Goal: Contribute content: Contribute content

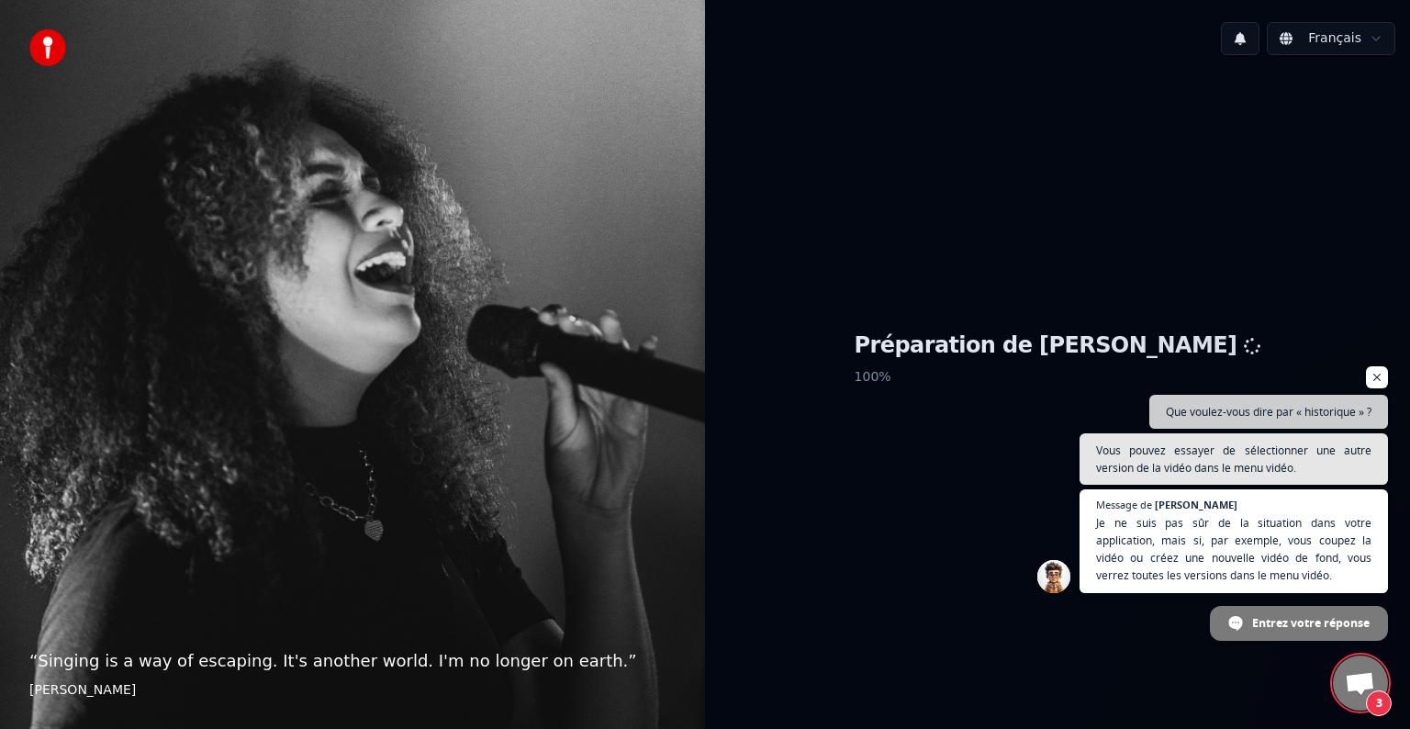
scroll to position [411, 0]
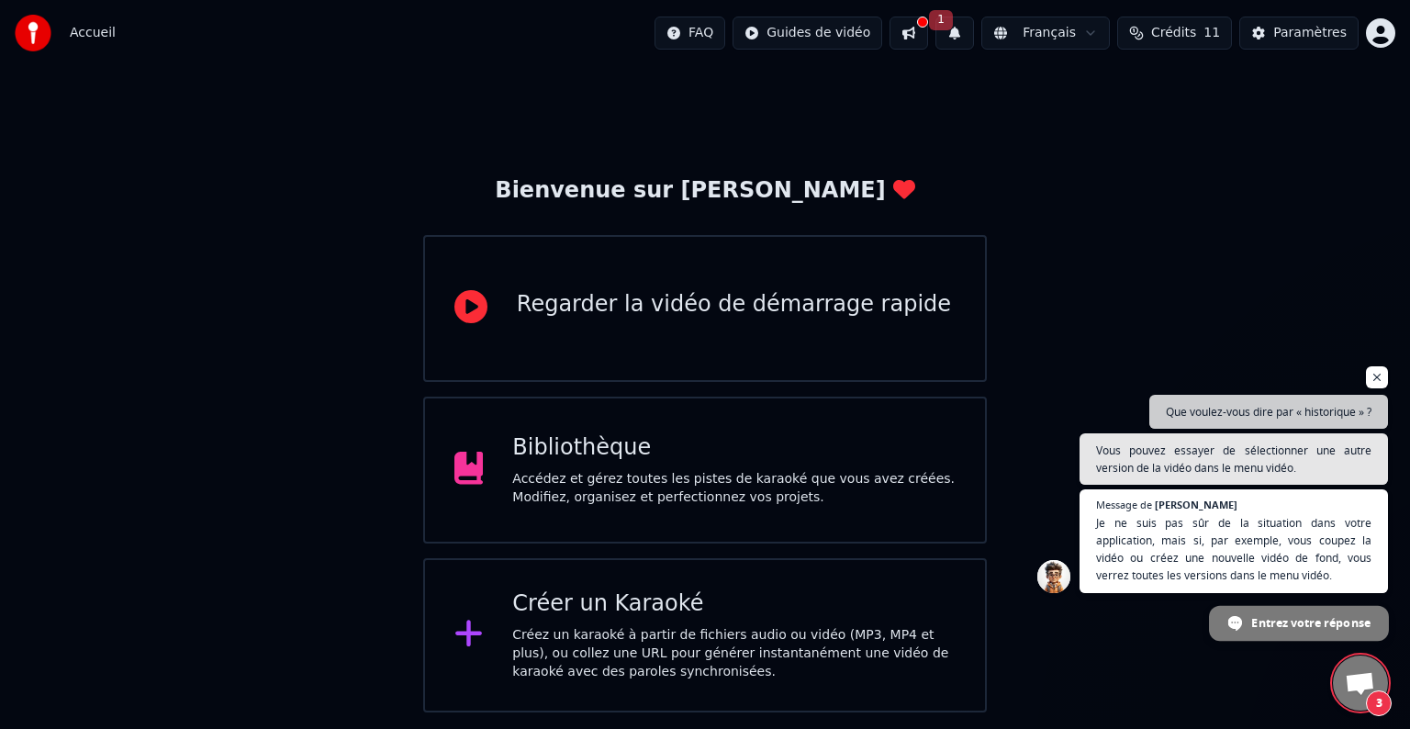
click at [1262, 614] on span "Entrez votre réponse" at bounding box center [1310, 622] width 118 height 32
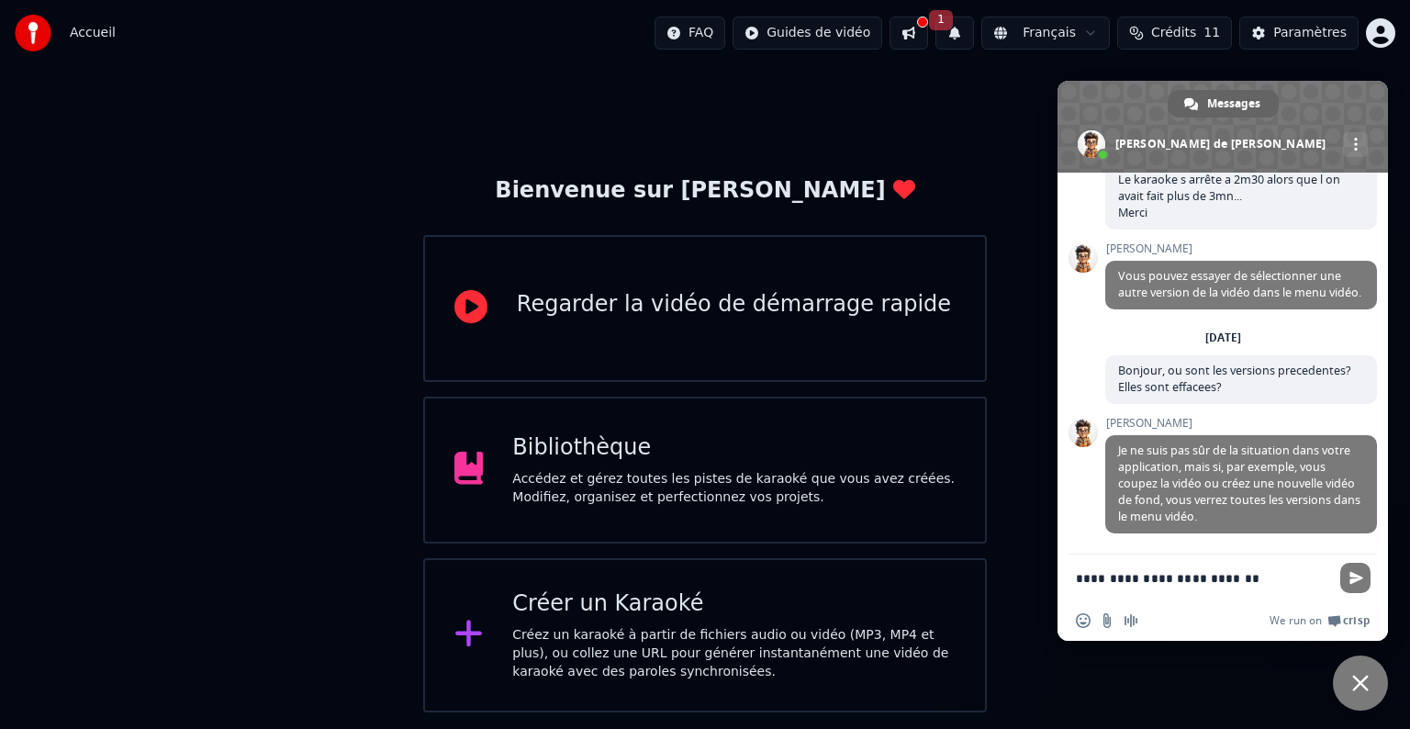
type textarea "**********"
click at [1360, 572] on span "Envoyer" at bounding box center [1356, 578] width 14 height 14
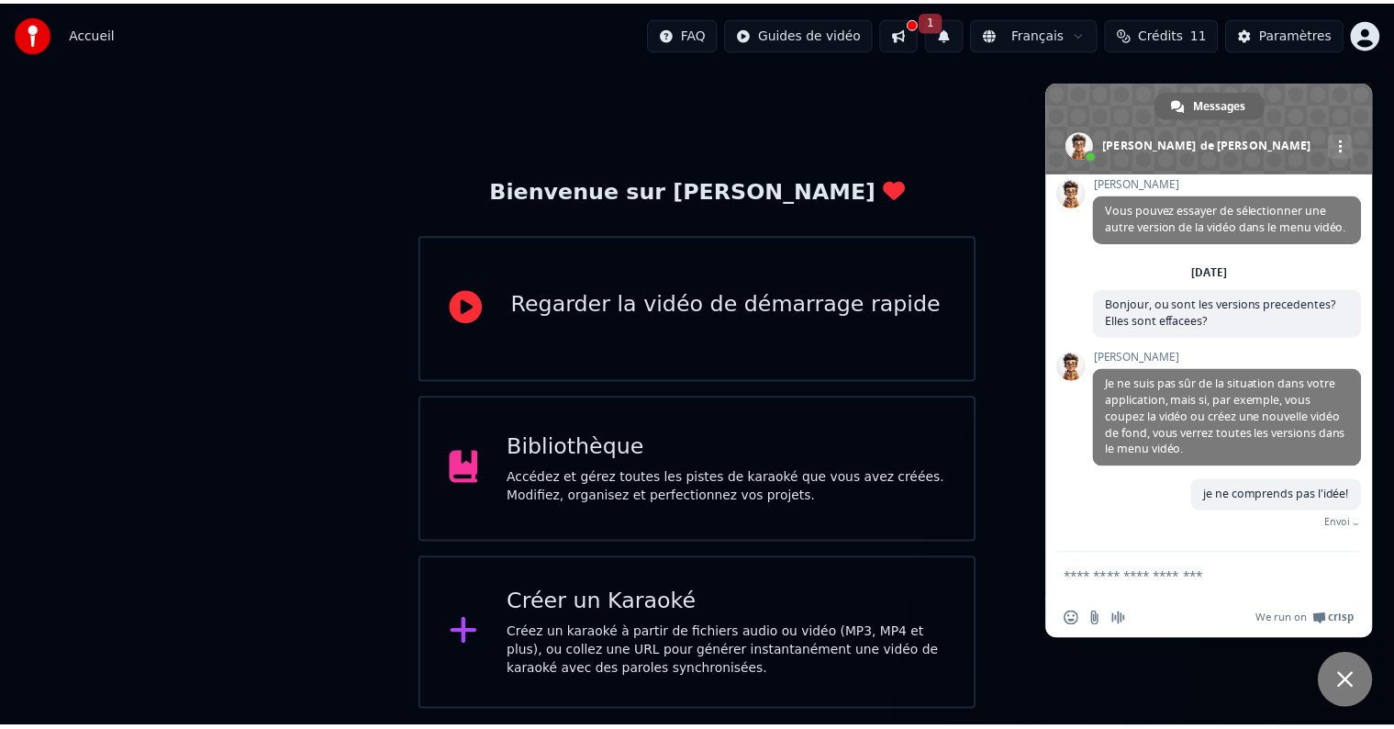
scroll to position [456, 0]
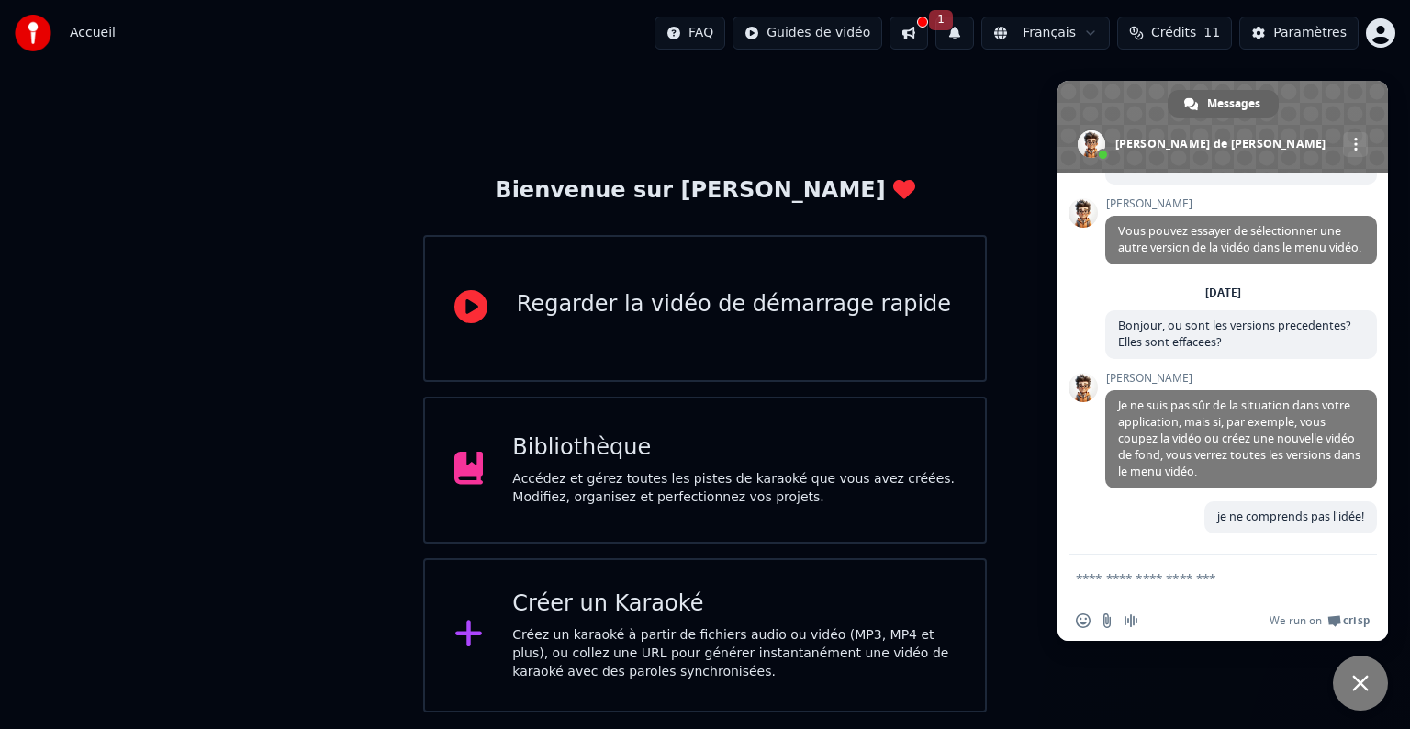
click at [928, 26] on button at bounding box center [909, 33] width 39 height 33
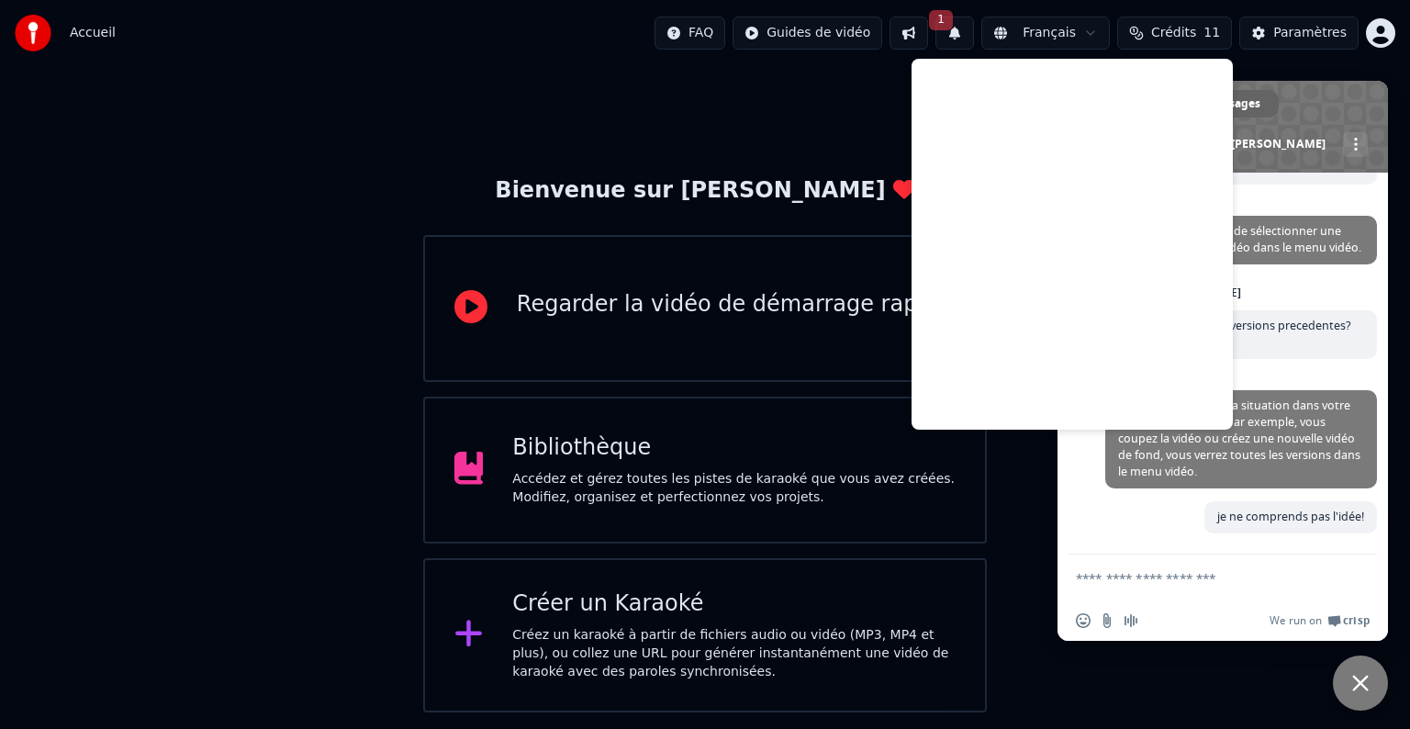
click at [705, 452] on div "Bibliothèque" at bounding box center [733, 447] width 443 height 29
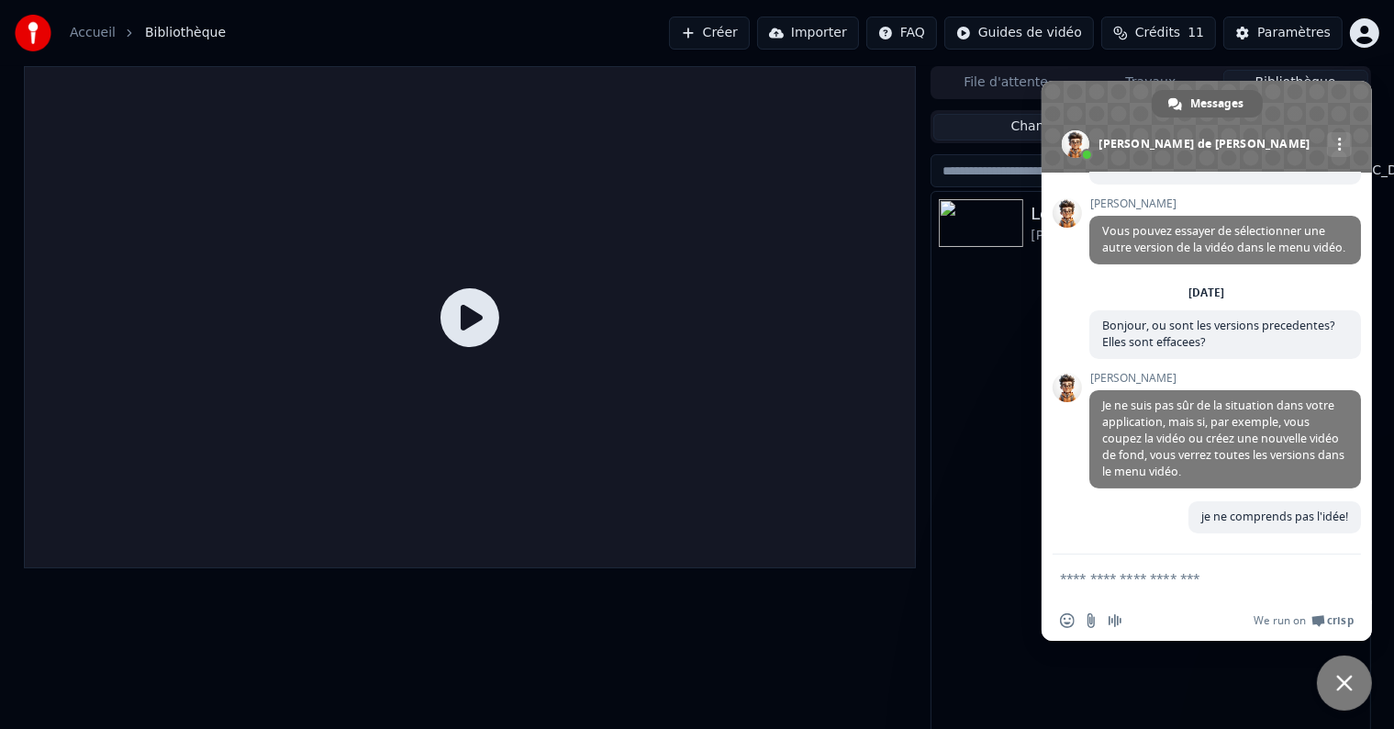
click at [476, 314] on icon at bounding box center [470, 317] width 59 height 59
click at [963, 210] on img at bounding box center [981, 223] width 84 height 48
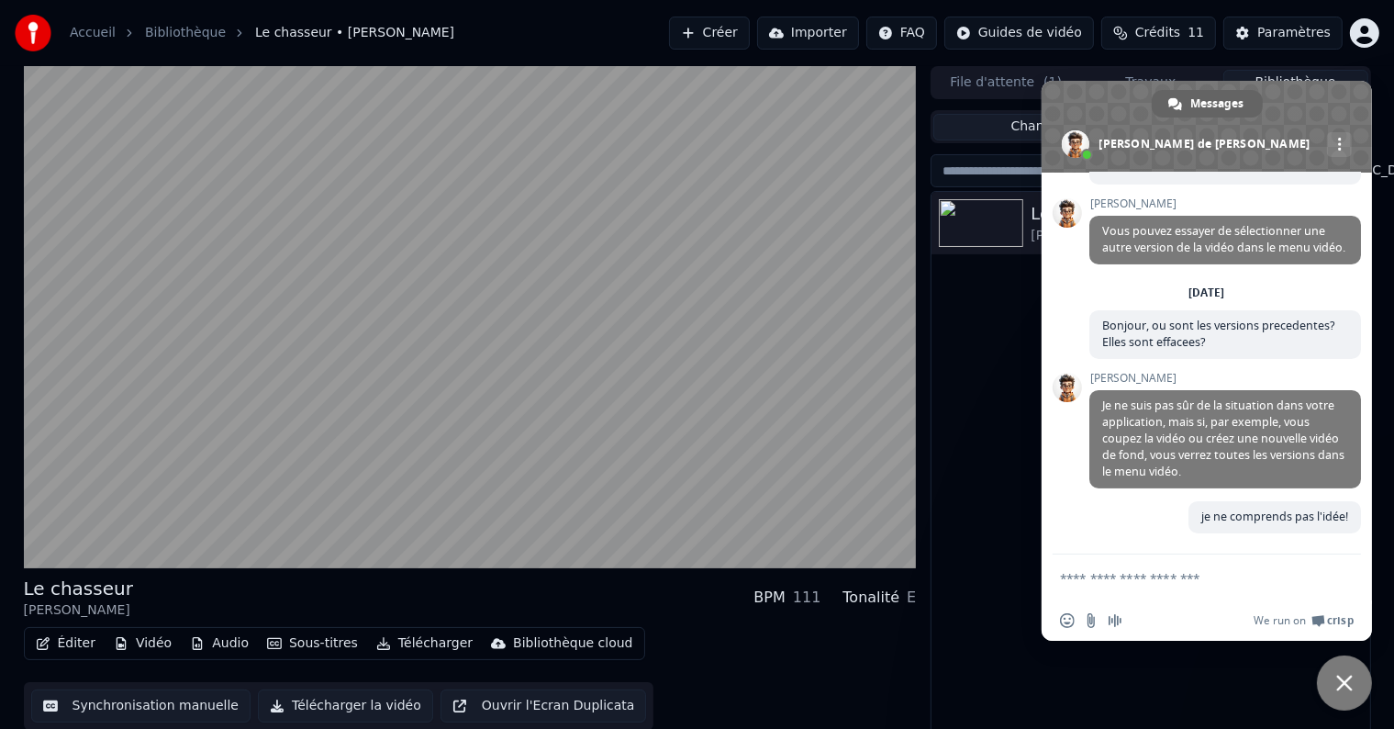
click at [135, 645] on button "Vidéo" at bounding box center [142, 644] width 73 height 26
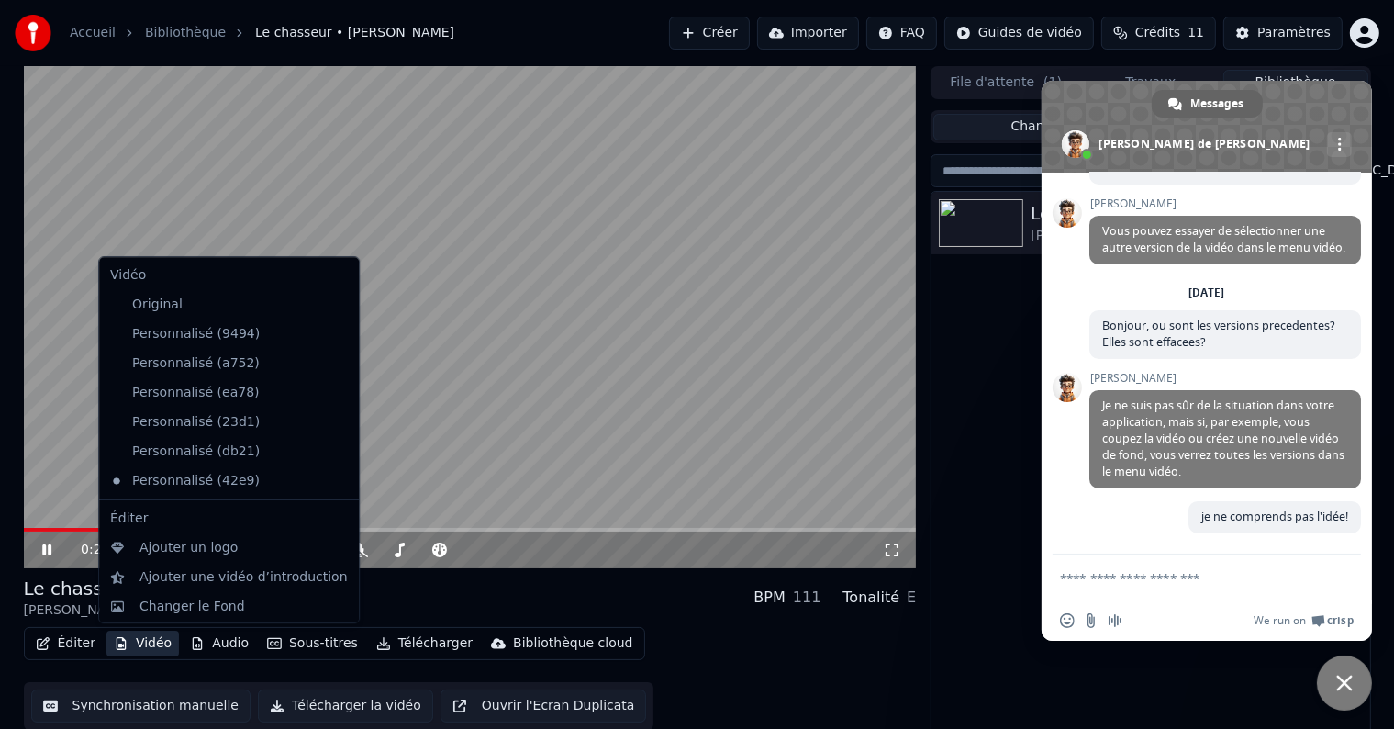
click at [633, 596] on div "Le chasseur [PERSON_NAME] BPM 111 Tonalité E" at bounding box center [470, 598] width 893 height 44
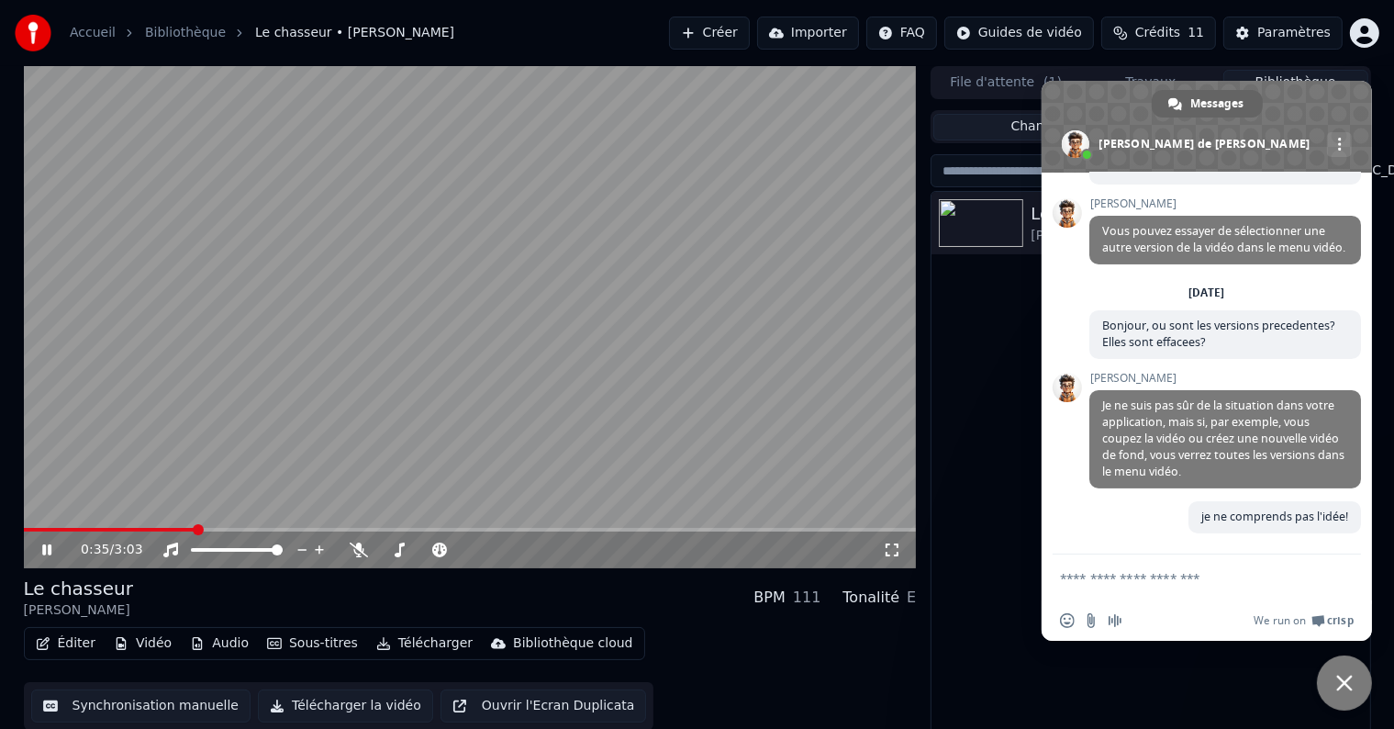
click at [452, 365] on video at bounding box center [470, 317] width 893 height 502
click at [965, 129] on button "Chansons" at bounding box center [1043, 127] width 218 height 27
click at [1322, 110] on span at bounding box center [1207, 127] width 330 height 92
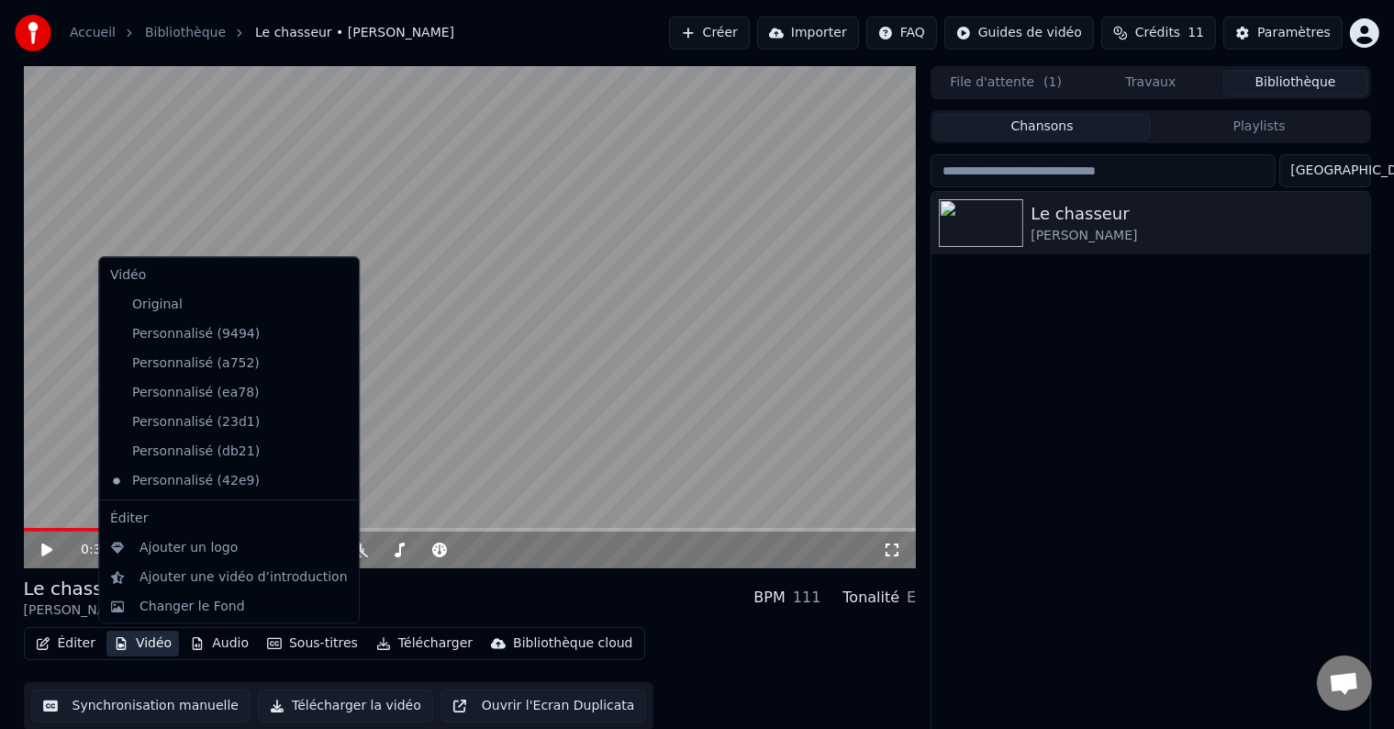
click at [134, 639] on button "Vidéo" at bounding box center [142, 644] width 73 height 26
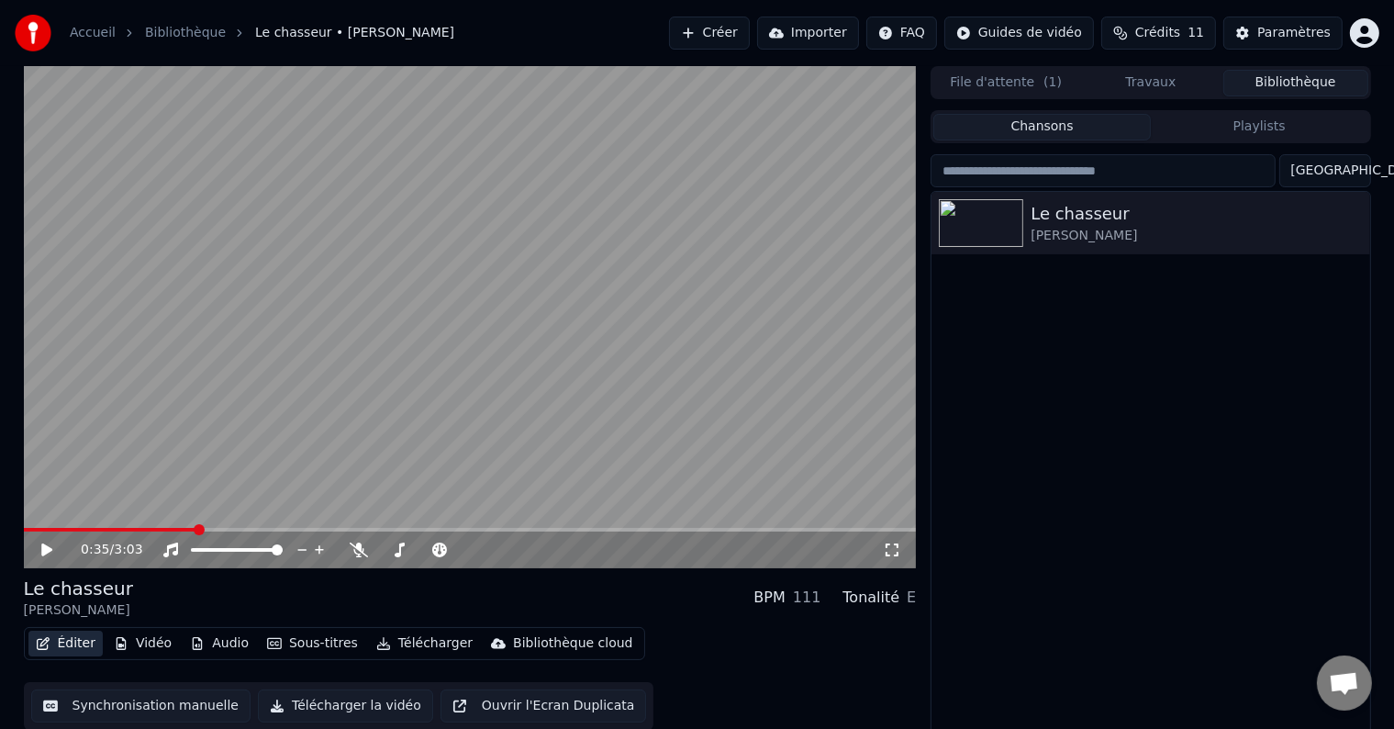
click at [75, 642] on button "Éditer" at bounding box center [65, 644] width 74 height 26
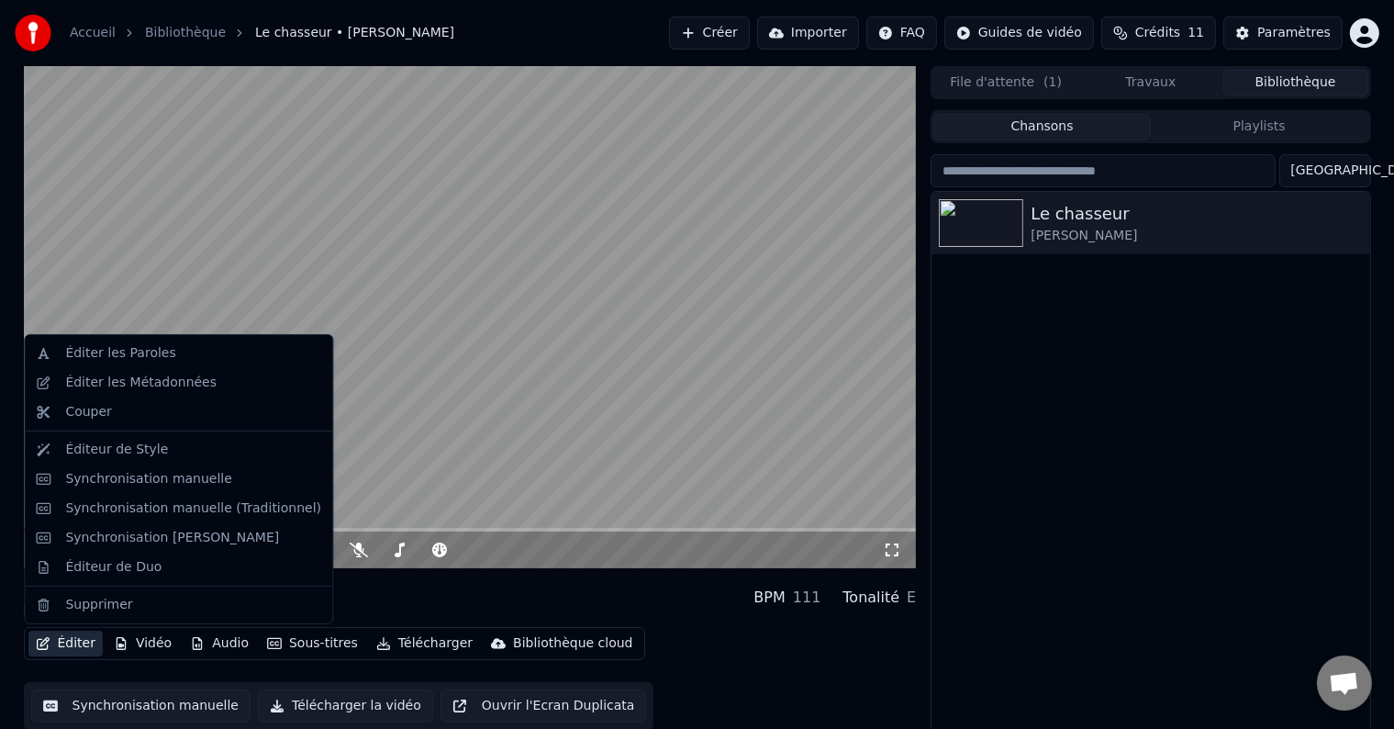
click at [70, 650] on button "Éditer" at bounding box center [65, 644] width 74 height 26
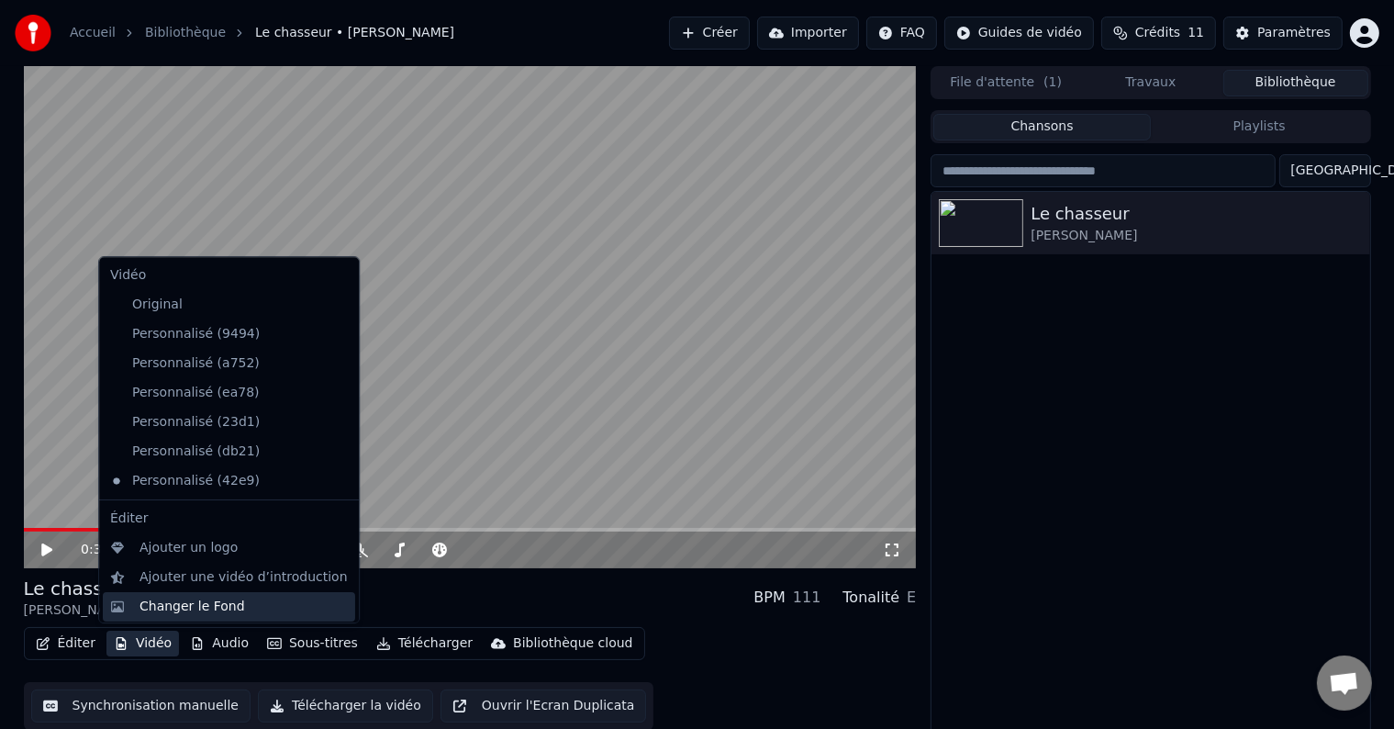
click at [154, 606] on div "Changer le Fond" at bounding box center [193, 607] width 106 height 18
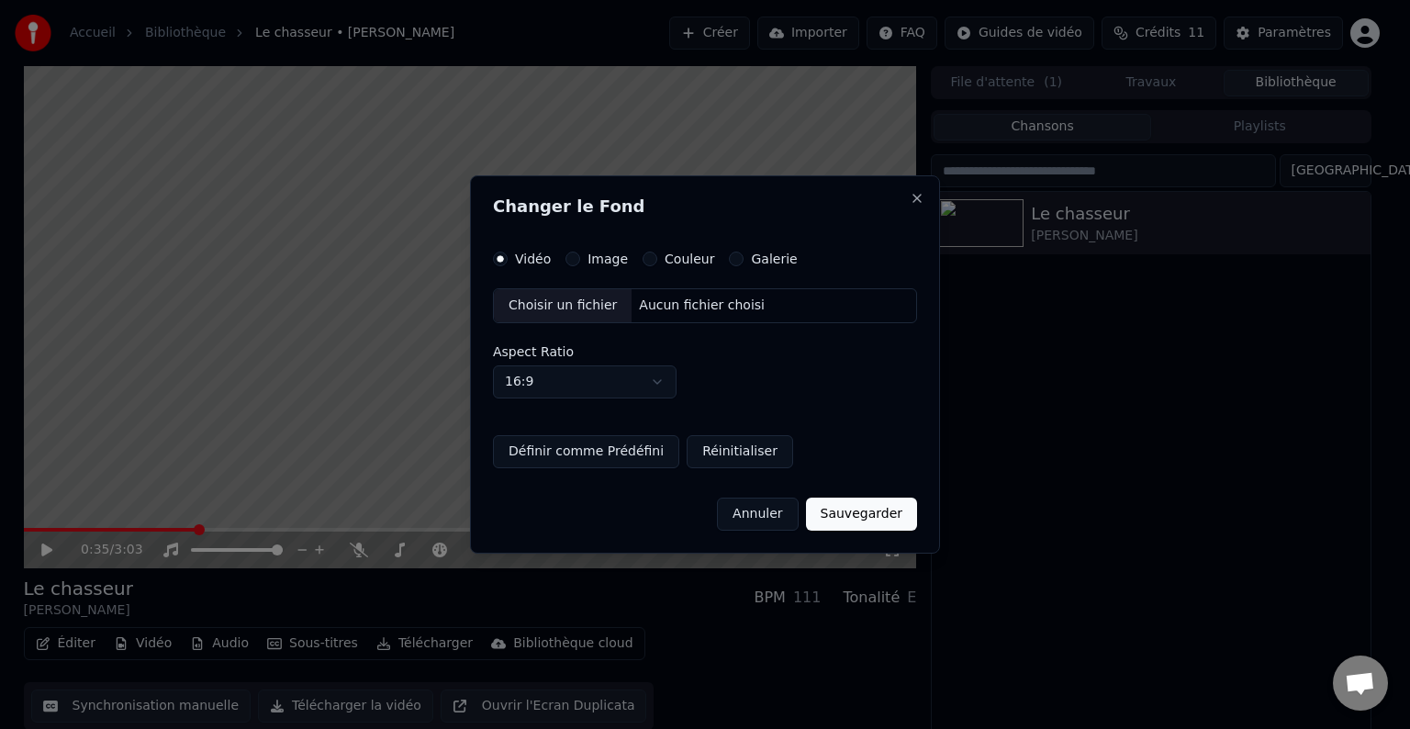
click at [550, 312] on div "Choisir un fichier" at bounding box center [563, 305] width 138 height 33
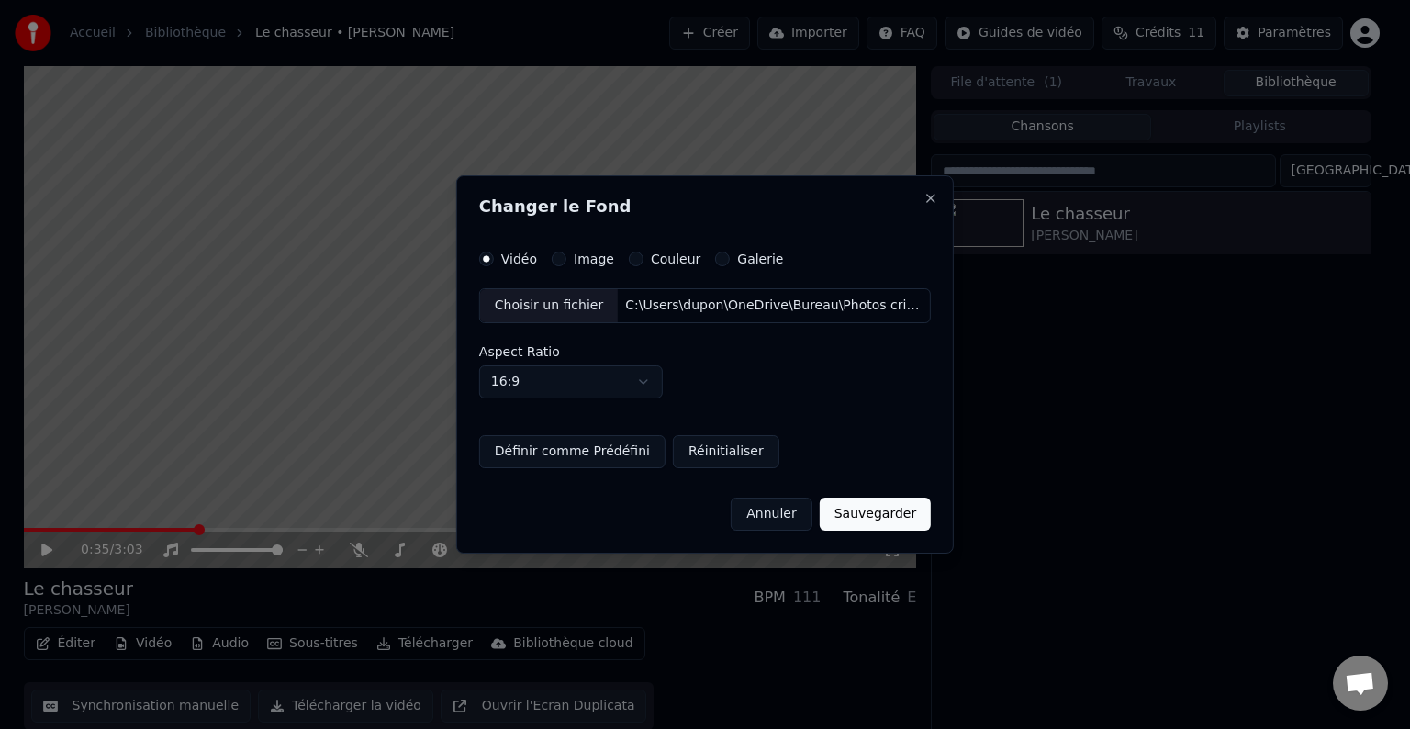
click at [882, 504] on button "Sauvegarder" at bounding box center [875, 514] width 111 height 33
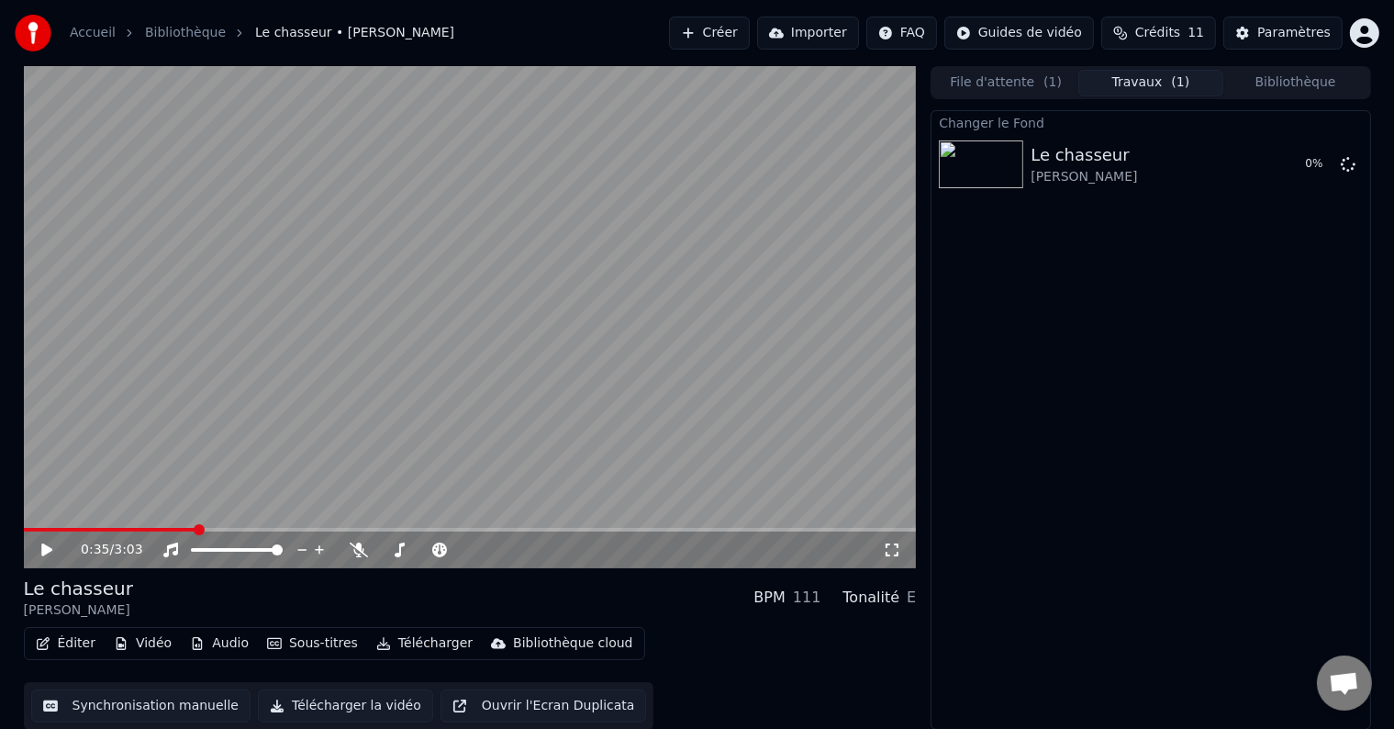
click at [1348, 678] on span "Ouvrir le chat" at bounding box center [1344, 685] width 30 height 26
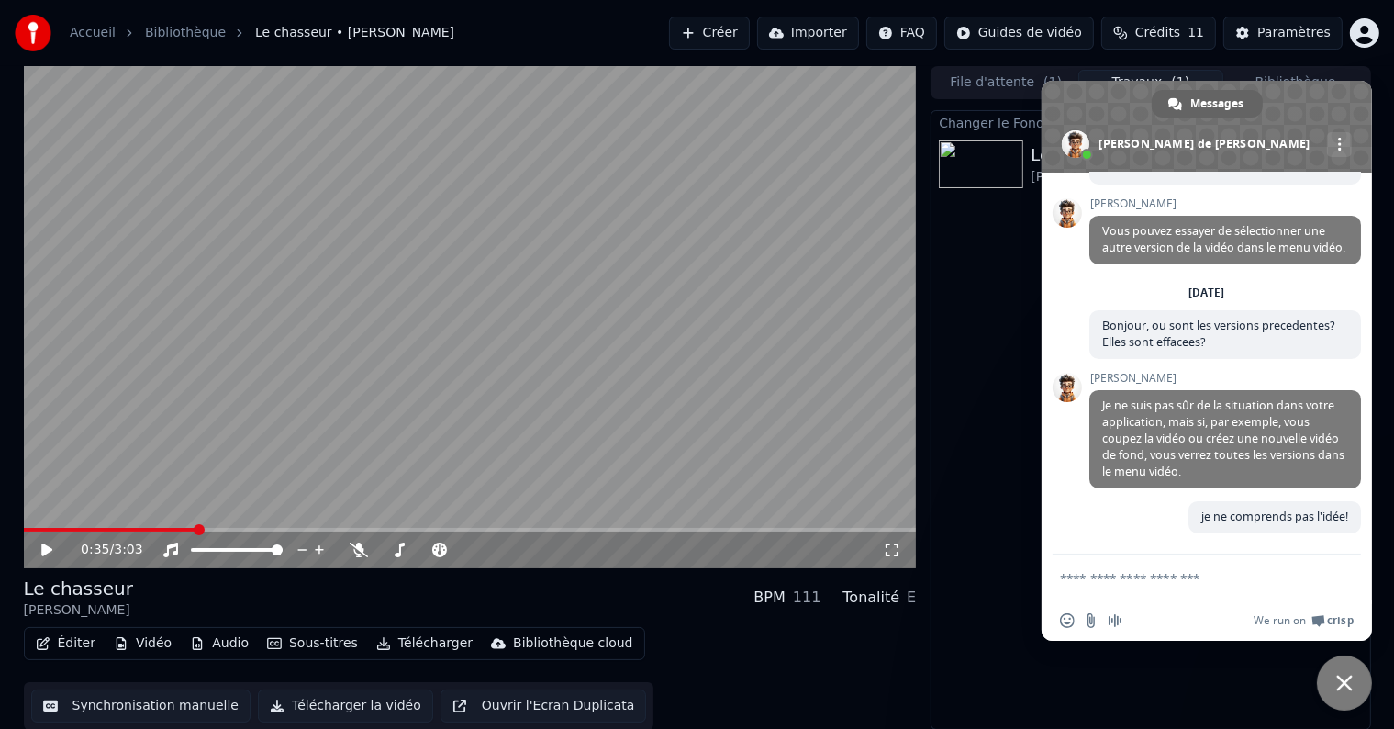
click at [1102, 570] on textarea "Entrez votre message..." at bounding box center [1186, 578] width 253 height 17
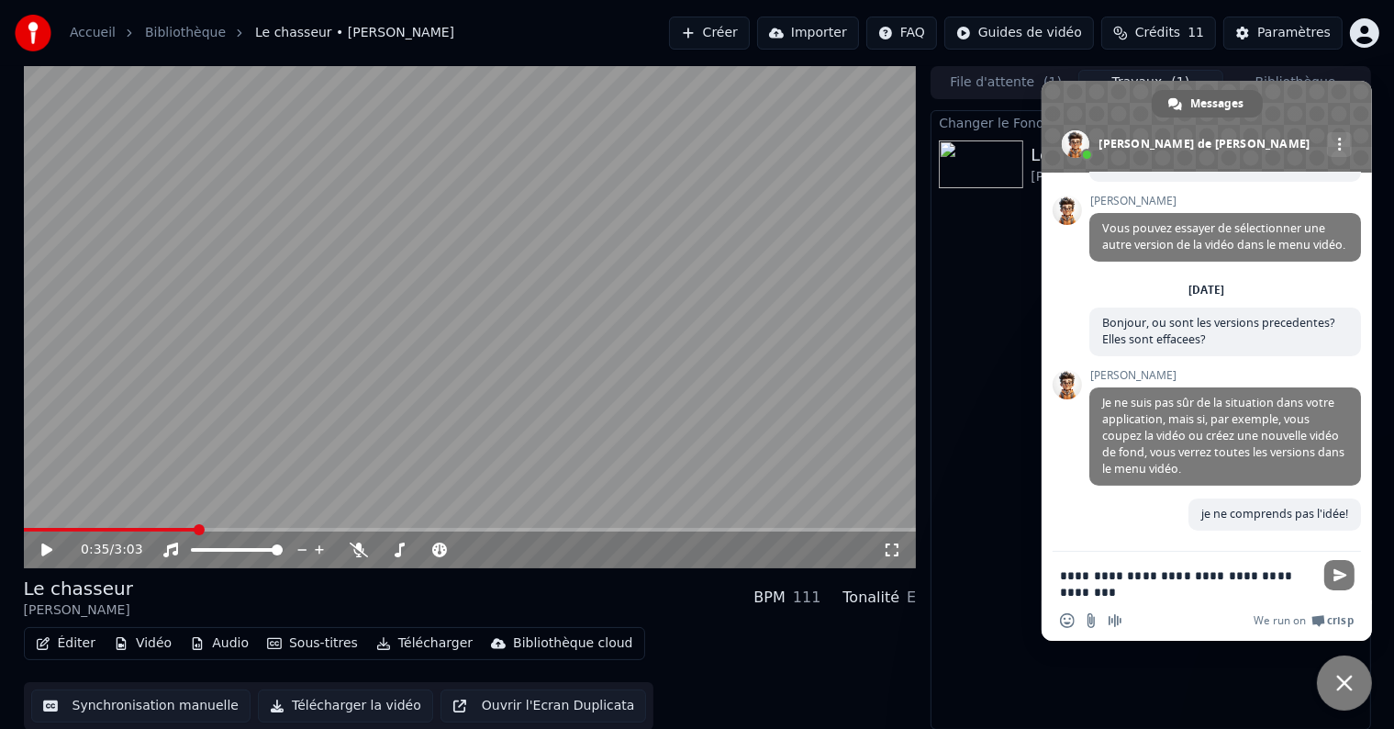
scroll to position [459, 0]
type textarea "**********"
click at [1342, 580] on span "Envoyer" at bounding box center [1341, 575] width 14 height 14
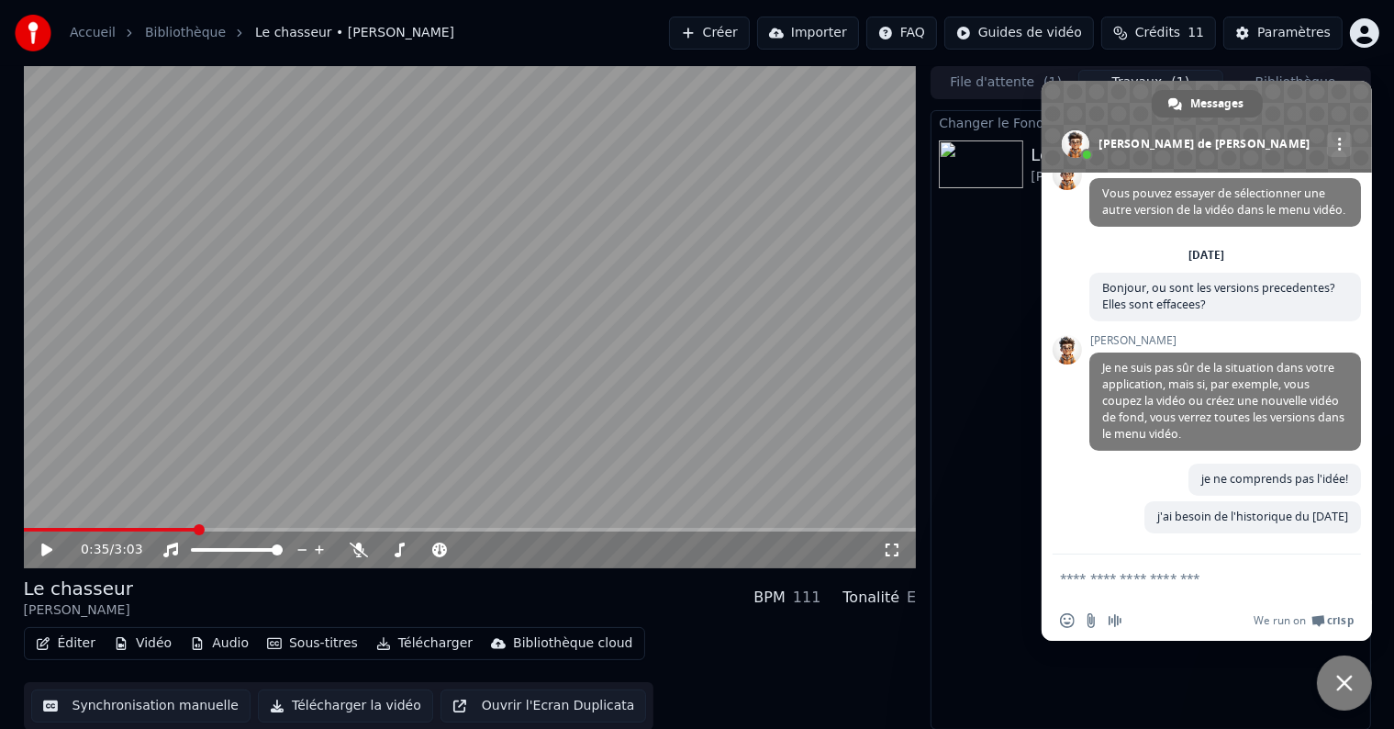
scroll to position [512, 0]
click at [965, 378] on div "Changer le Fond Le chasseur [PERSON_NAME] 0 %" at bounding box center [1151, 420] width 440 height 620
click at [980, 212] on div "Changer le Fond Le chasseur [PERSON_NAME] 0 %" at bounding box center [1151, 420] width 440 height 620
click at [1168, 528] on span "j'ai besoin de l'historique du [DATE]" at bounding box center [1253, 517] width 217 height 32
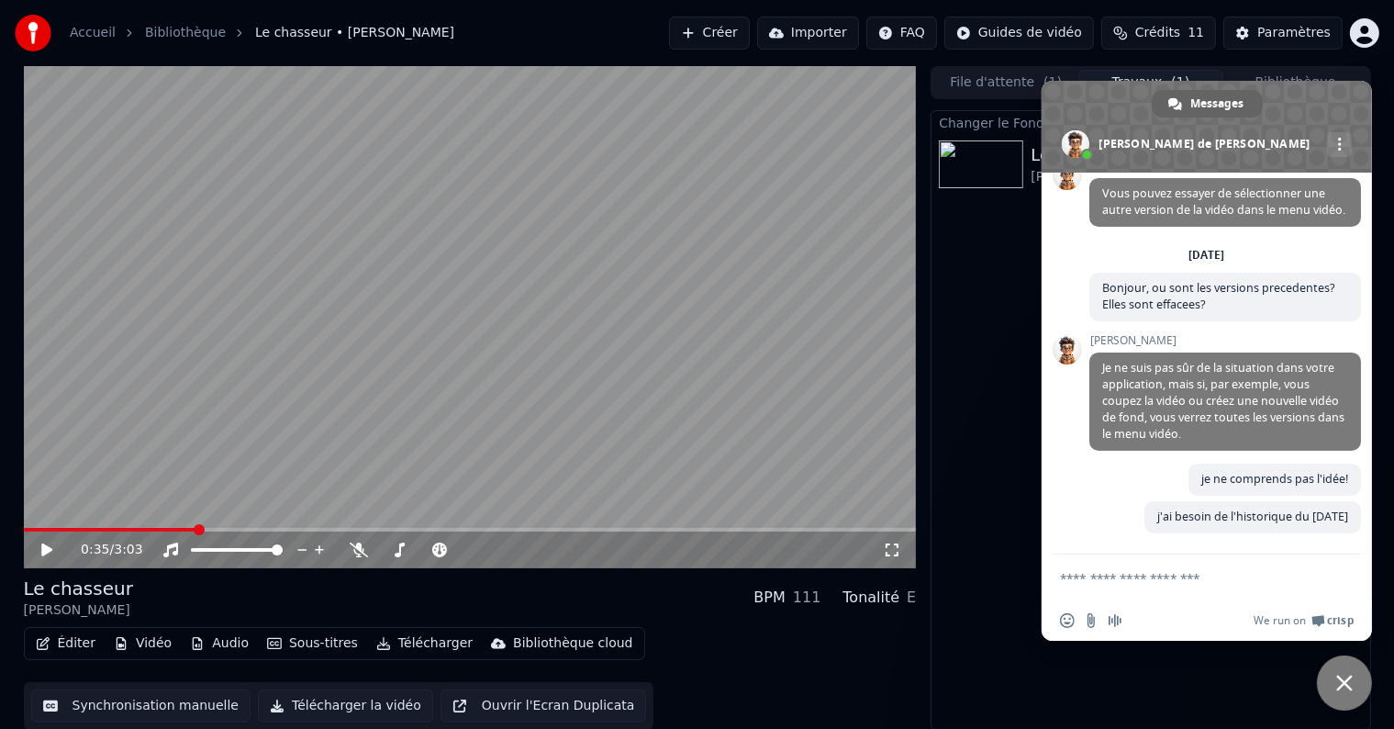
click at [1067, 426] on div "Youka Desktop Bonjour ! Comment puis-je vous aider ? [GEOGRAPHIC_DATA][DATE] co…" at bounding box center [1207, 364] width 330 height 382
click at [1338, 675] on span "Fermer le chat" at bounding box center [1345, 683] width 17 height 17
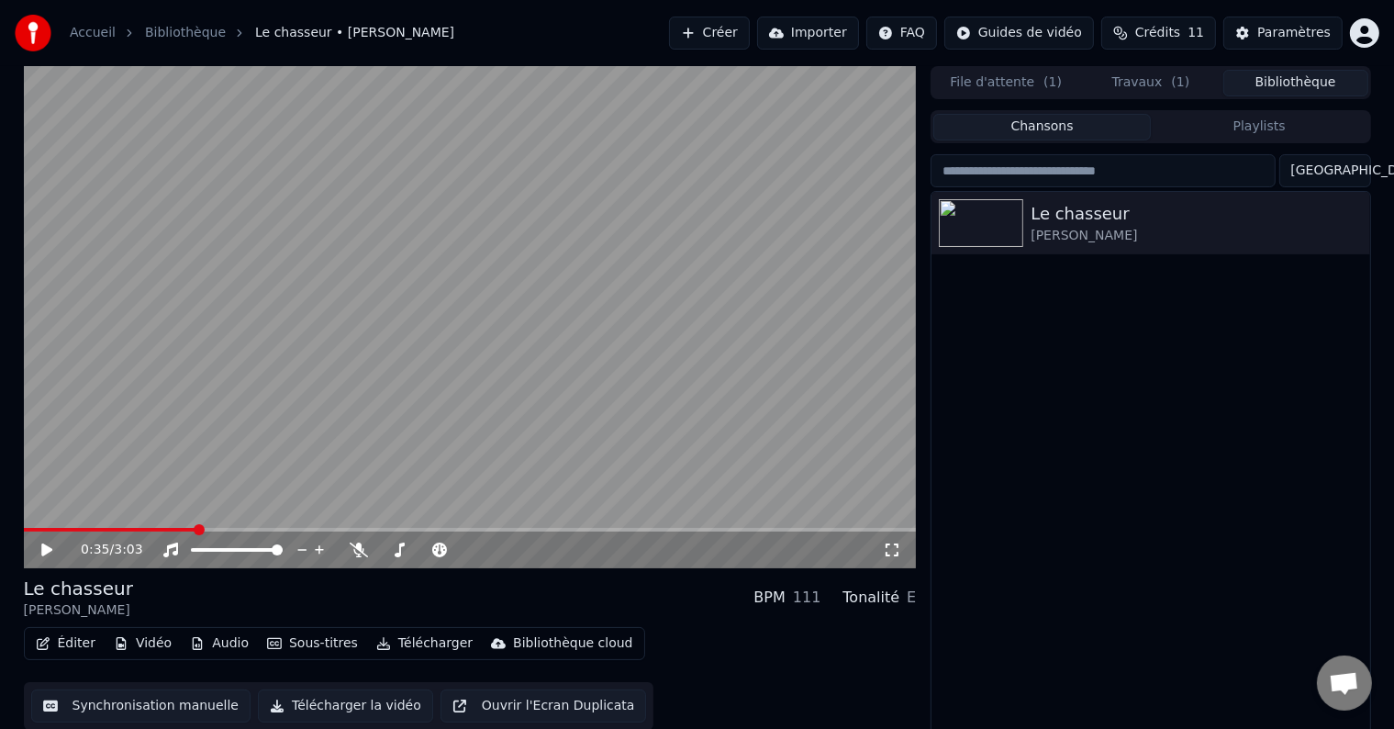
click at [1266, 79] on button "Bibliothèque" at bounding box center [1296, 83] width 145 height 27
click at [1112, 237] on div "[PERSON_NAME]" at bounding box center [1187, 236] width 313 height 18
drag, startPoint x: 196, startPoint y: 536, endPoint x: 92, endPoint y: 539, distance: 103.8
click at [92, 539] on div "0:35 / 3:03" at bounding box center [470, 550] width 893 height 37
click at [114, 502] on video at bounding box center [470, 317] width 893 height 502
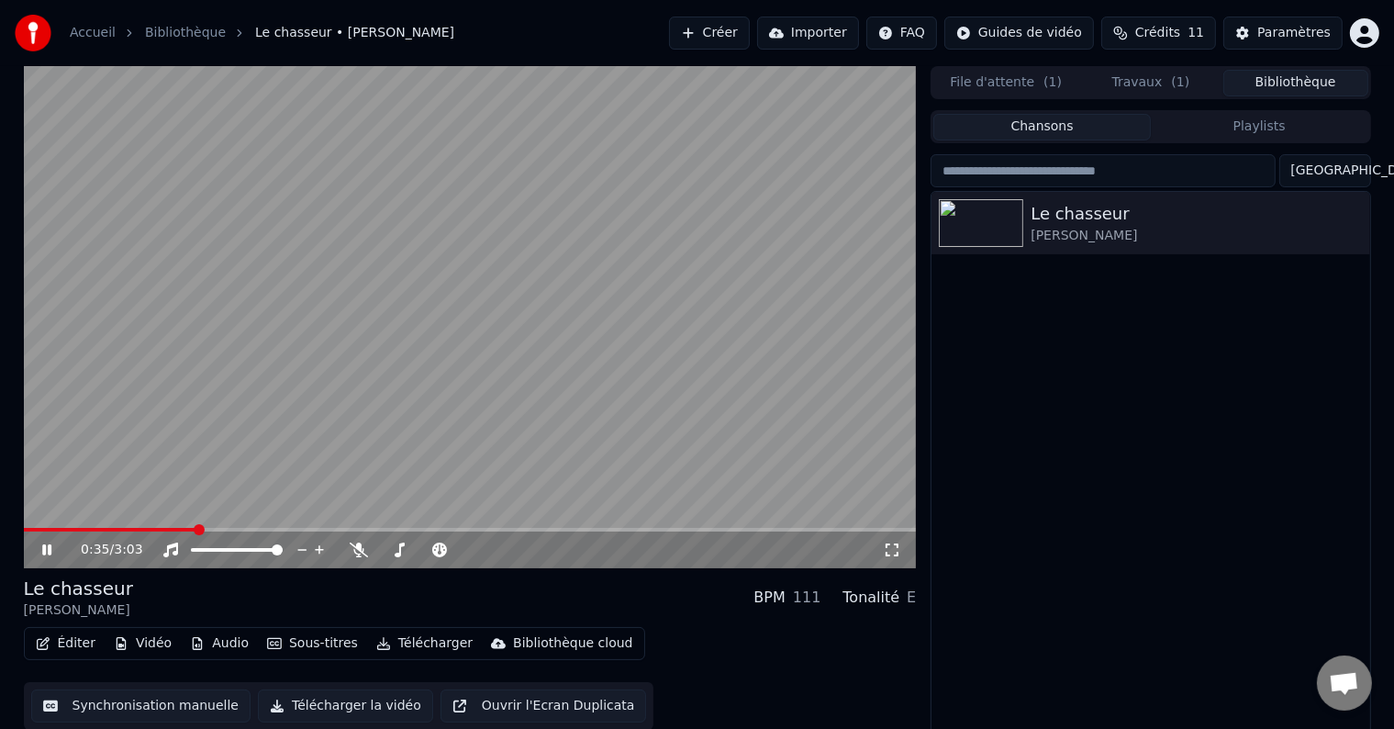
click at [421, 340] on video at bounding box center [470, 317] width 893 height 502
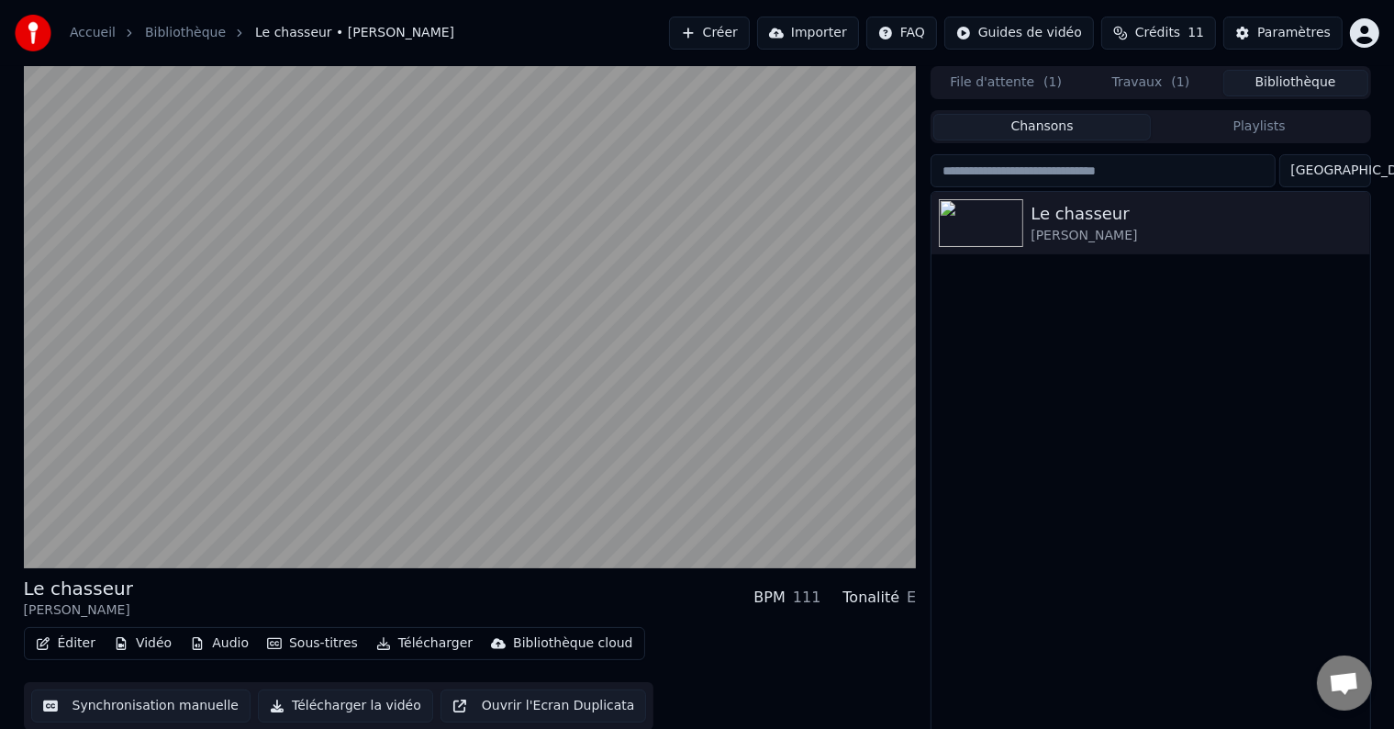
click at [1010, 74] on button "File d'attente ( 1 )" at bounding box center [1006, 83] width 145 height 27
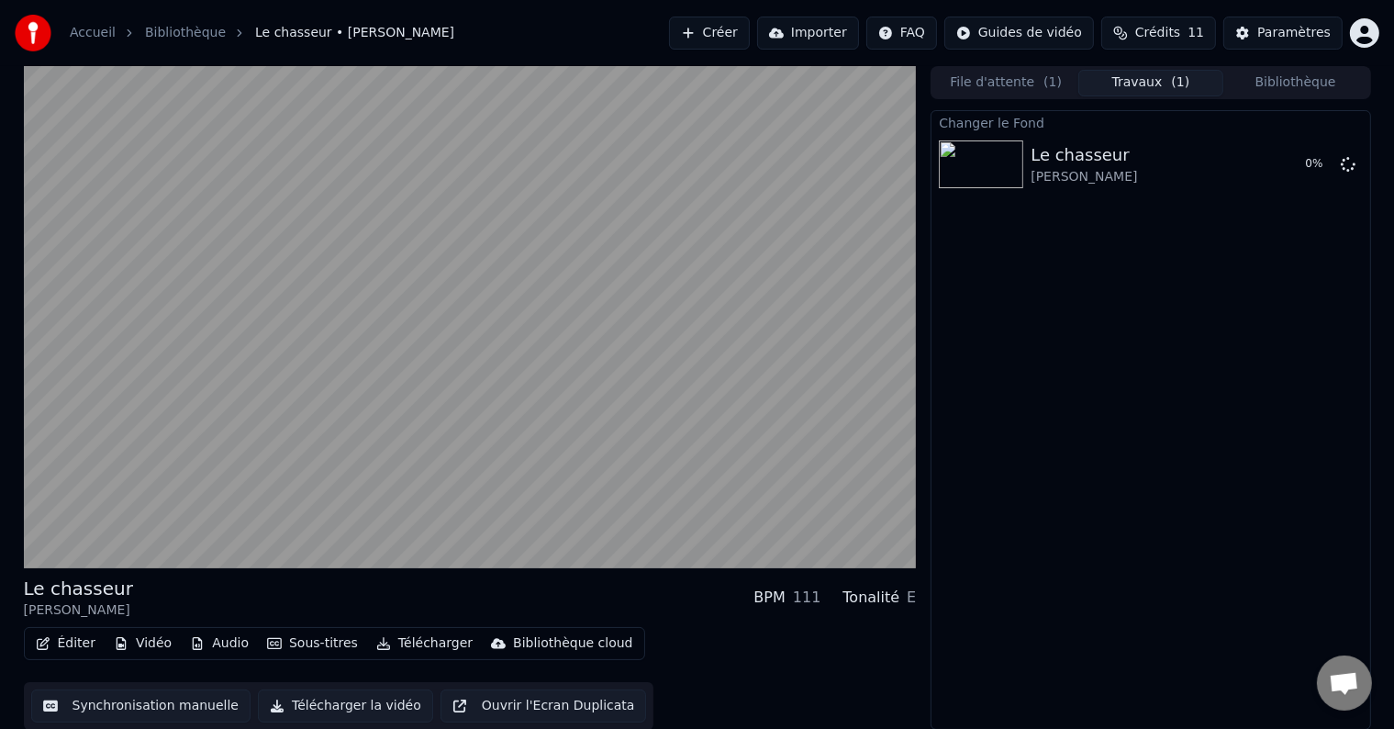
click at [1160, 85] on button "Travaux ( 1 )" at bounding box center [1151, 83] width 145 height 27
click at [1362, 37] on html "Accueil Bibliothèque Le chasseur • [PERSON_NAME] Créer Importer FAQ Guides de v…" at bounding box center [697, 364] width 1394 height 729
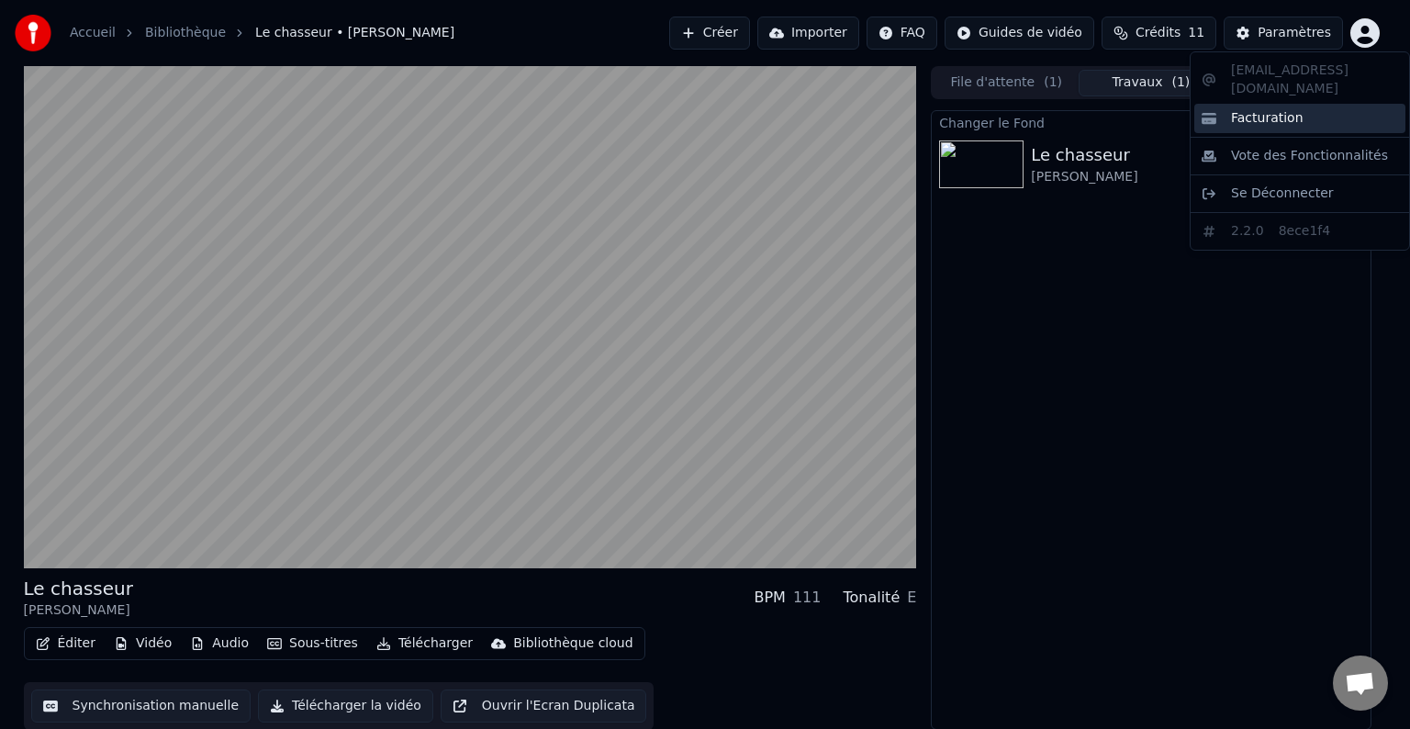
click at [1255, 109] on span "Facturation" at bounding box center [1267, 118] width 73 height 18
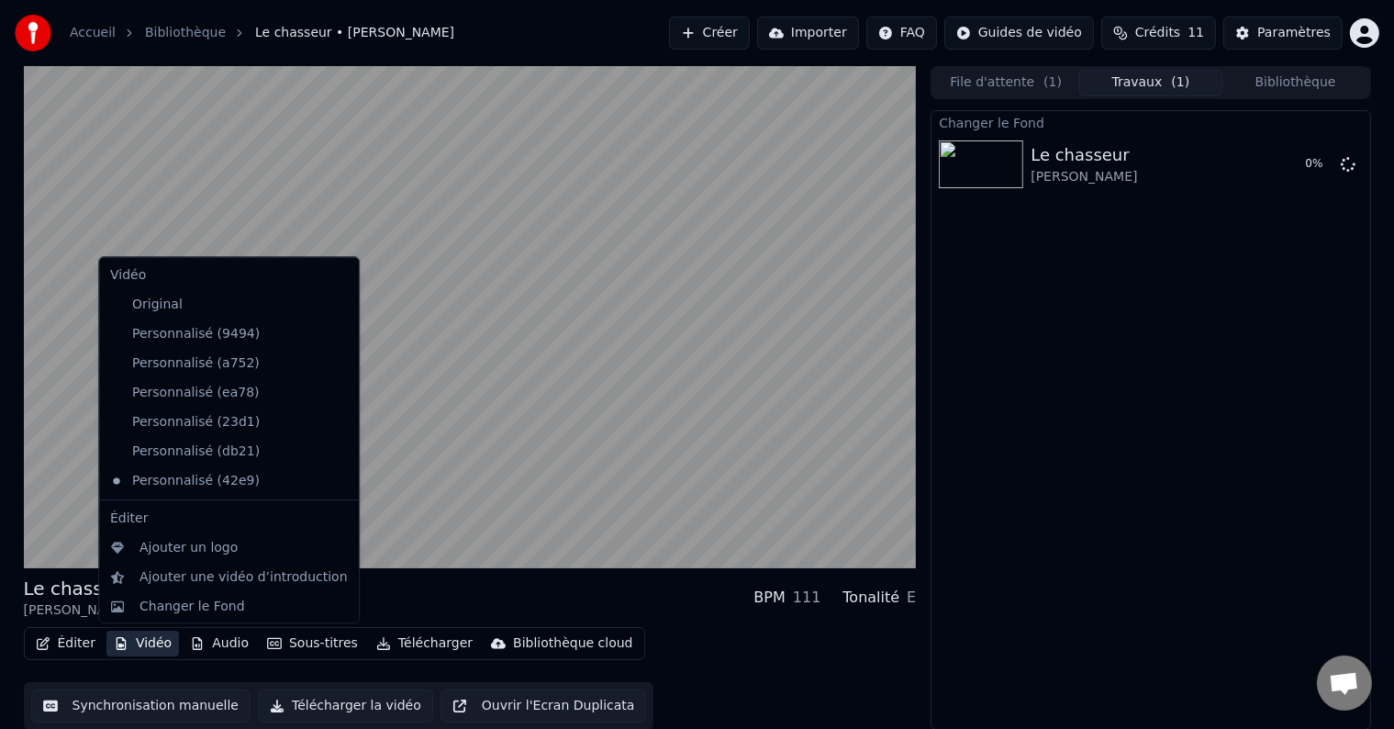
click at [129, 646] on button "Vidéo" at bounding box center [142, 644] width 73 height 26
click at [169, 602] on div "Changer le Fond" at bounding box center [193, 607] width 106 height 18
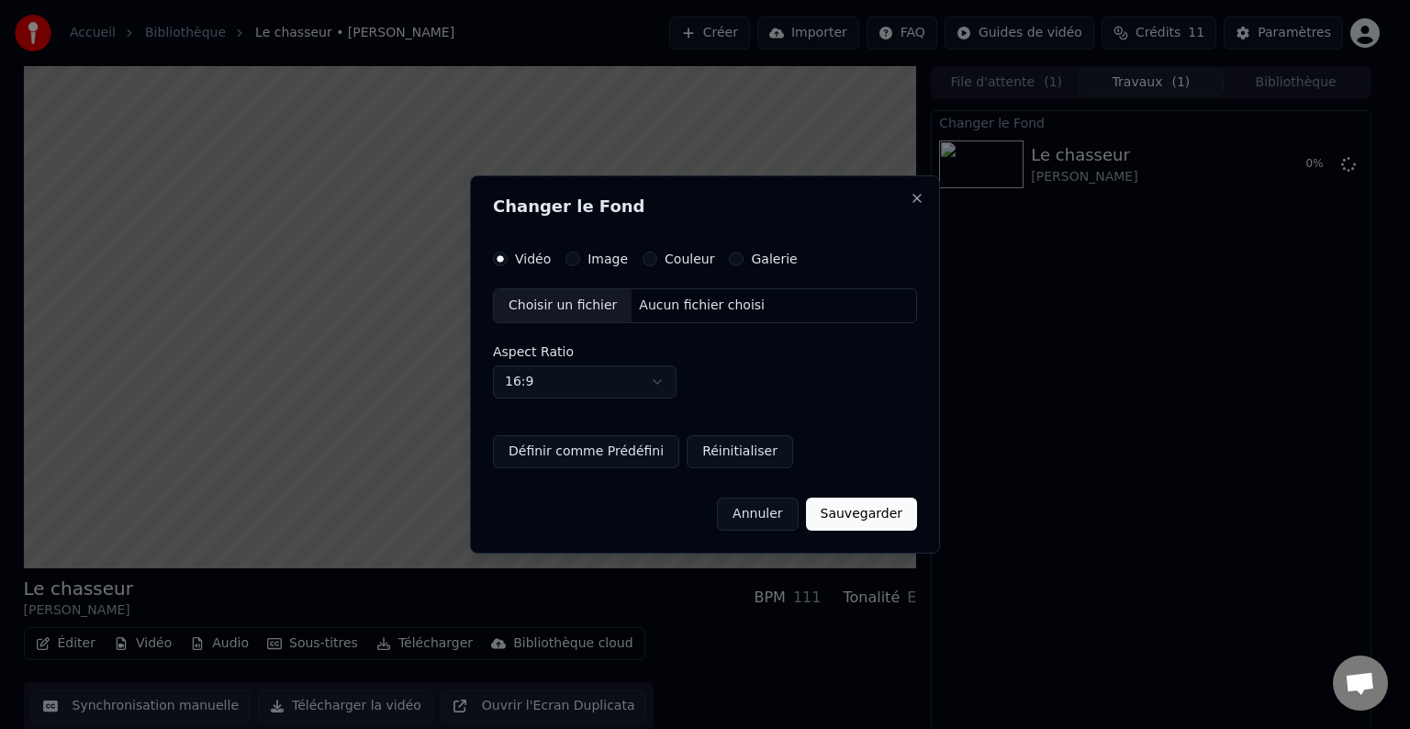
click at [603, 259] on label "Image" at bounding box center [608, 258] width 40 height 13
click at [580, 259] on button "Image" at bounding box center [572, 259] width 15 height 15
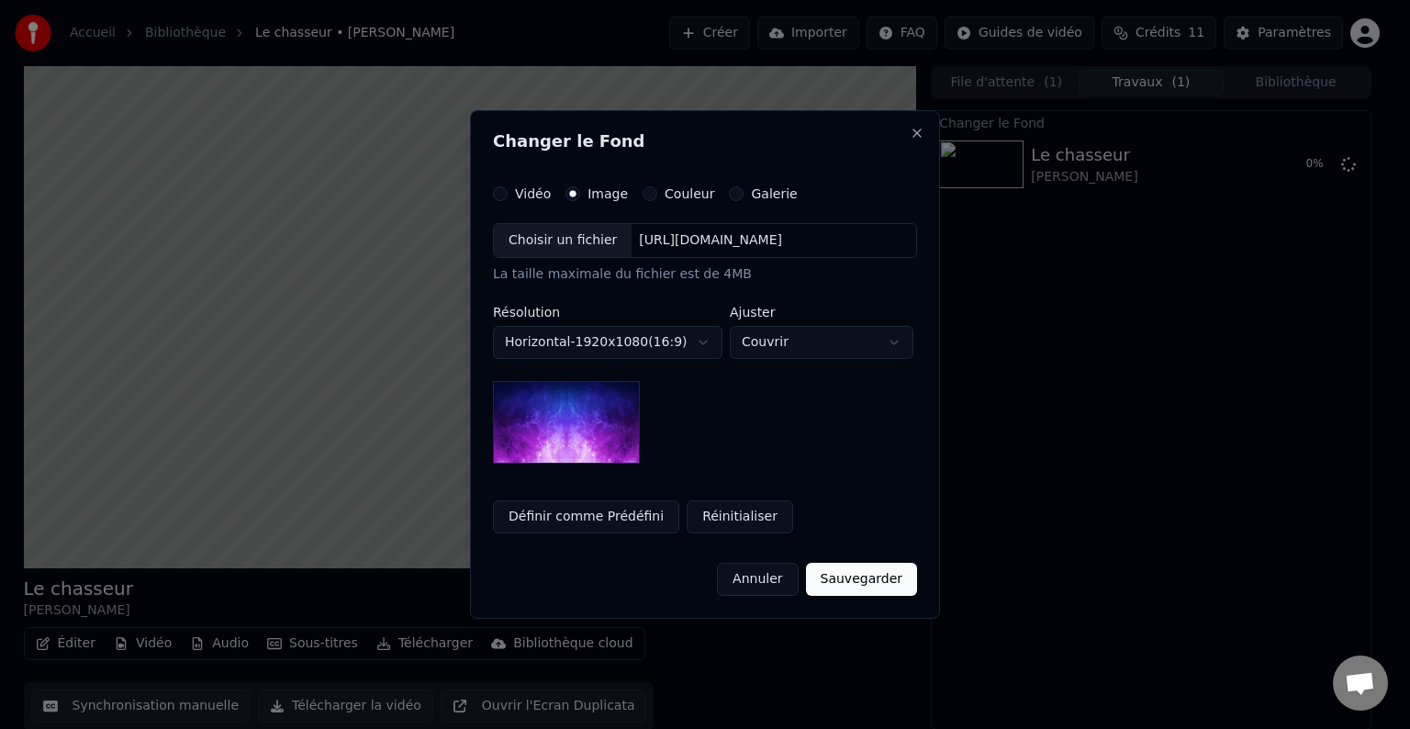
click at [569, 240] on div "Choisir un fichier" at bounding box center [563, 240] width 138 height 33
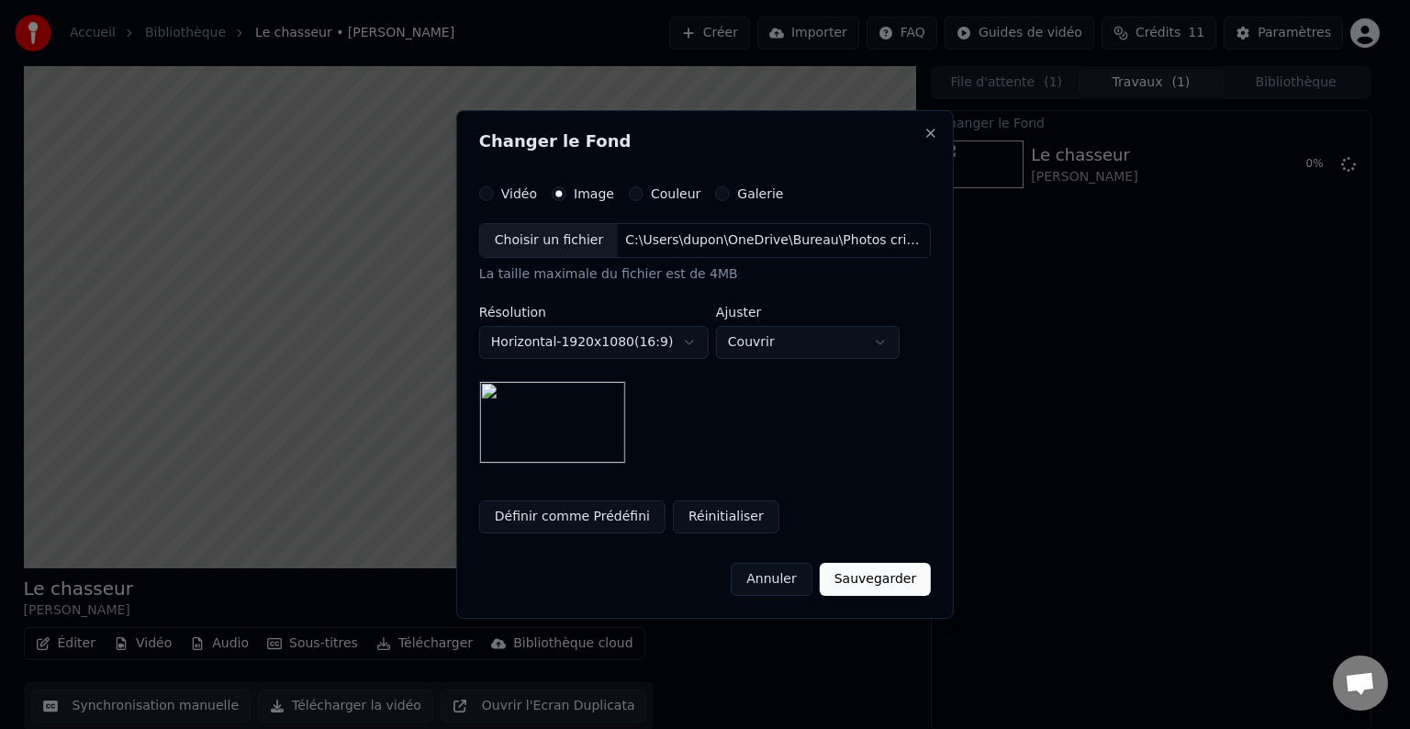
click at [884, 577] on button "Sauvegarder" at bounding box center [875, 579] width 111 height 33
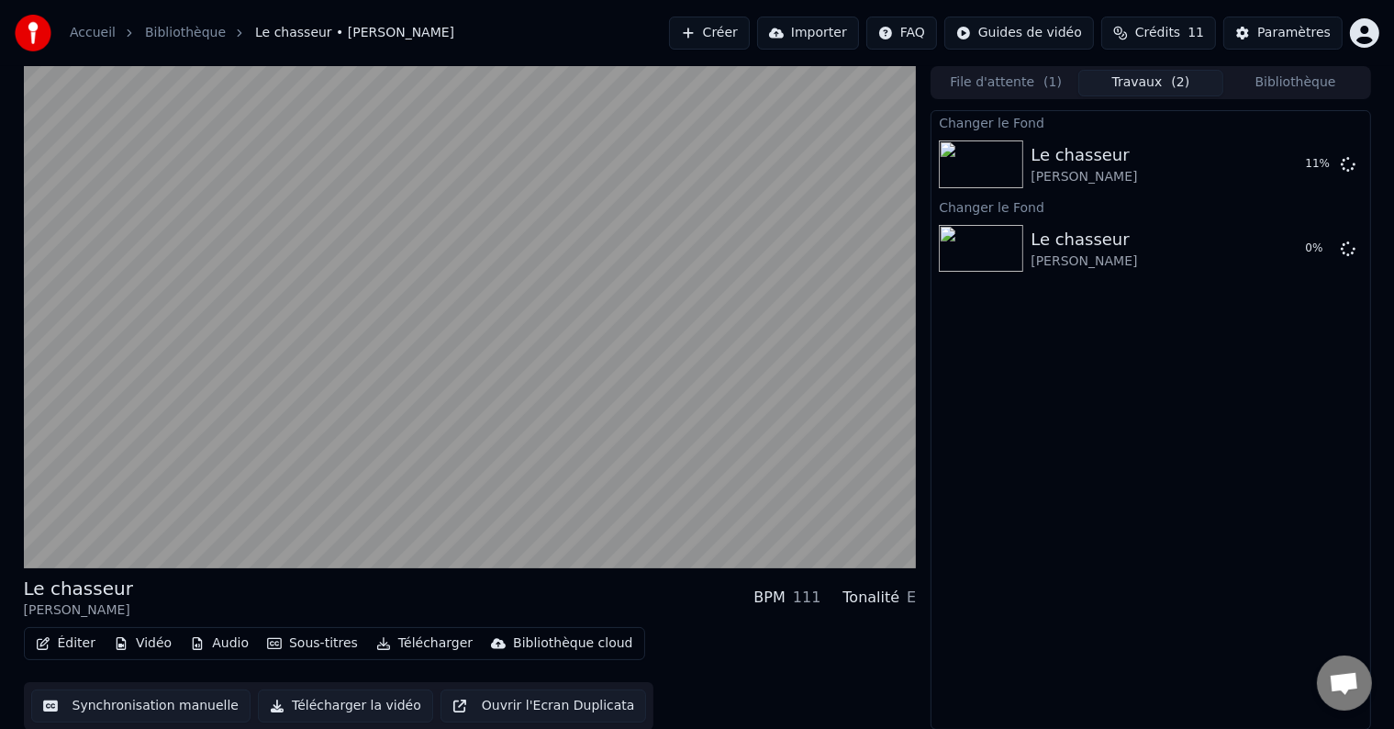
click at [278, 701] on button "Télécharger la vidéo" at bounding box center [345, 705] width 175 height 33
click at [450, 707] on button "Ouvrir l'Ecran Duplicata" at bounding box center [544, 705] width 207 height 33
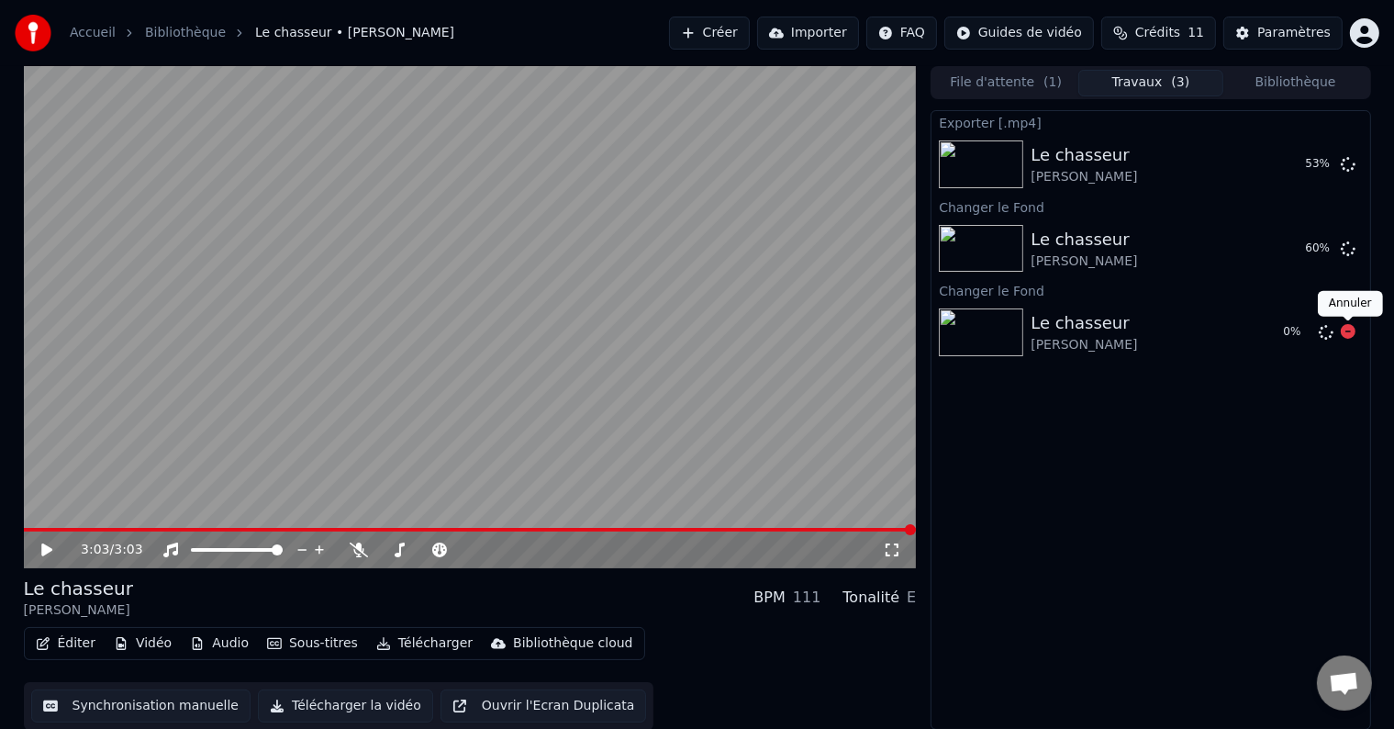
click at [1350, 334] on icon at bounding box center [1348, 331] width 15 height 15
click at [1348, 337] on icon at bounding box center [1348, 331] width 15 height 15
click at [1351, 334] on icon at bounding box center [1348, 331] width 15 height 15
click at [920, 31] on html "Accueil Bibliothèque Le chasseur • [PERSON_NAME] Créer Importer FAQ Guides de v…" at bounding box center [697, 364] width 1394 height 729
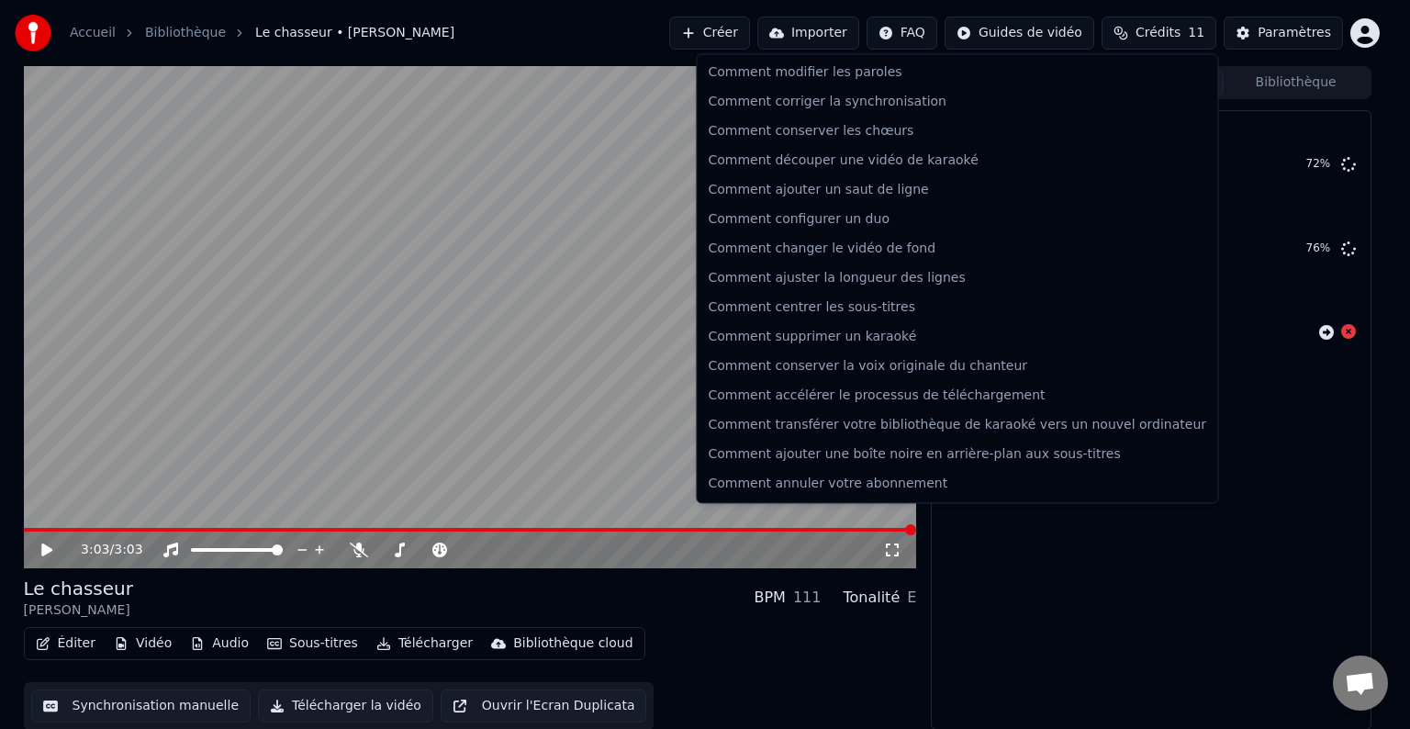
click at [742, 33] on html "Accueil Bibliothèque Le chasseur • [PERSON_NAME] Créer Importer FAQ Guides de v…" at bounding box center [705, 364] width 1410 height 729
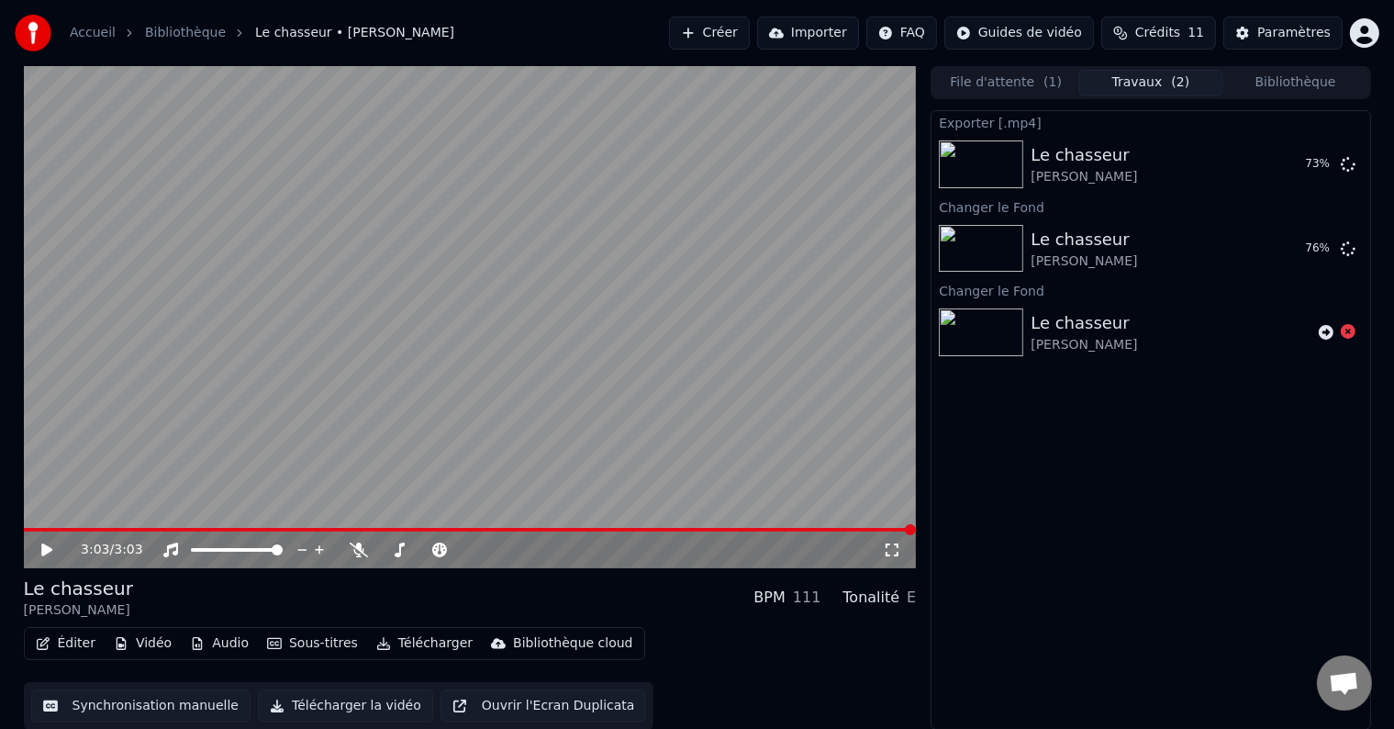
click at [744, 29] on button "Créer" at bounding box center [709, 33] width 81 height 33
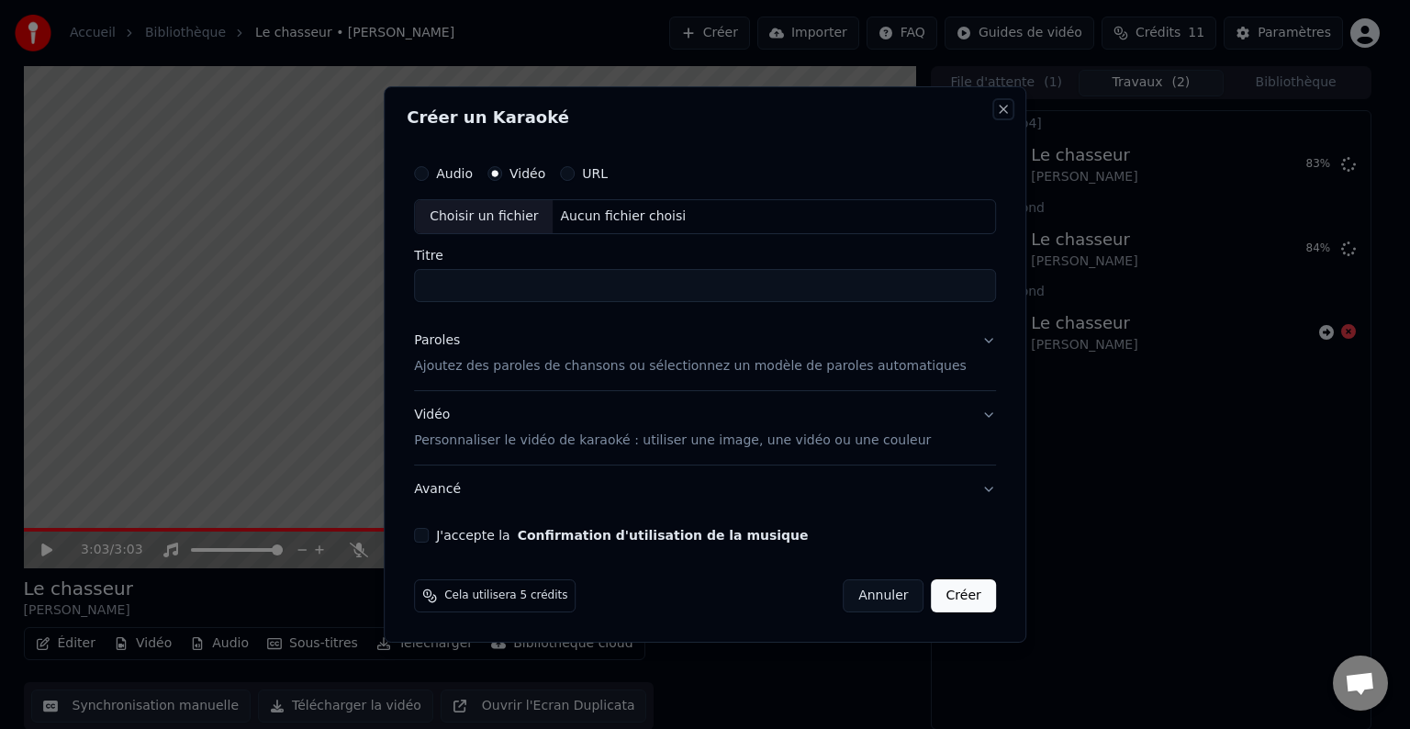
click at [996, 106] on button "Close" at bounding box center [1003, 109] width 15 height 15
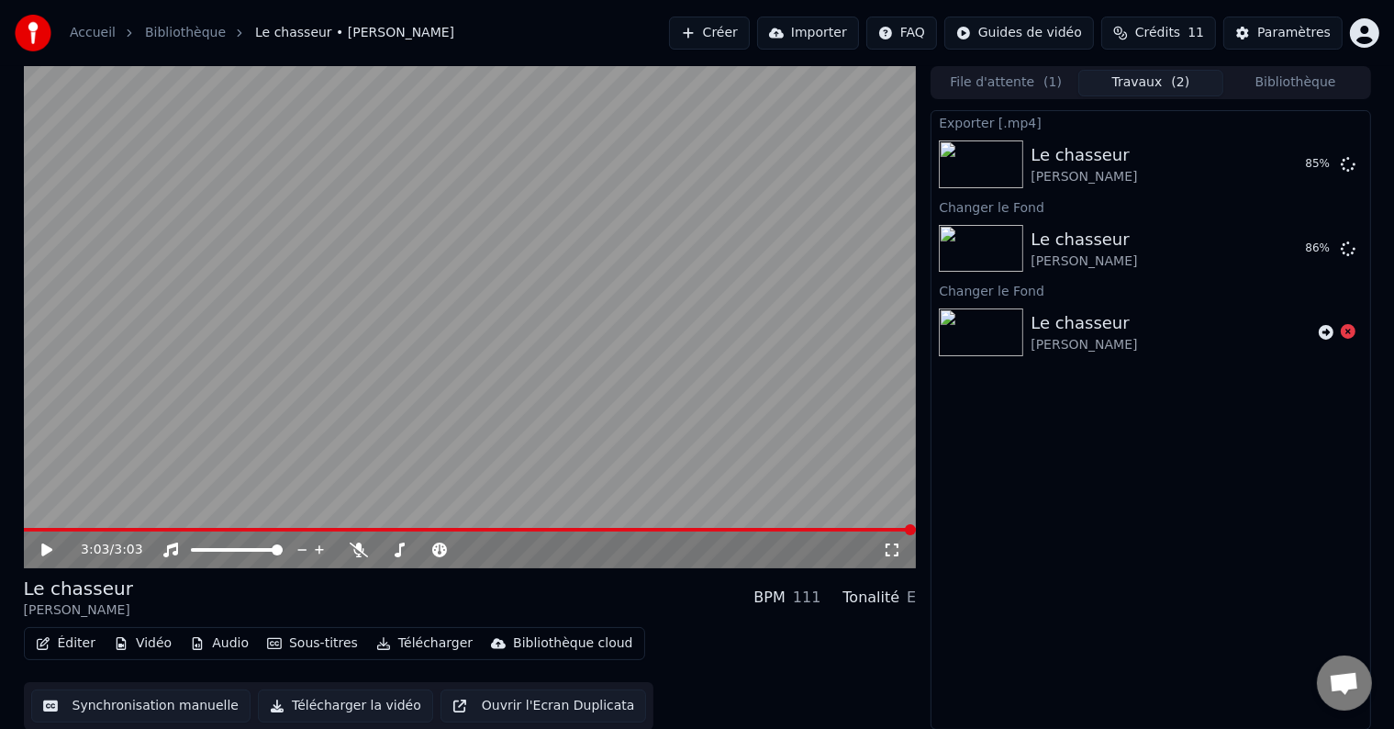
click at [805, 29] on button "Importer" at bounding box center [808, 33] width 102 height 33
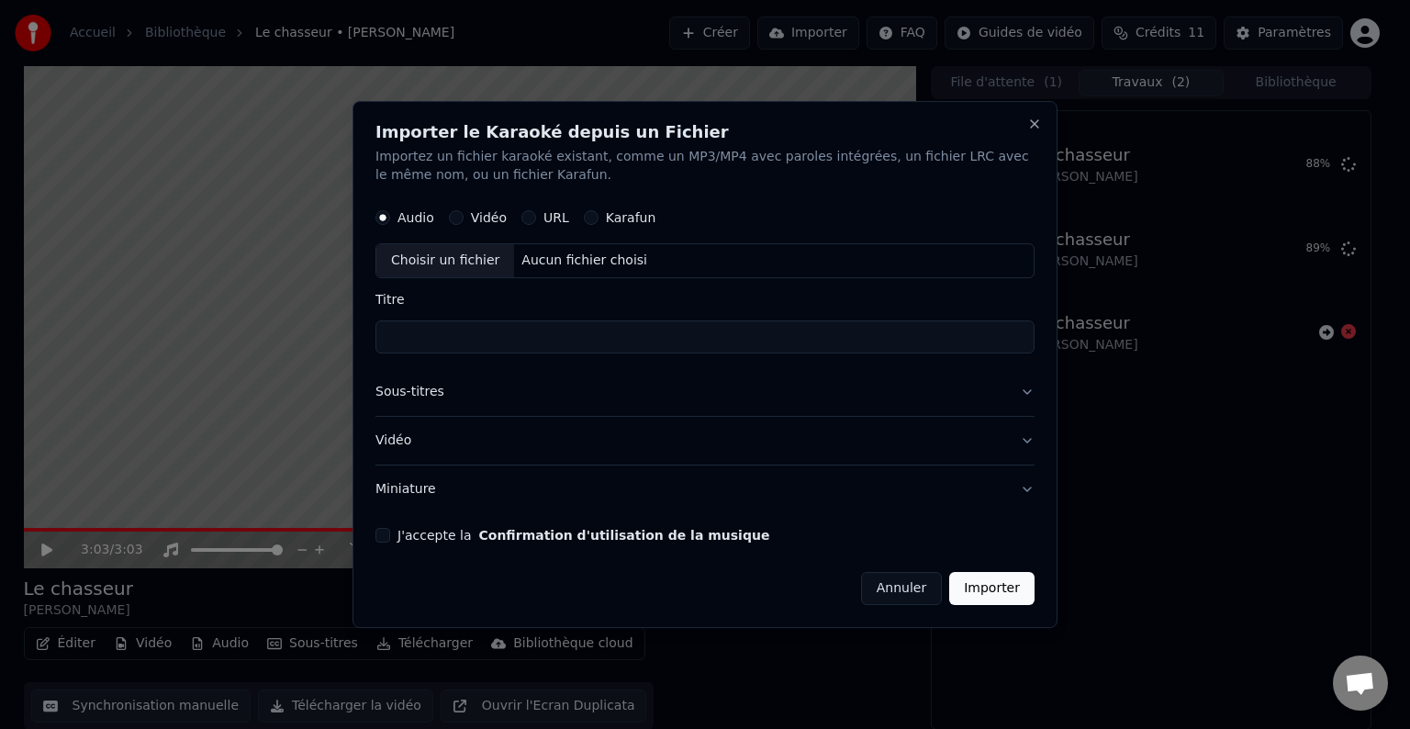
click at [914, 584] on button "Annuler" at bounding box center [901, 588] width 81 height 33
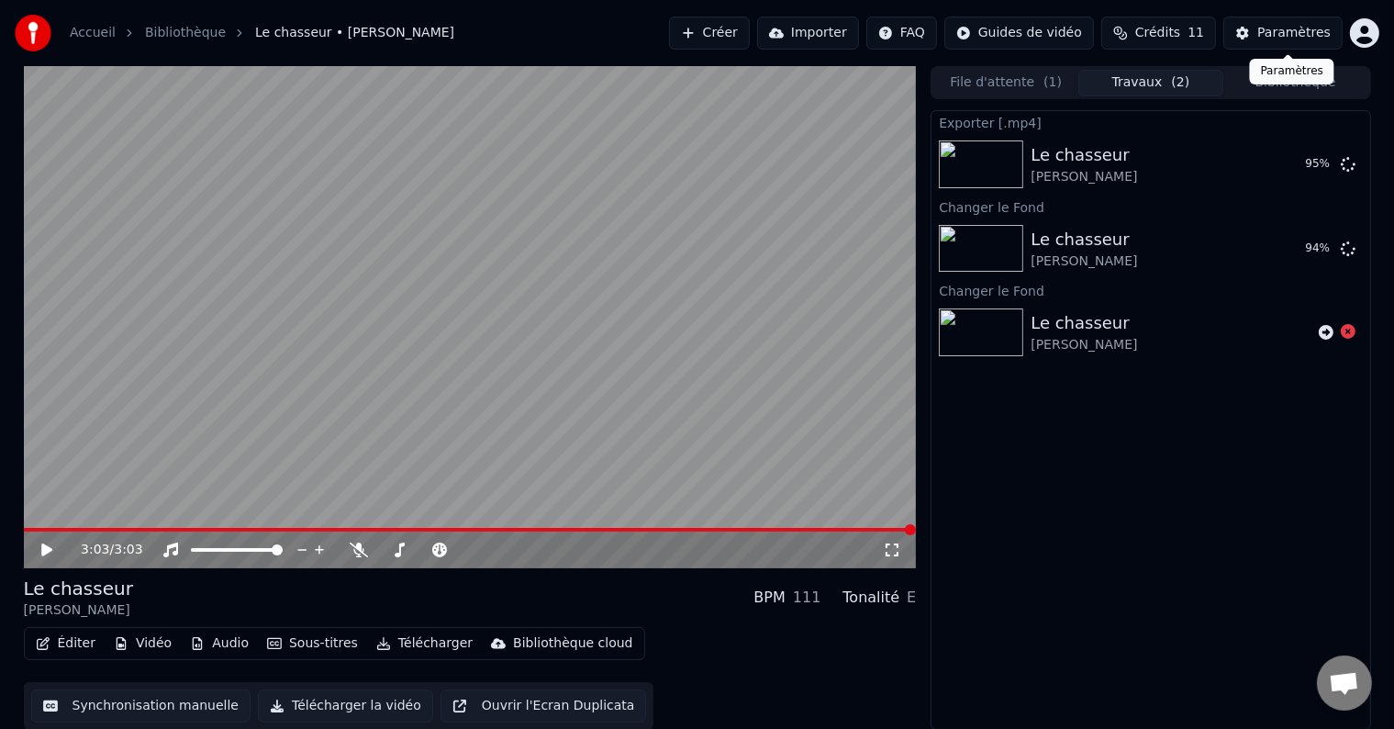
click at [1291, 32] on div "Paramètres" at bounding box center [1294, 33] width 73 height 18
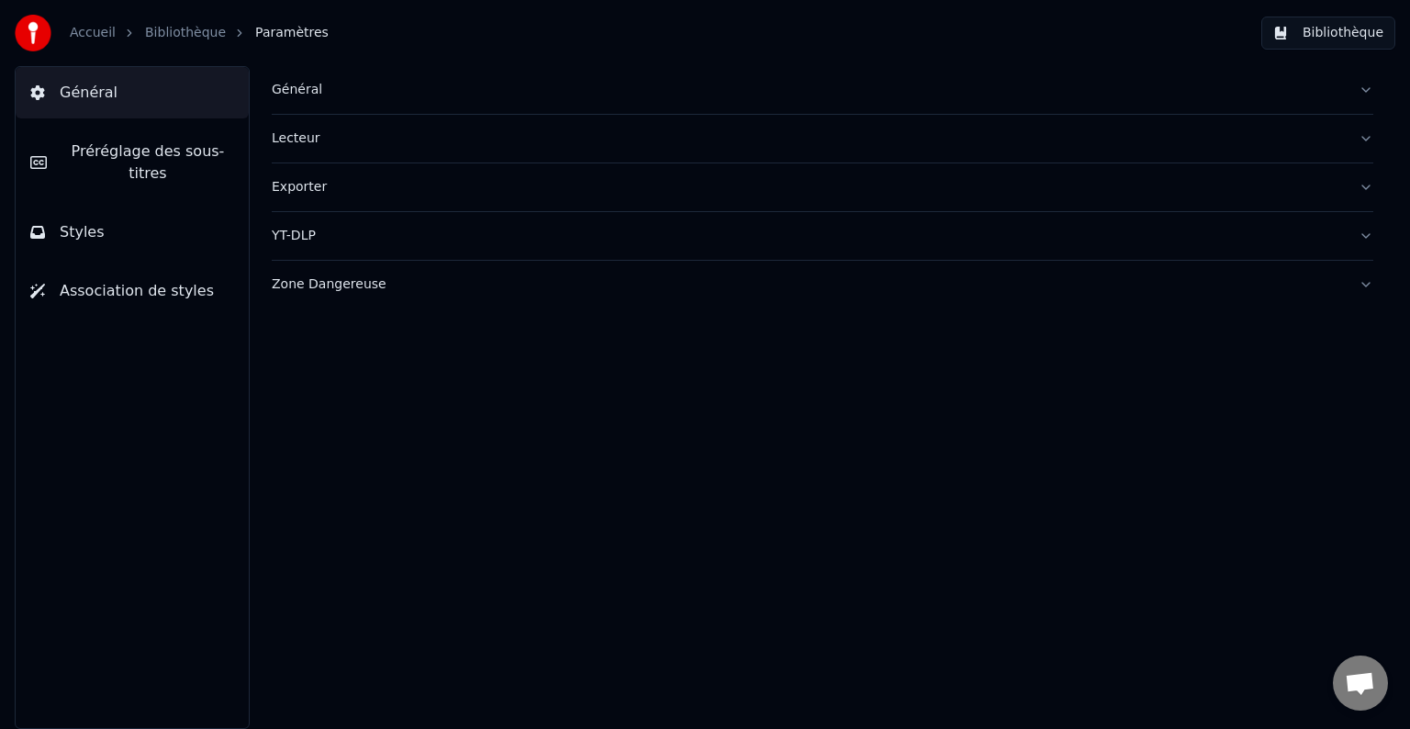
click at [298, 88] on div "Général" at bounding box center [808, 90] width 1072 height 18
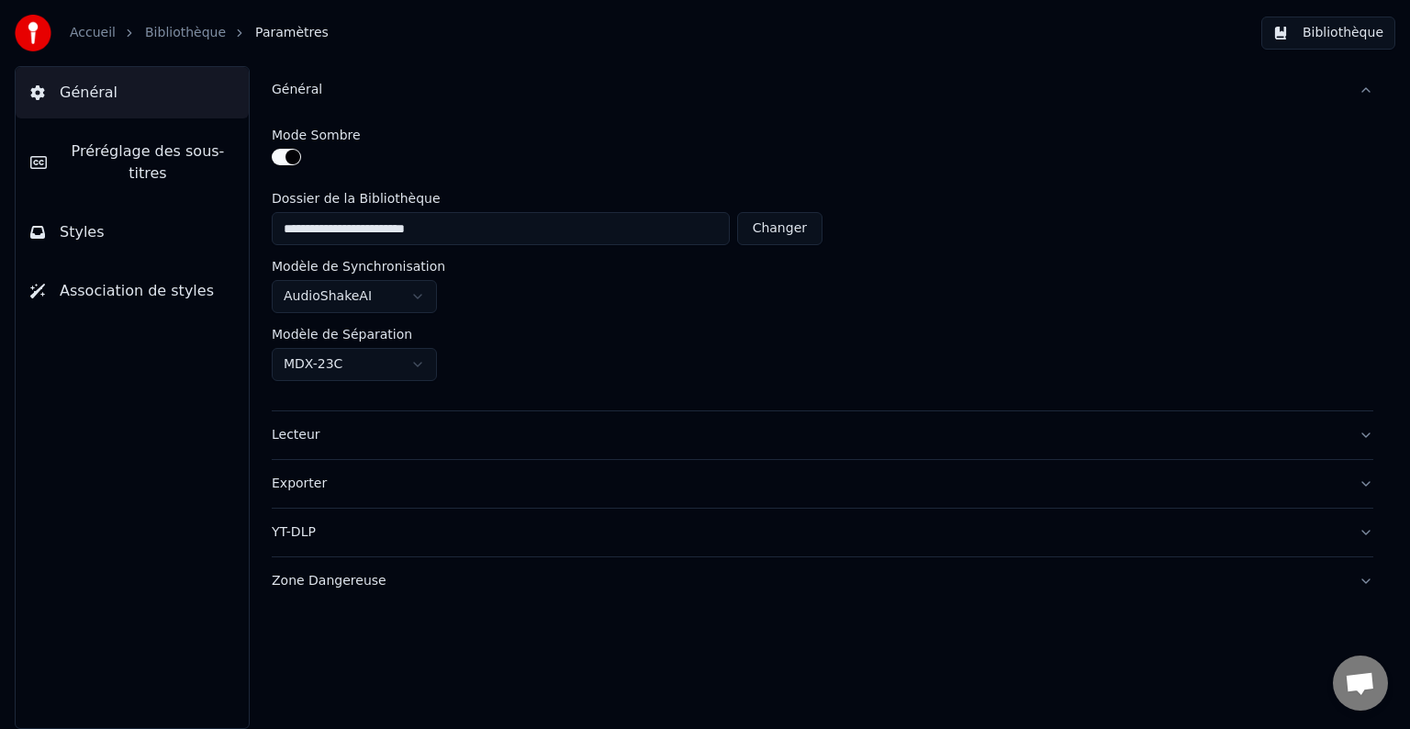
click at [364, 586] on div "Zone Dangereuse" at bounding box center [808, 581] width 1072 height 18
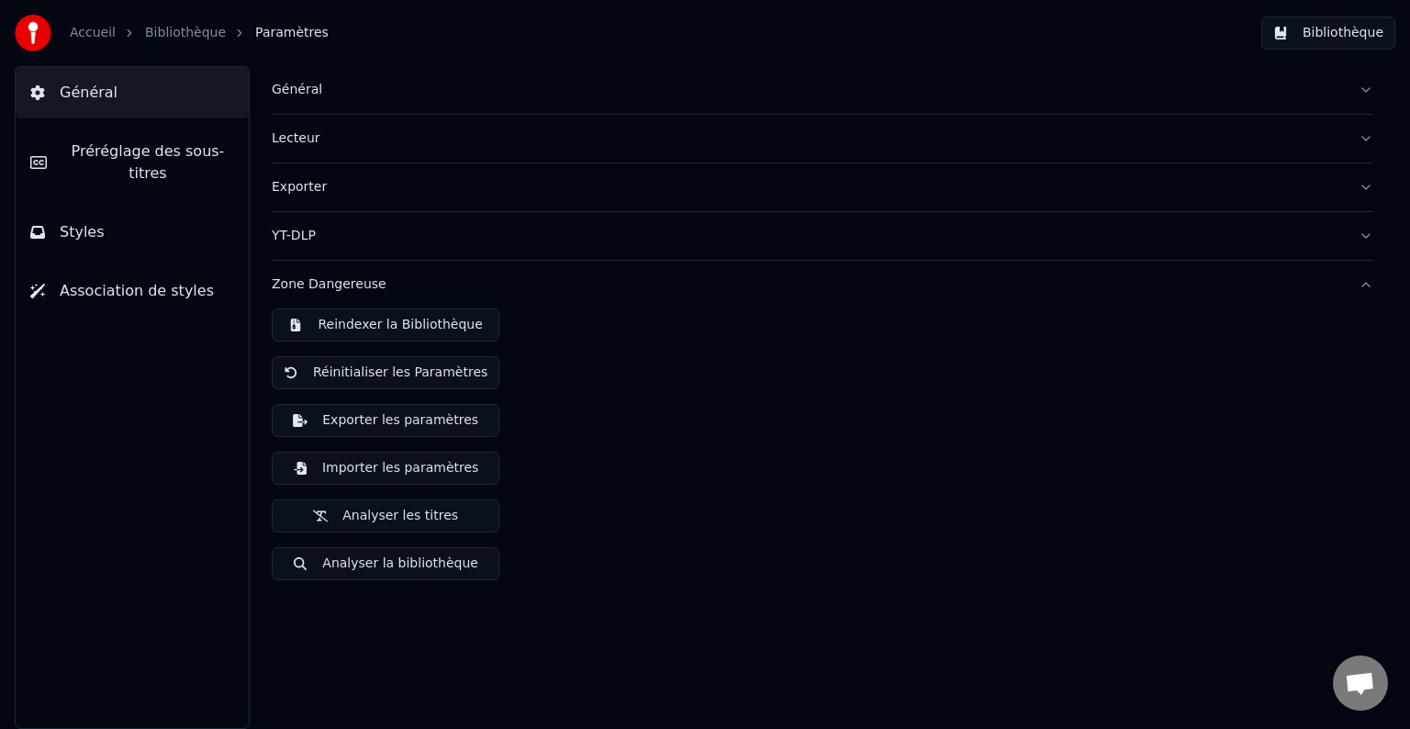
click at [364, 325] on button "Reindexer la Bibliothèque" at bounding box center [386, 324] width 228 height 33
click at [162, 37] on link "Bibliothèque" at bounding box center [185, 33] width 81 height 18
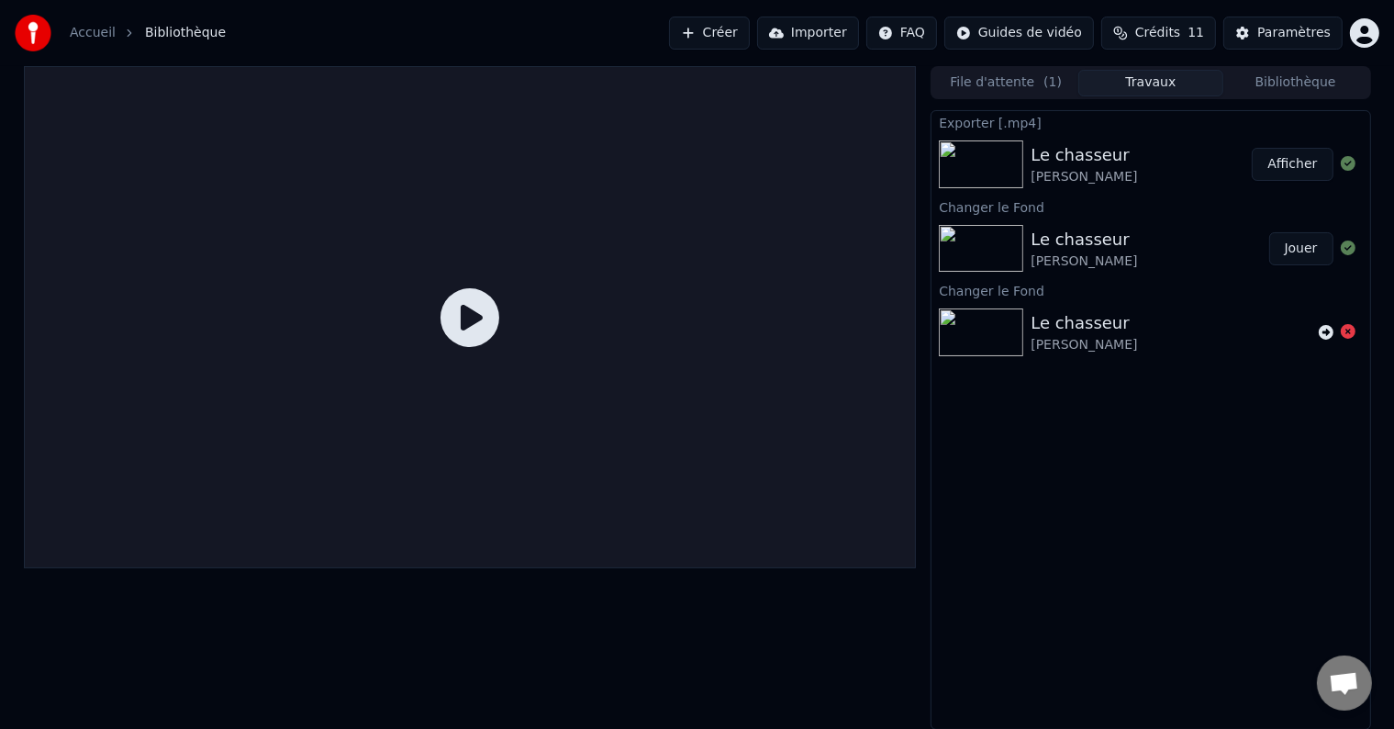
click at [1303, 256] on button "Jouer" at bounding box center [1302, 248] width 64 height 33
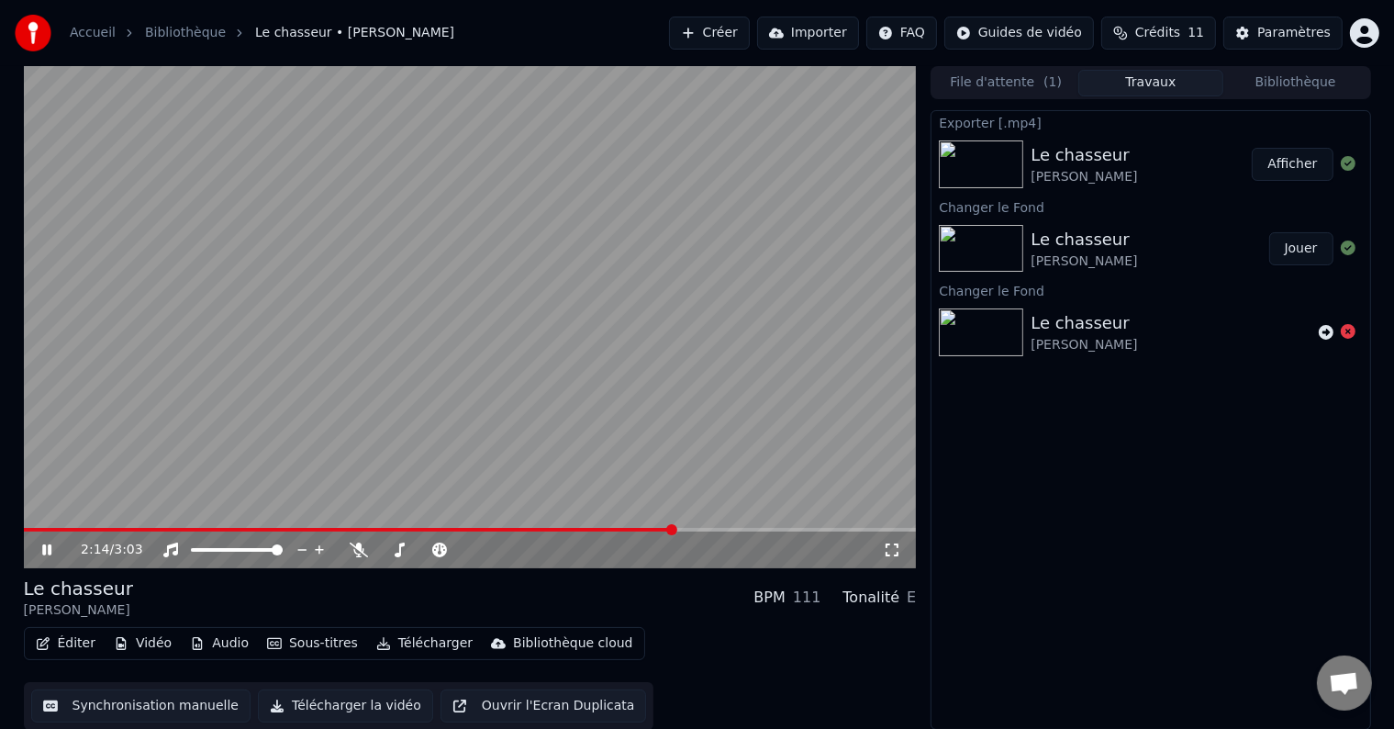
click at [676, 535] on span at bounding box center [671, 529] width 11 height 11
click at [456, 325] on video at bounding box center [470, 317] width 893 height 502
click at [1293, 162] on button "Afficher" at bounding box center [1292, 164] width 81 height 33
click at [176, 705] on button "Synchronisation manuelle" at bounding box center [141, 705] width 220 height 33
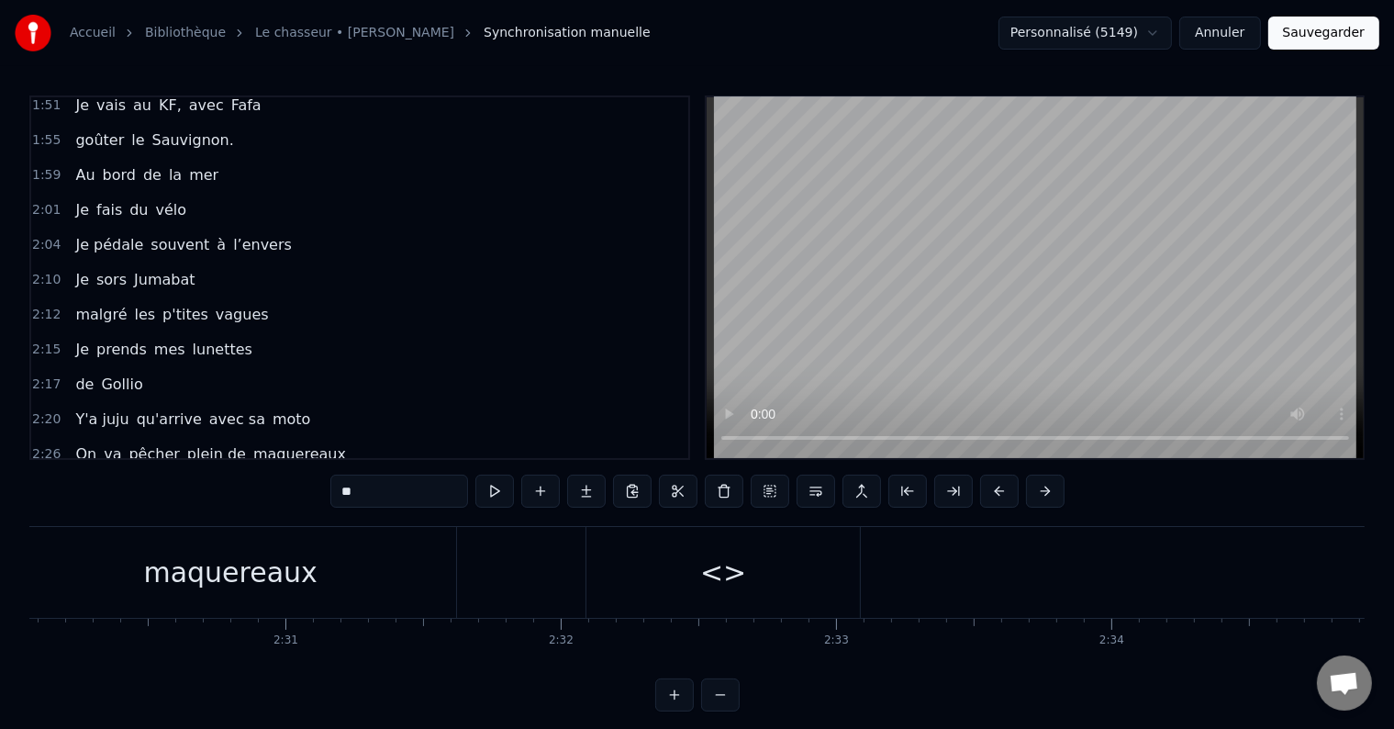
scroll to position [0, 41272]
click at [1348, 688] on span "Ouvrir le chat" at bounding box center [1344, 685] width 30 height 26
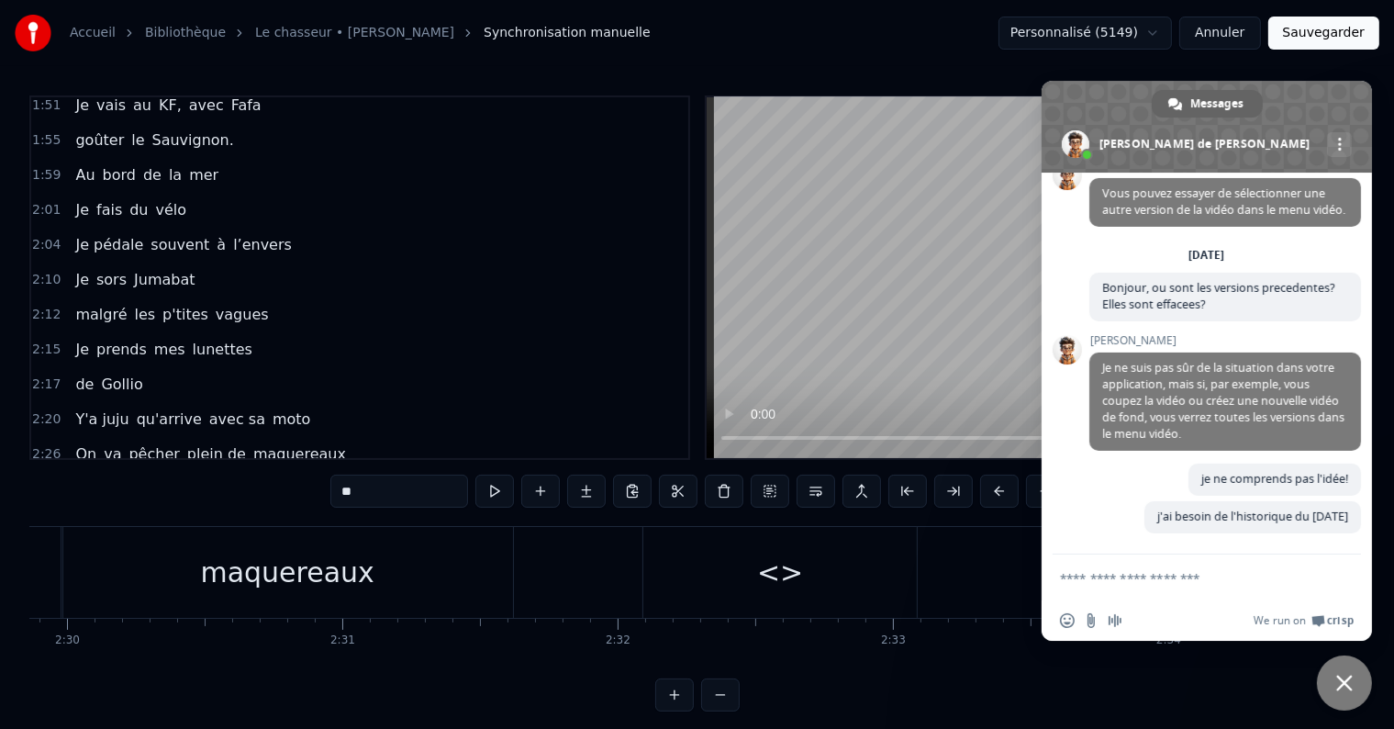
scroll to position [511, 0]
click at [1327, 138] on div "Autres canaux" at bounding box center [1339, 144] width 25 height 25
click at [1183, 141] on span at bounding box center [1207, 127] width 330 height 92
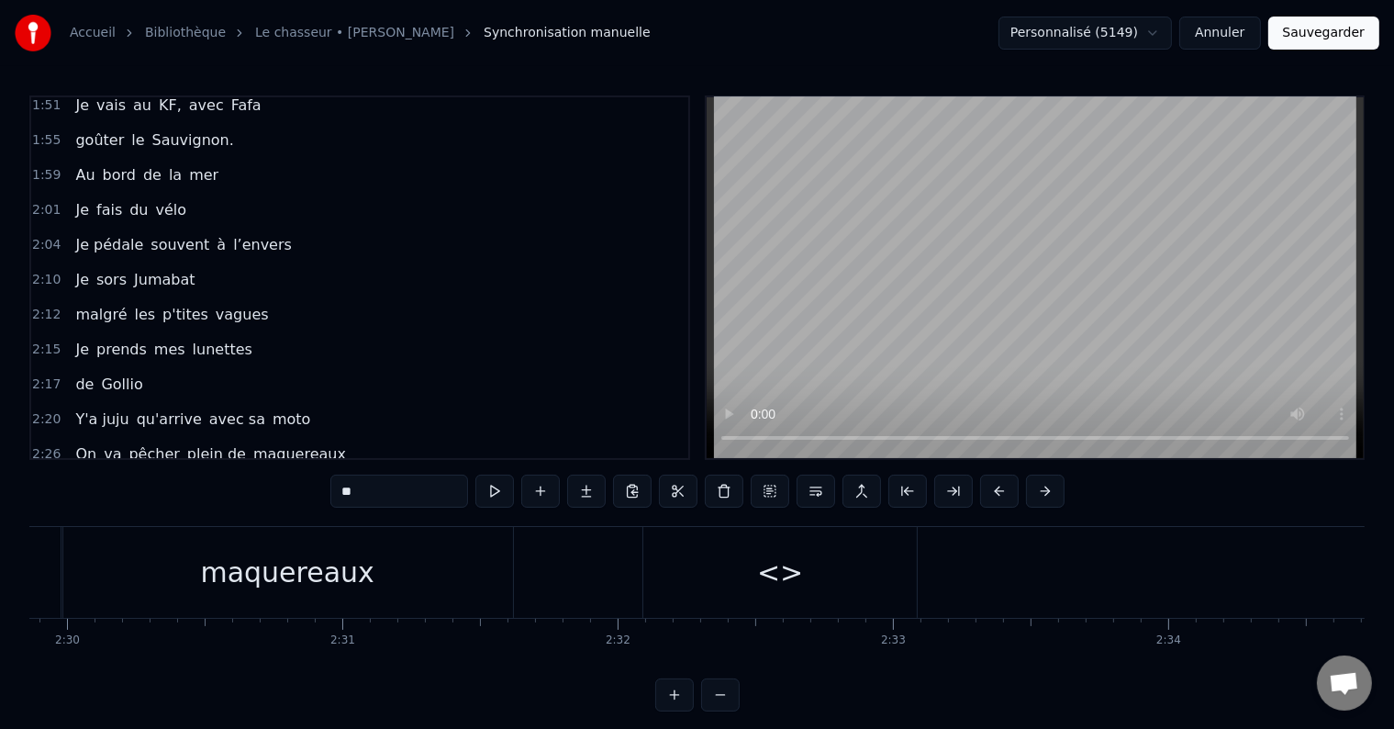
click at [1150, 31] on html "Accueil Bibliothèque Le chasseur • [PERSON_NAME] Synchronisation manuelle Perso…" at bounding box center [697, 370] width 1394 height 741
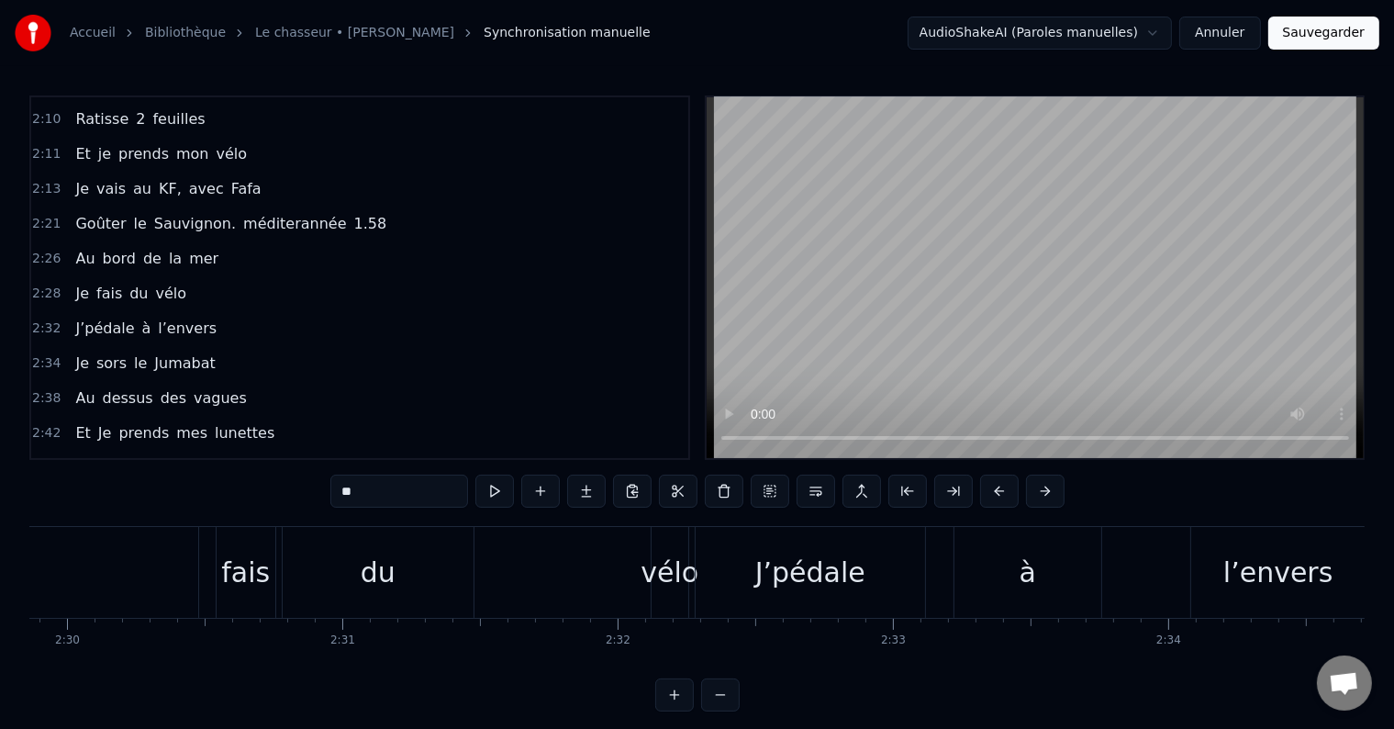
scroll to position [978, 0]
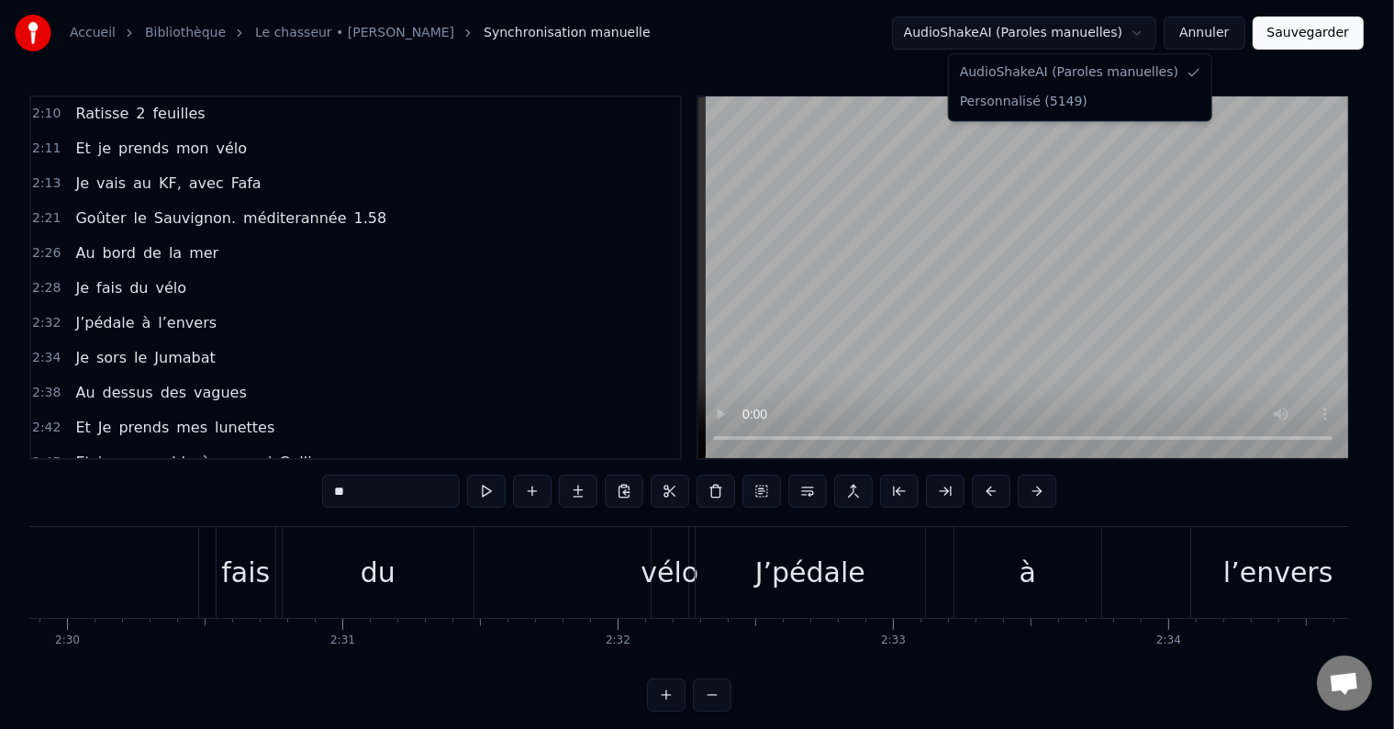
click at [1163, 29] on html "Accueil Bibliothèque Le chasseur • [PERSON_NAME] Synchronisation manuelle Audio…" at bounding box center [697, 370] width 1394 height 741
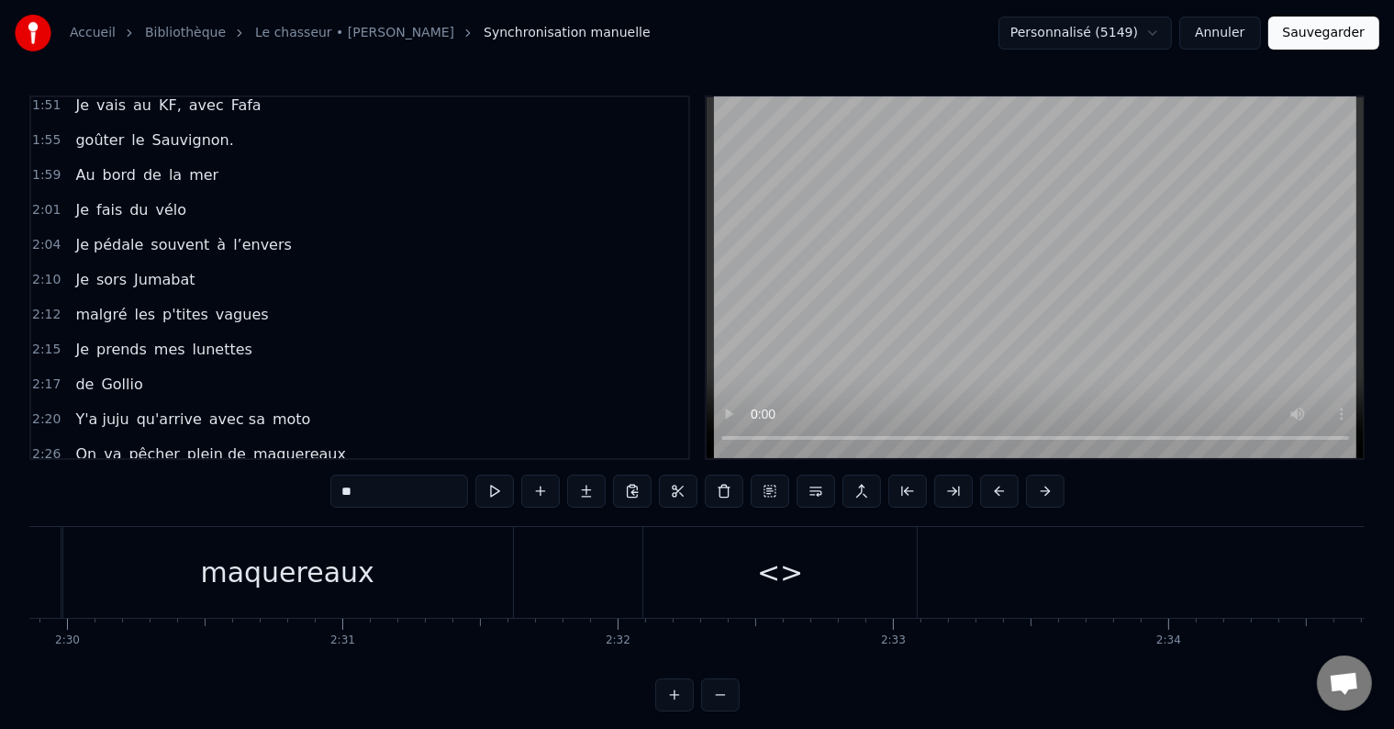
scroll to position [28, 0]
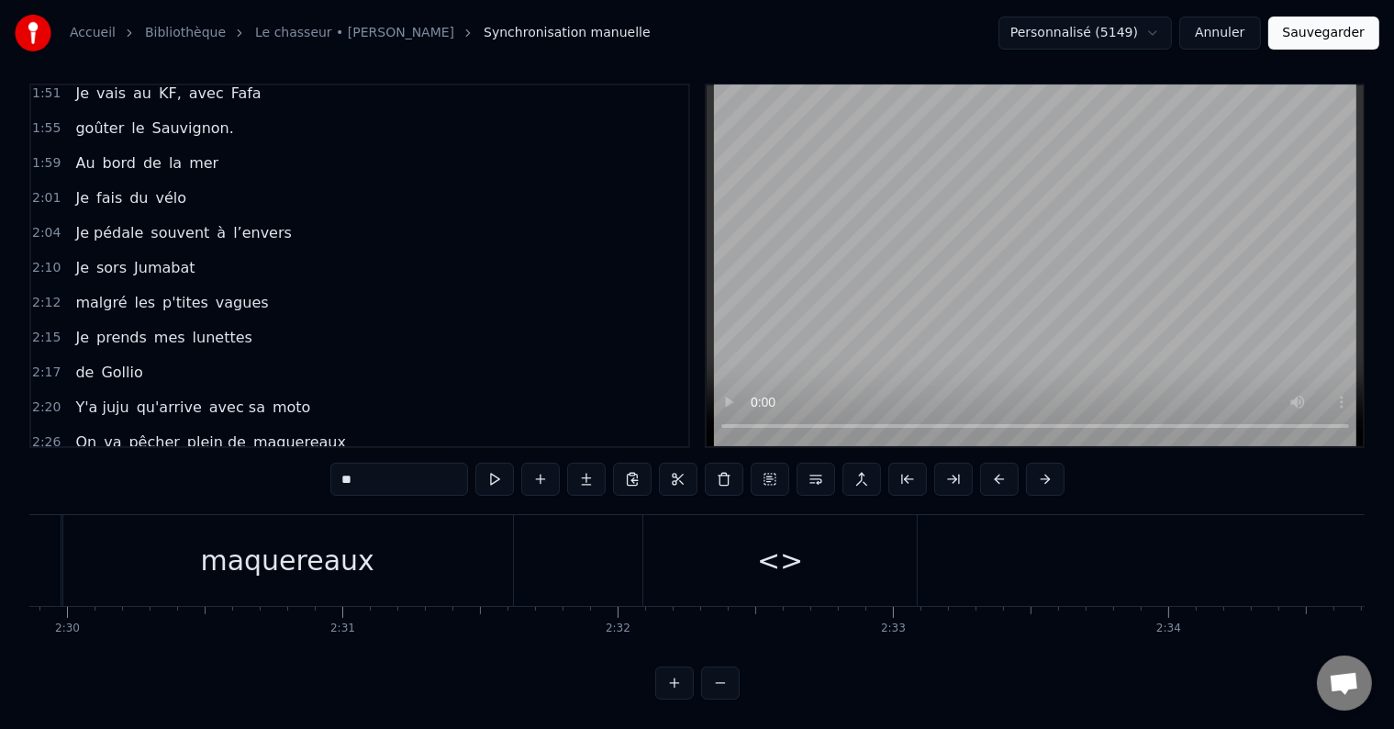
drag, startPoint x: 92, startPoint y: 373, endPoint x: 87, endPoint y: 412, distance: 39.7
click at [87, 412] on div "0:05 il était 10h du matin 0:07 J'avançais dans le petit parc 0:10 au bois roug…" at bounding box center [359, 266] width 661 height 364
click at [113, 426] on div "On va pêcher plein de maquereaux" at bounding box center [210, 442] width 285 height 33
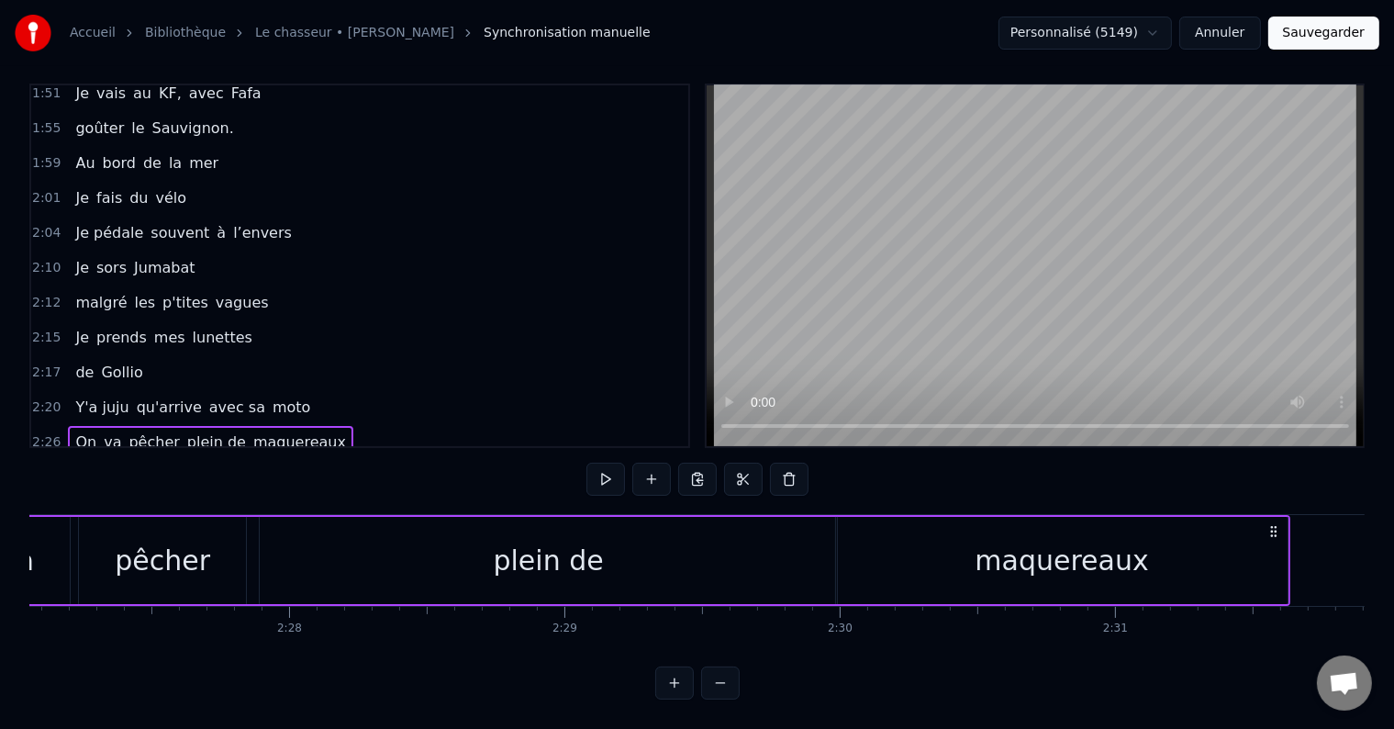
scroll to position [0, 40205]
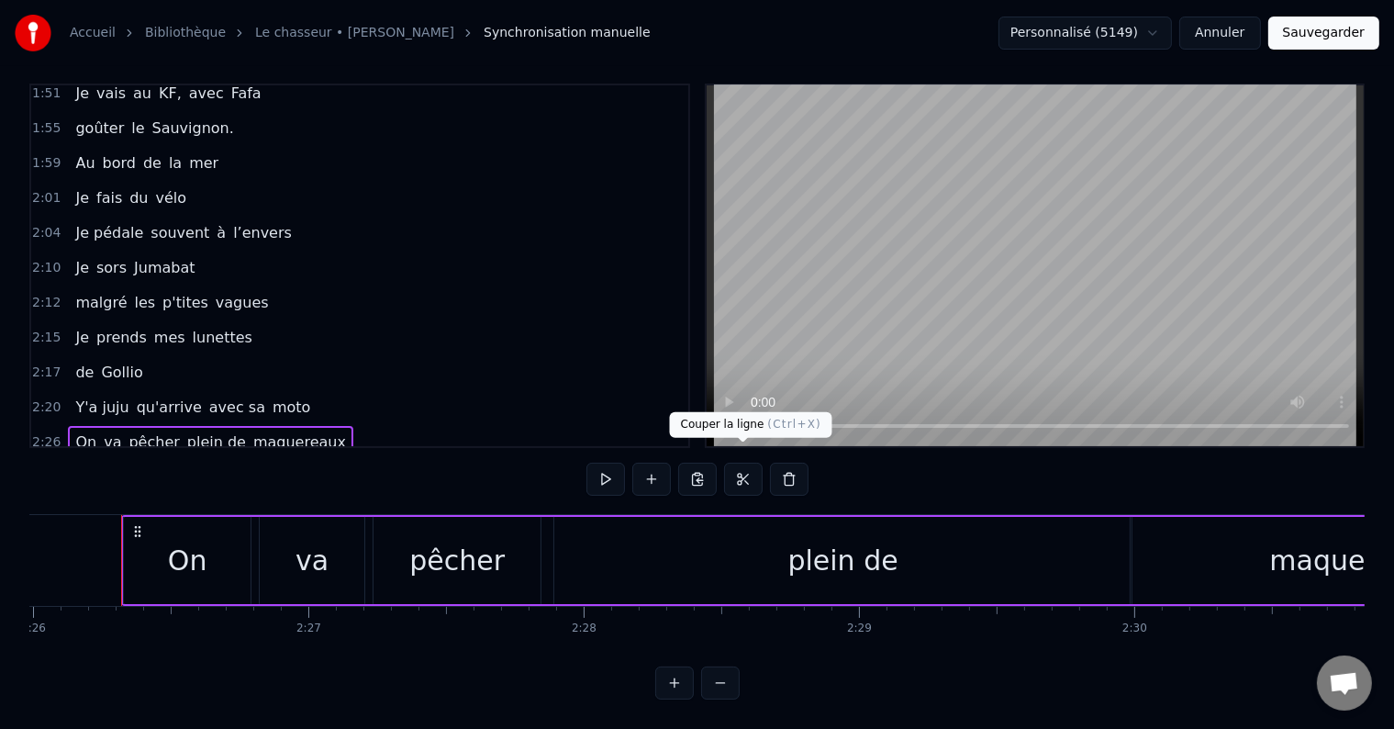
click at [742, 463] on button at bounding box center [743, 479] width 39 height 33
click at [68, 461] on div "<>" at bounding box center [87, 477] width 39 height 33
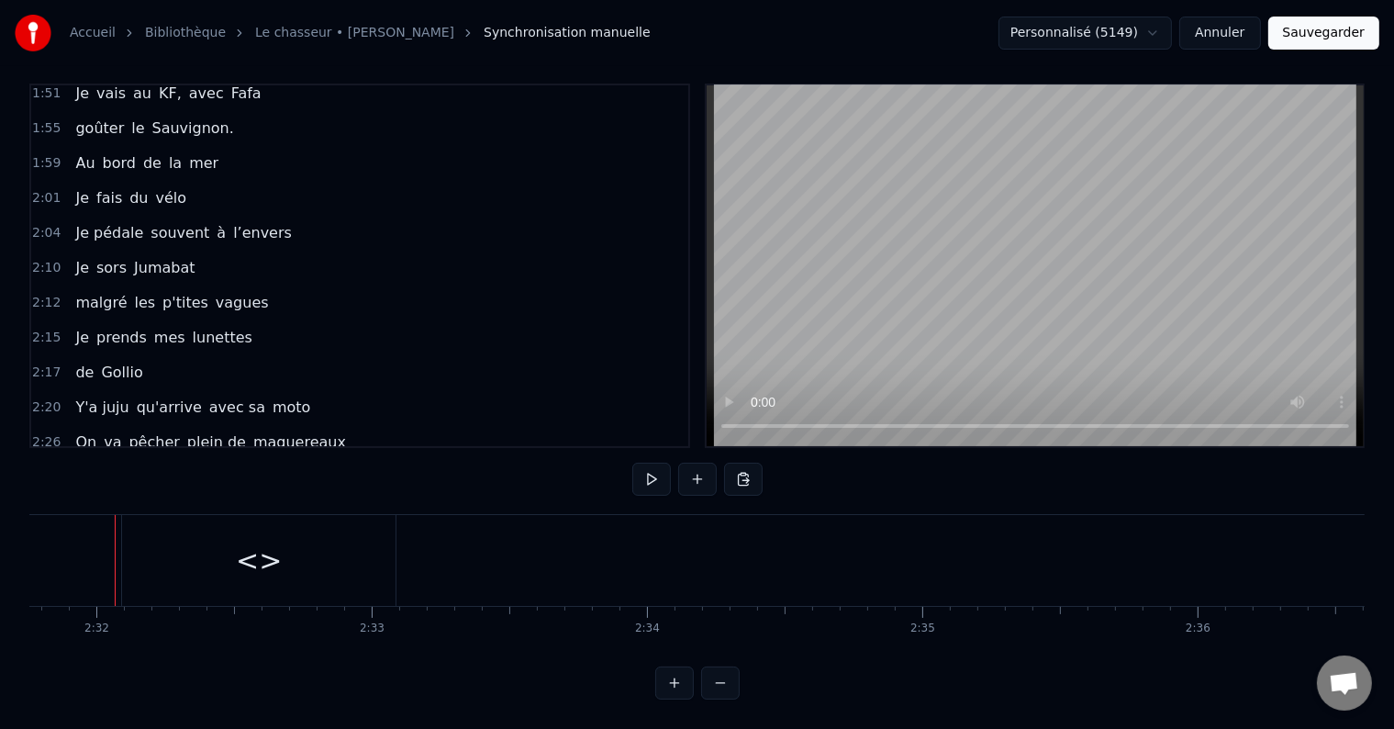
scroll to position [0, 41787]
click at [741, 463] on button at bounding box center [743, 479] width 39 height 33
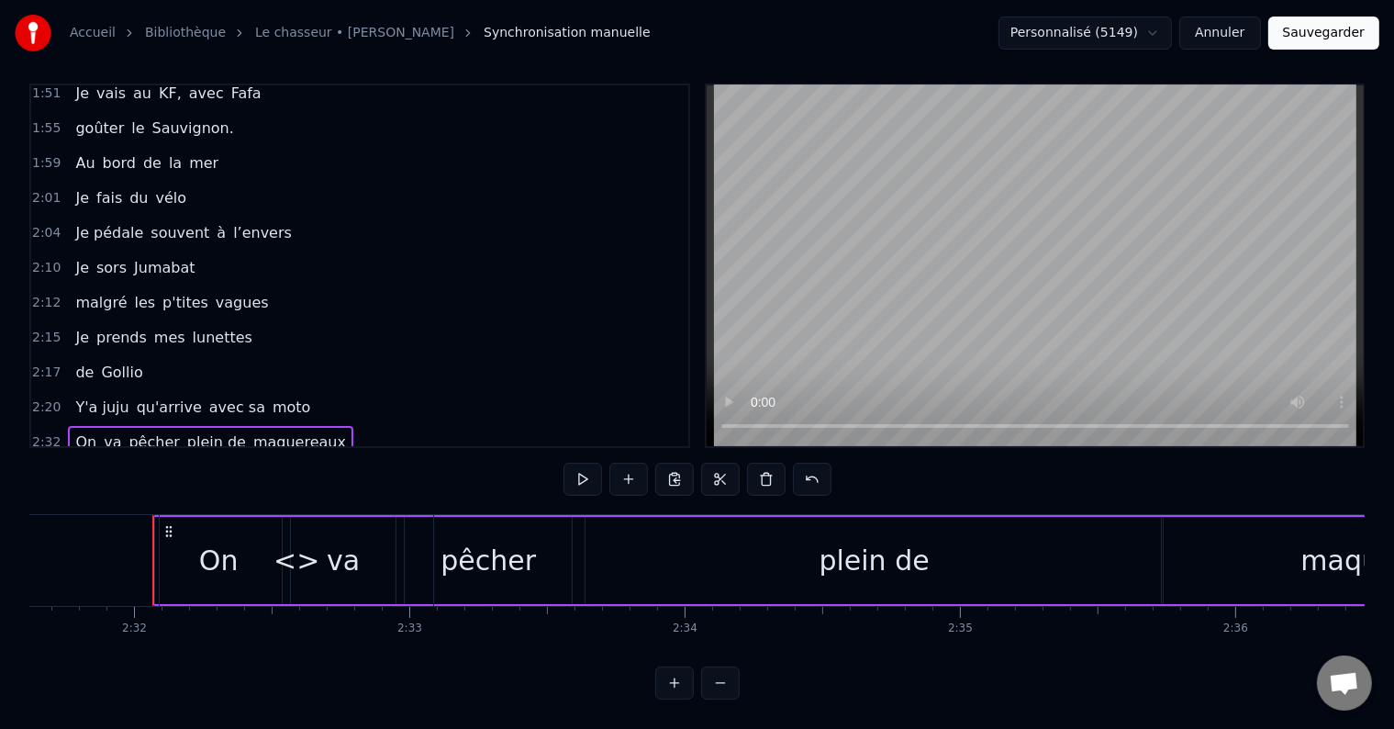
scroll to position [0, 41700]
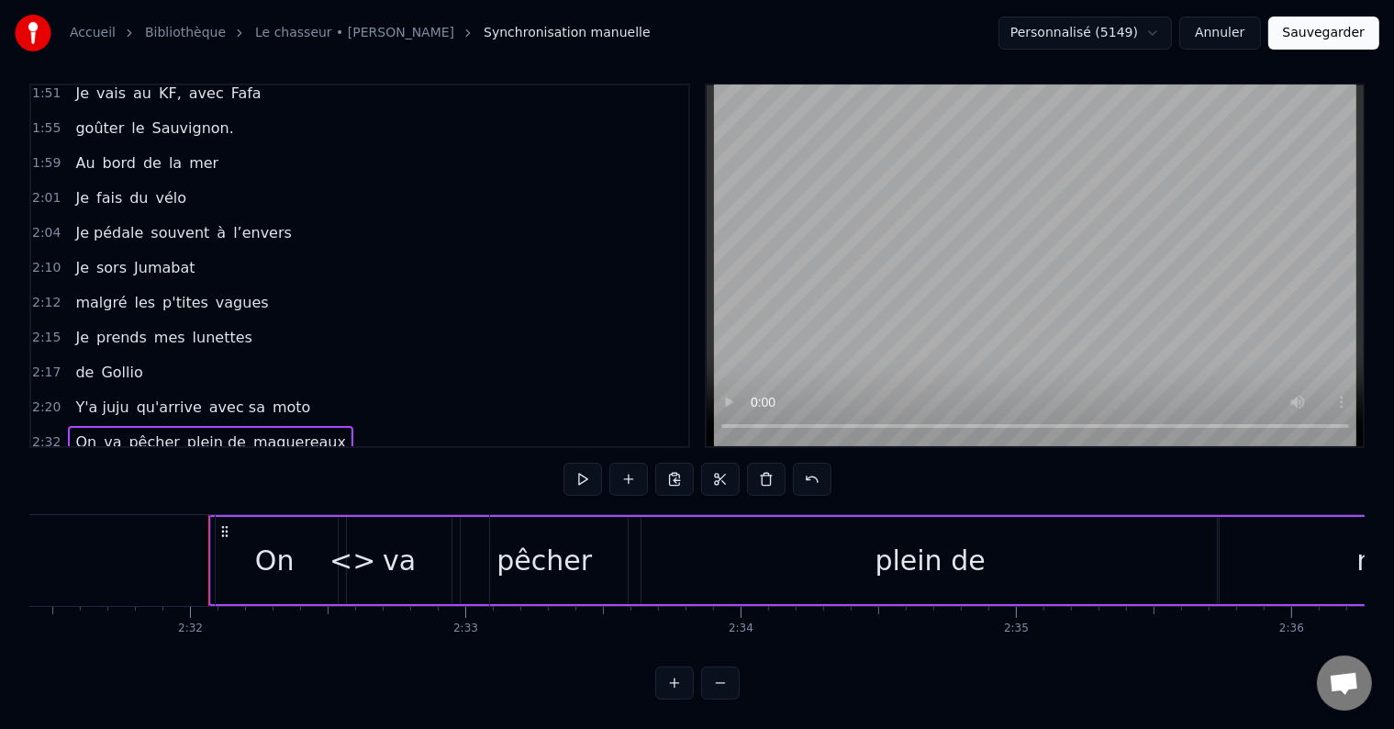
click at [372, 550] on div "<>" at bounding box center [353, 560] width 274 height 91
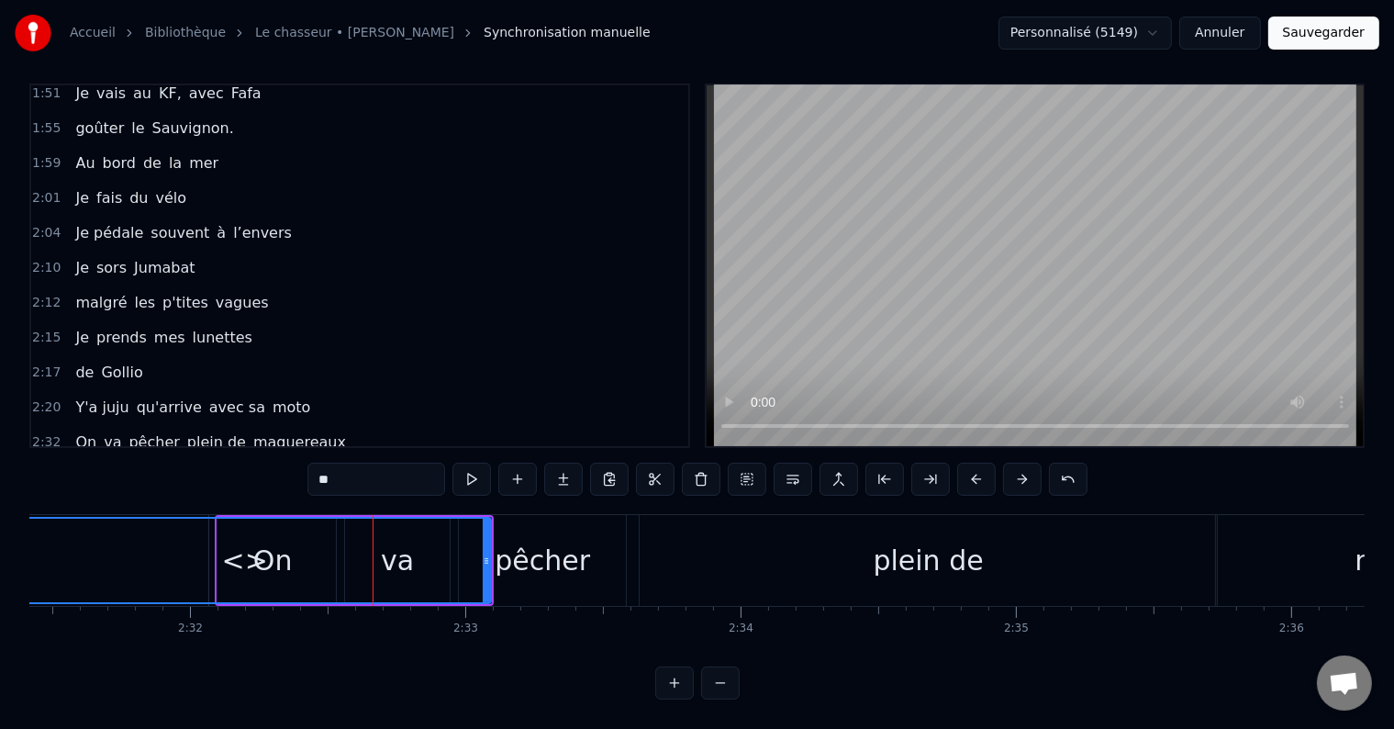
drag, startPoint x: 219, startPoint y: 530, endPoint x: 0, endPoint y: 552, distance: 220.5
click at [0, 552] on div "Accueil Bibliothèque Le chasseur • [PERSON_NAME] Synchronisation manuelle Perso…" at bounding box center [697, 343] width 1394 height 711
click at [488, 529] on div "pêcher" at bounding box center [542, 560] width 167 height 91
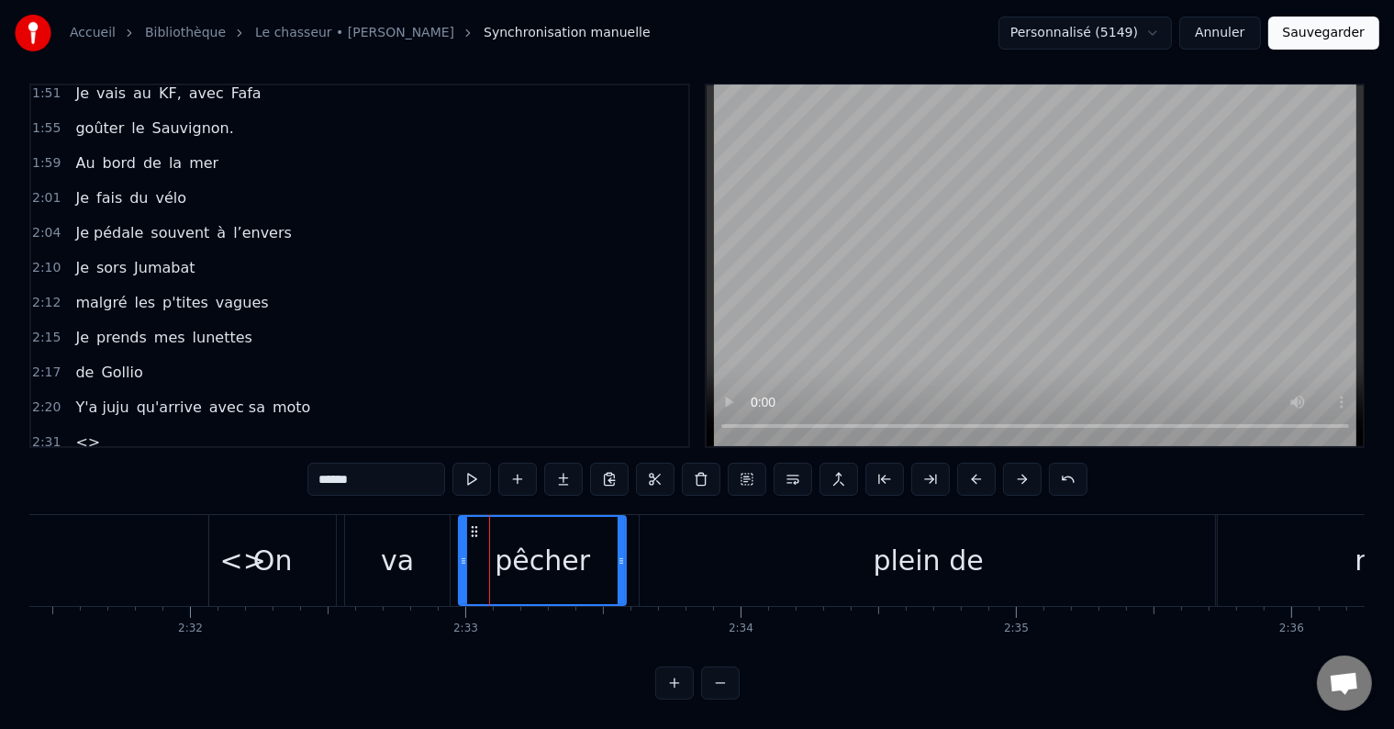
click at [424, 532] on div "va" at bounding box center [397, 560] width 105 height 91
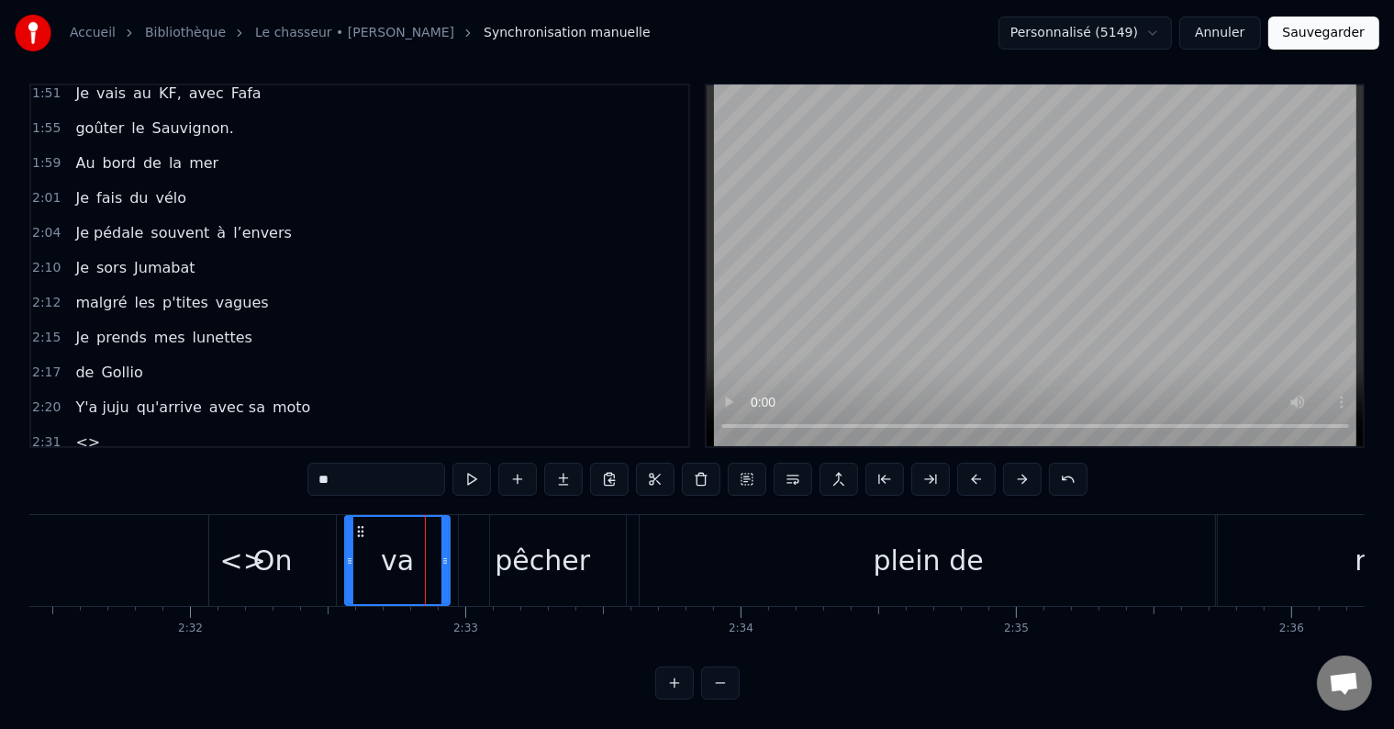
click at [247, 551] on div "On" at bounding box center [272, 560] width 127 height 91
type input "**"
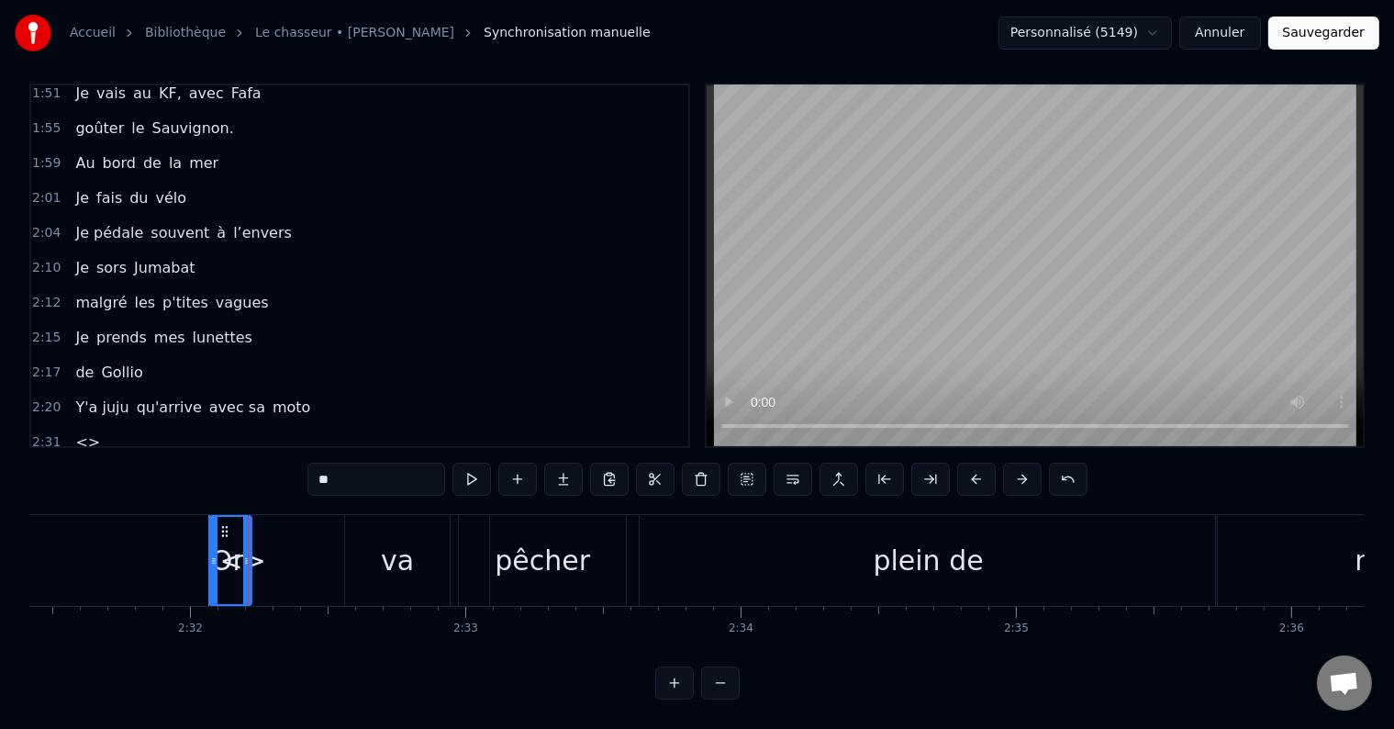
drag, startPoint x: 330, startPoint y: 524, endPoint x: 246, endPoint y: 520, distance: 84.6
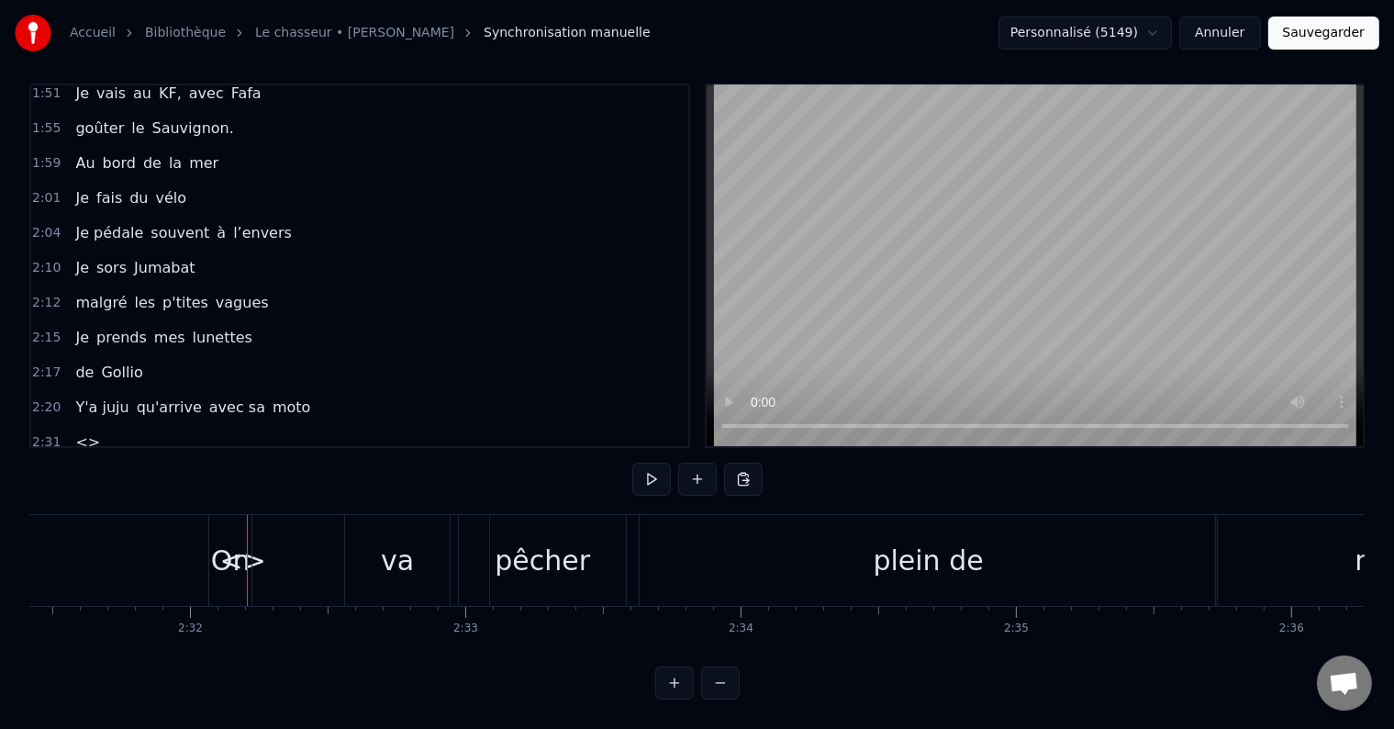
click at [211, 521] on div "On" at bounding box center [230, 560] width 42 height 91
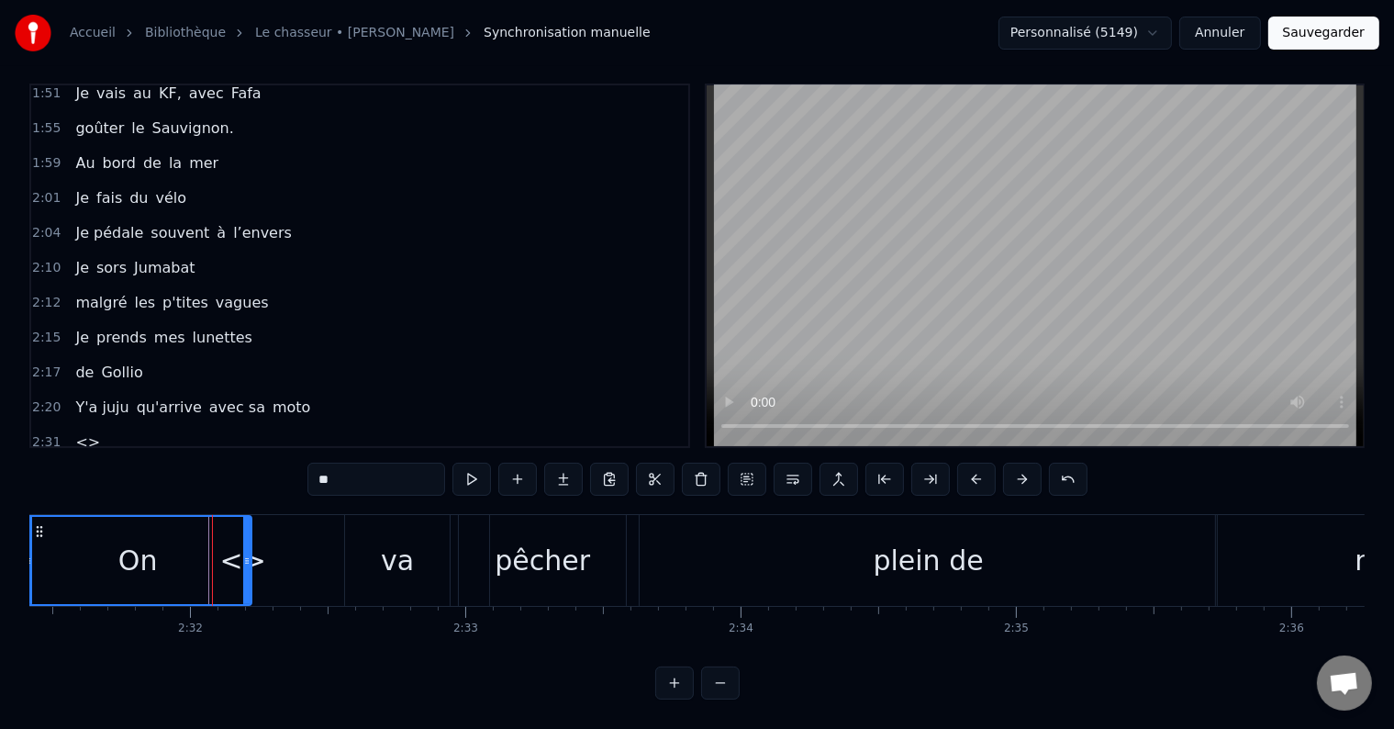
drag, startPoint x: 209, startPoint y: 522, endPoint x: 24, endPoint y: 539, distance: 186.2
click at [24, 539] on div "Accueil Bibliothèque Le chasseur • [PERSON_NAME] Synchronisation manuelle Perso…" at bounding box center [697, 343] width 1394 height 711
drag, startPoint x: 30, startPoint y: 522, endPoint x: 130, endPoint y: 521, distance: 100.1
click at [129, 521] on div at bounding box center [124, 560] width 7 height 87
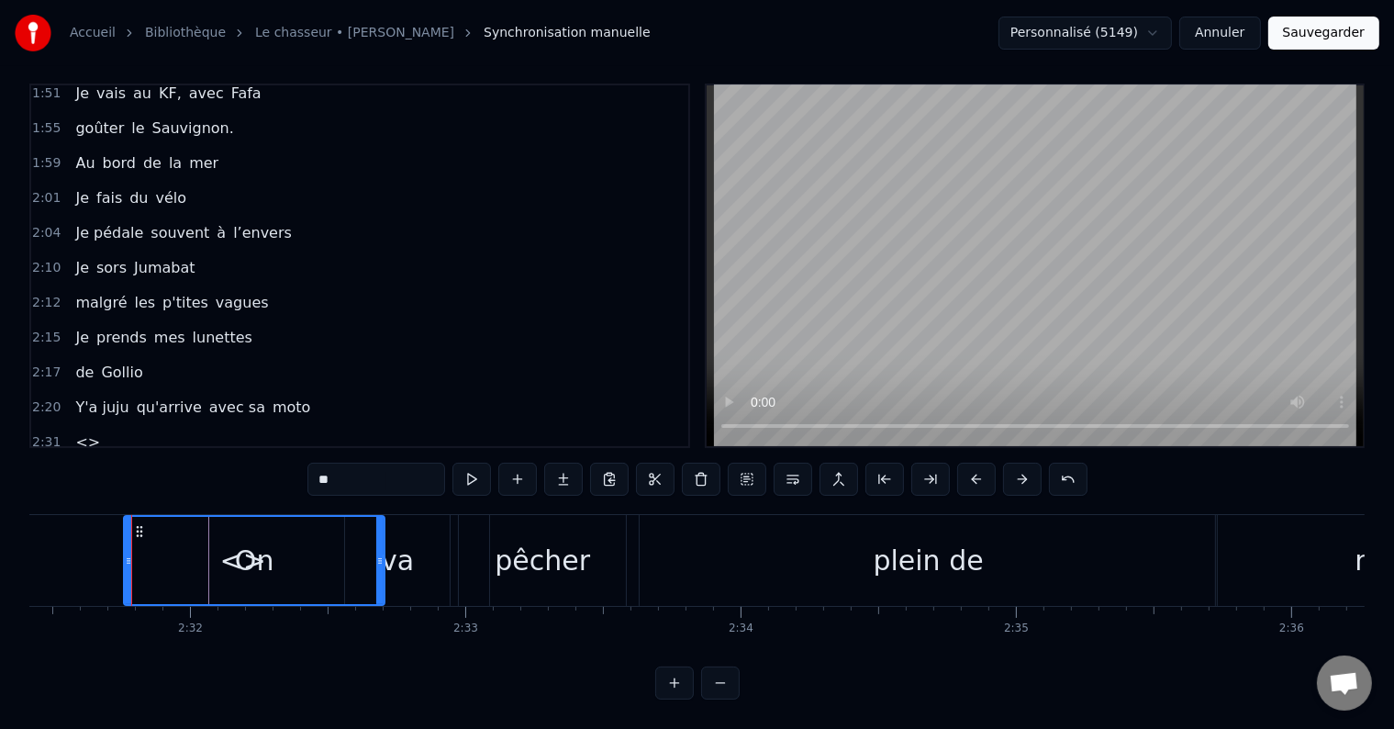
drag, startPoint x: 246, startPoint y: 529, endPoint x: 379, endPoint y: 554, distance: 135.4
click at [379, 554] on div at bounding box center [379, 560] width 7 height 87
drag, startPoint x: 125, startPoint y: 521, endPoint x: 283, endPoint y: 532, distance: 158.3
click at [283, 532] on div at bounding box center [286, 560] width 7 height 87
click at [230, 550] on div "<>" at bounding box center [243, 560] width 46 height 41
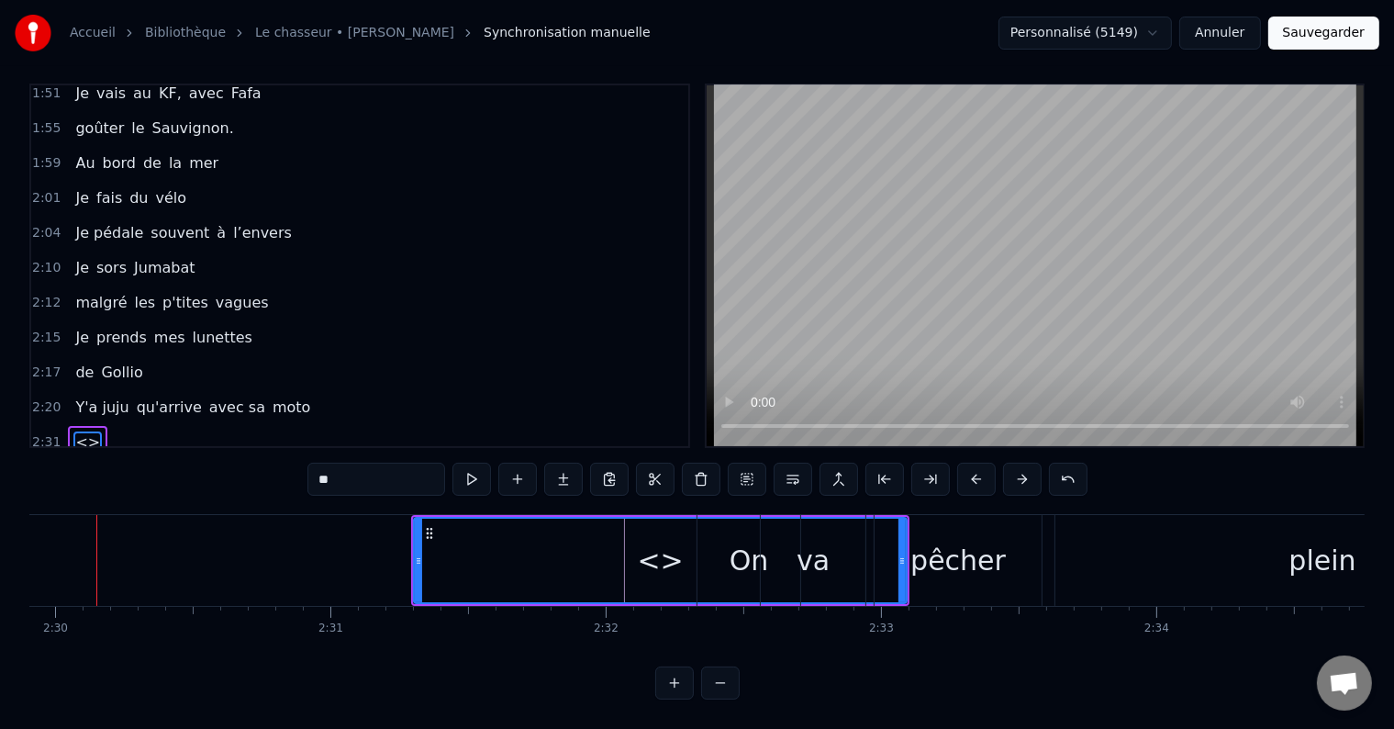
scroll to position [0, 41258]
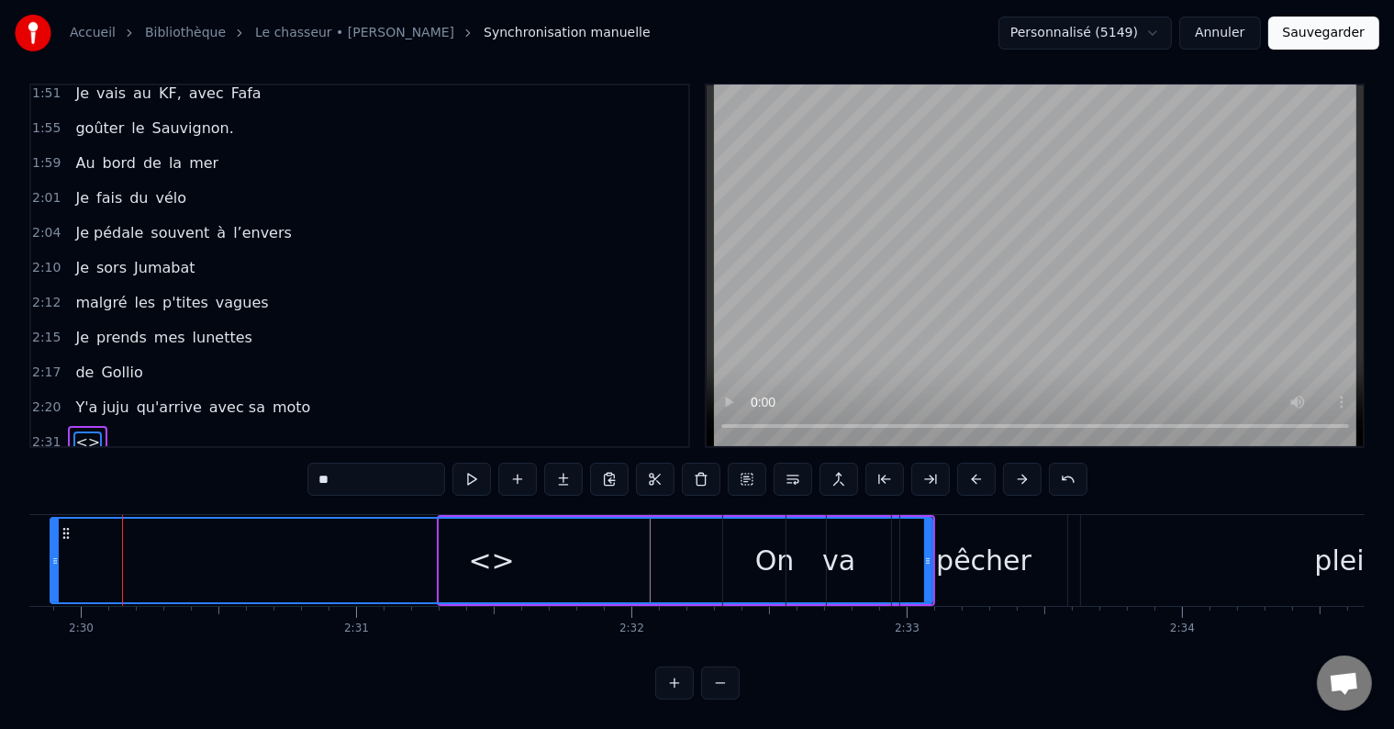
drag, startPoint x: 442, startPoint y: 540, endPoint x: 53, endPoint y: 593, distance: 391.9
click at [51, 592] on div "il était 10h du matin J'avançais dans le petit parc au bois rougé J’avais mon f…" at bounding box center [697, 583] width 1336 height 138
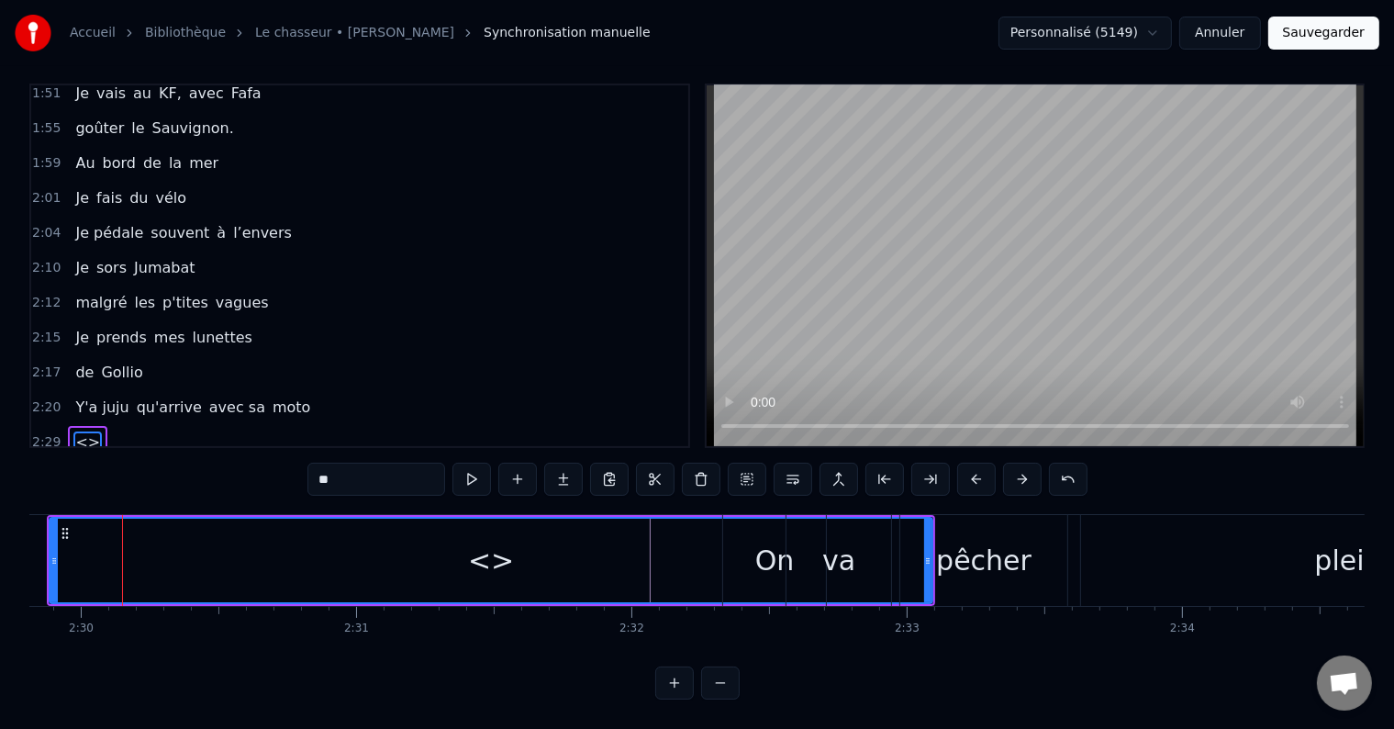
click at [928, 572] on div "pêcher" at bounding box center [984, 560] width 167 height 91
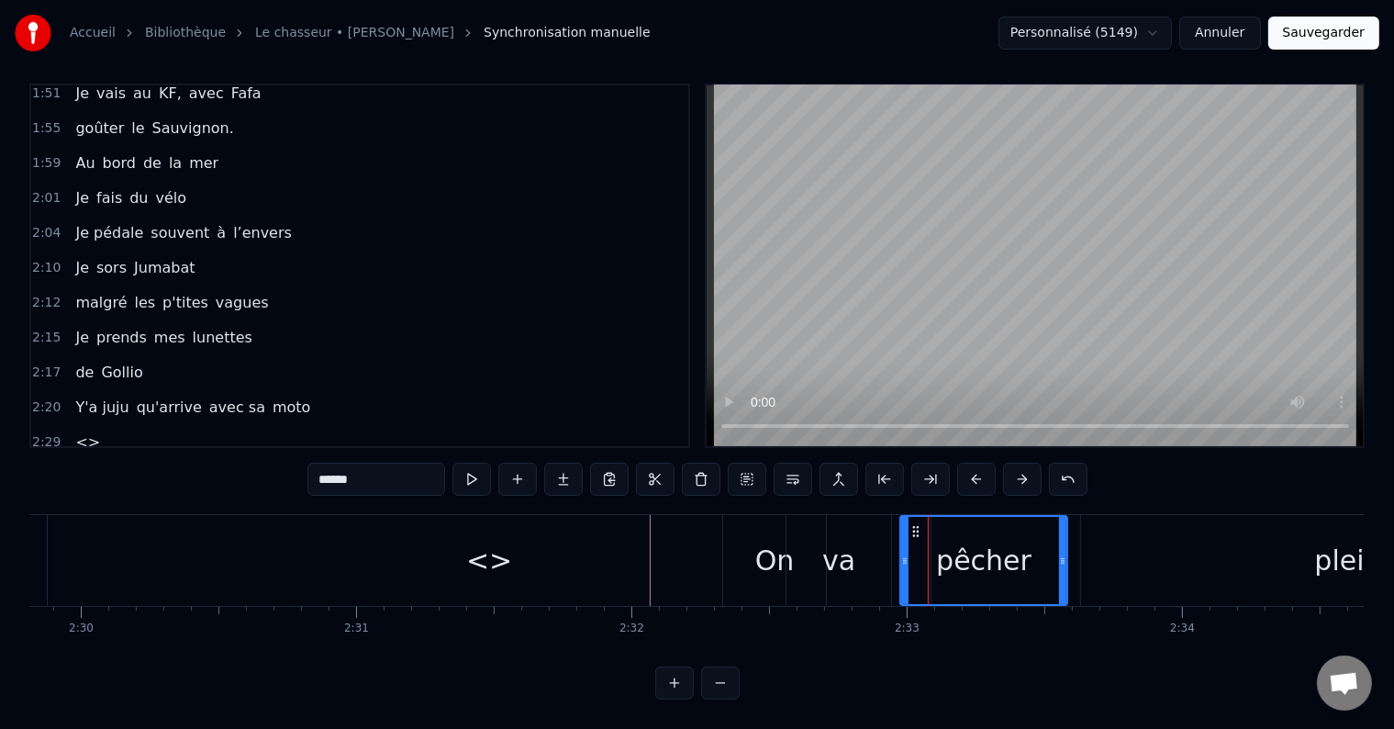
click at [499, 551] on div "<>" at bounding box center [489, 560] width 46 height 41
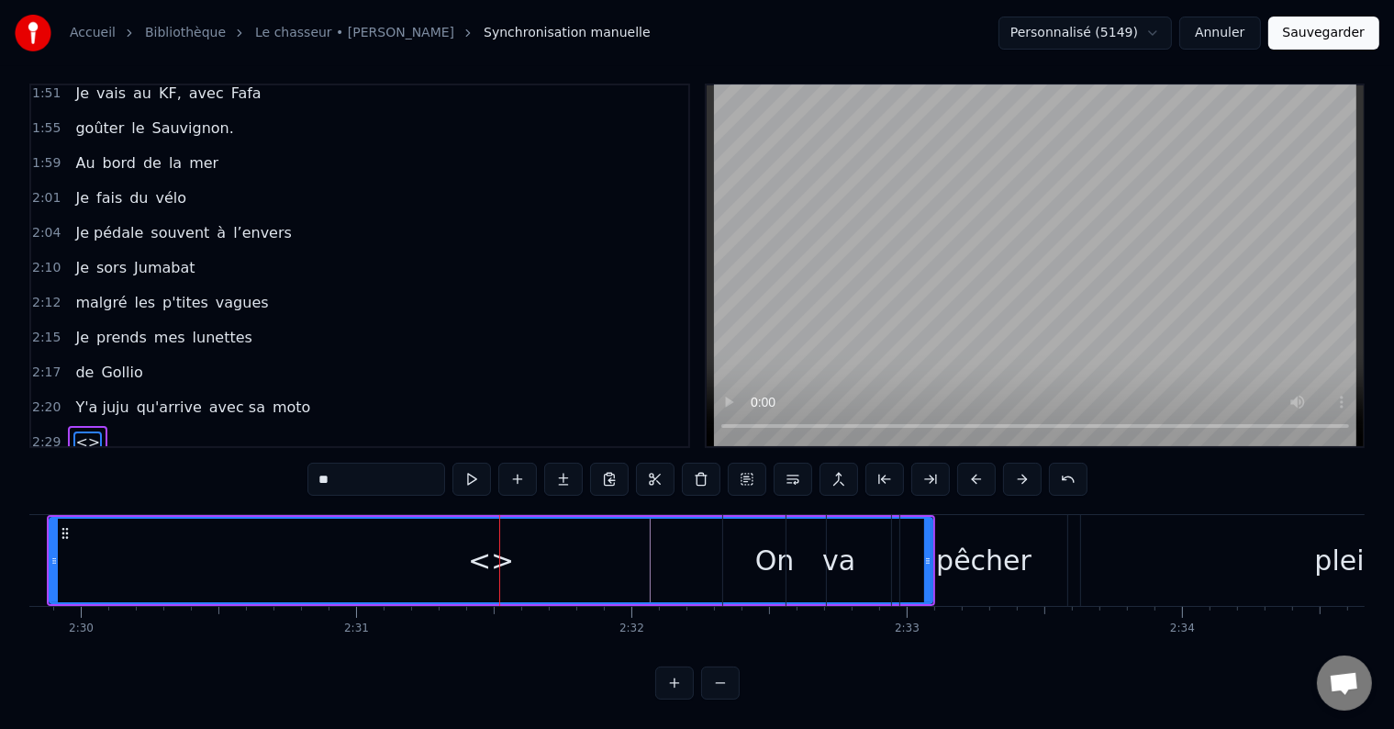
drag, startPoint x: 933, startPoint y: 578, endPoint x: 924, endPoint y: 570, distance: 11.7
click at [924, 570] on div "pêcher" at bounding box center [984, 560] width 167 height 91
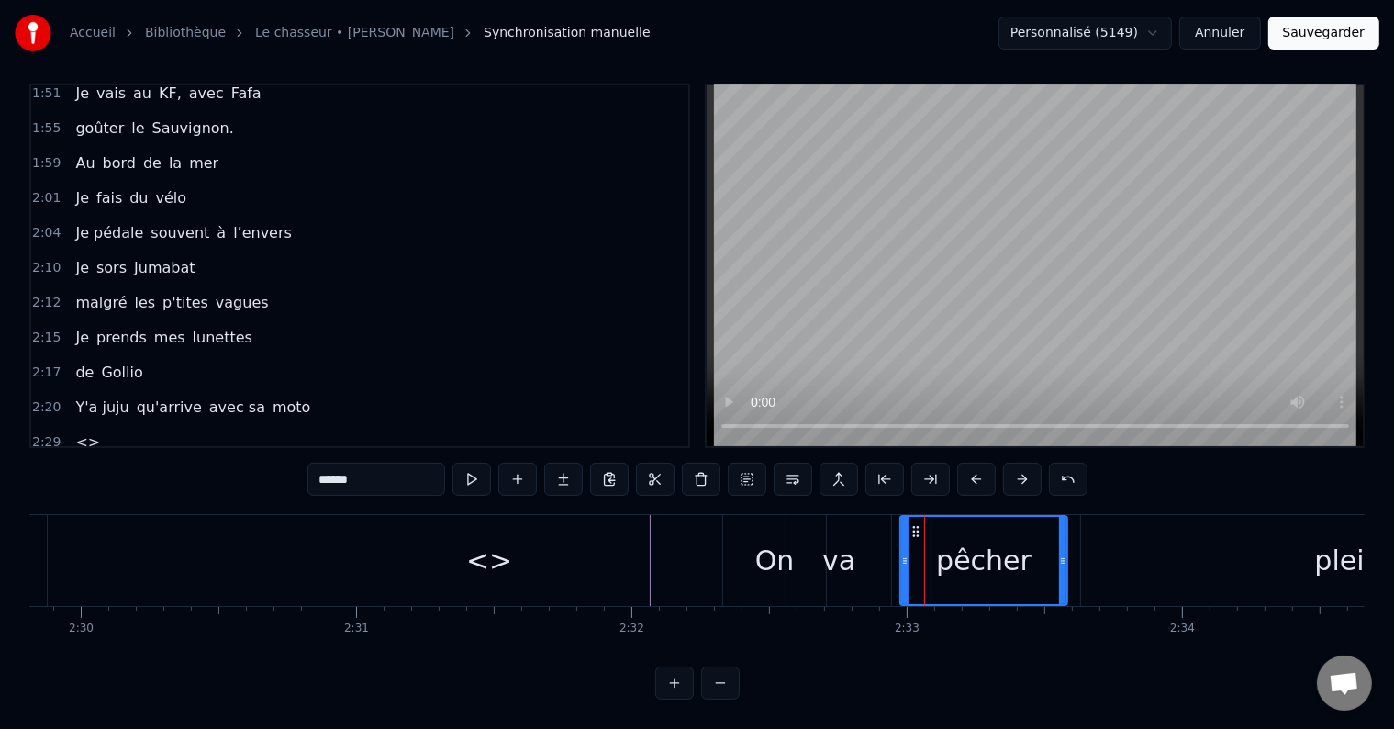
click at [419, 554] on div "<>" at bounding box center [489, 560] width 883 height 91
type input "**"
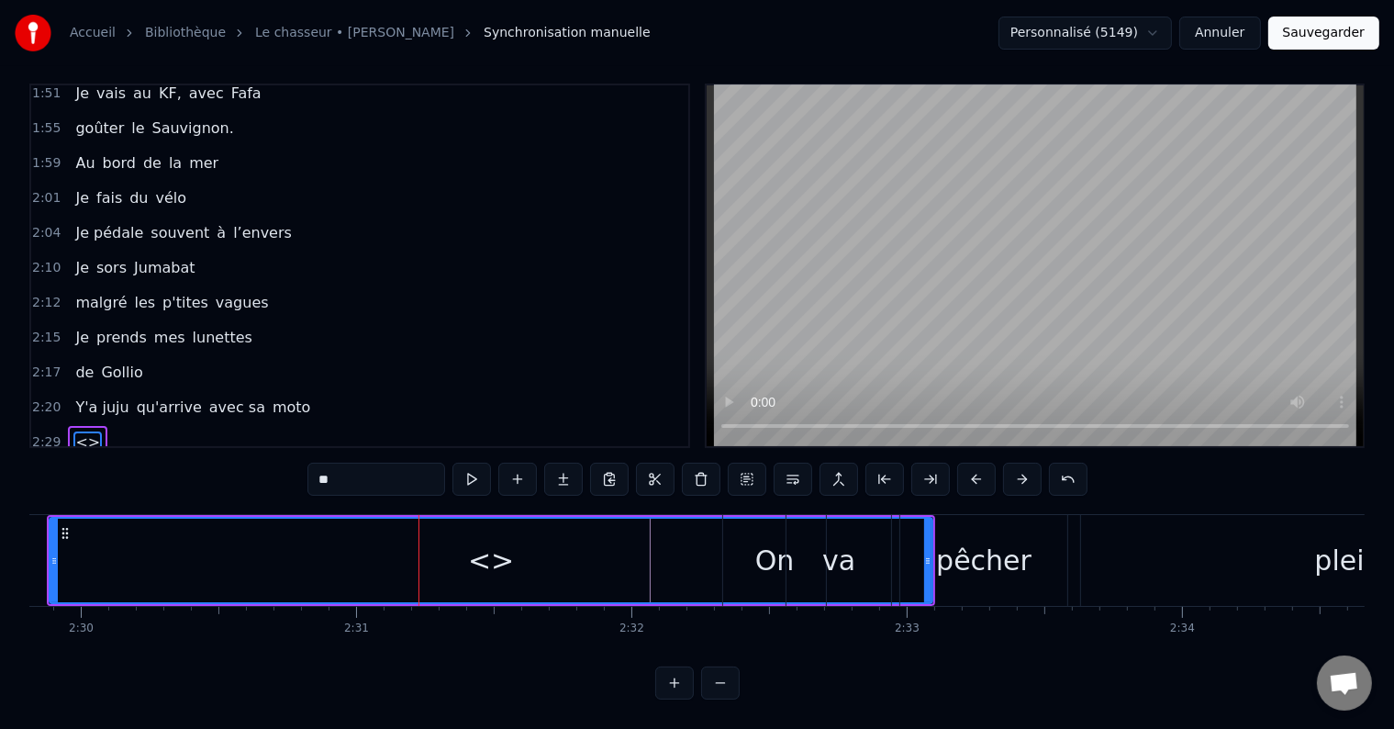
drag, startPoint x: 932, startPoint y: 577, endPoint x: 896, endPoint y: 582, distance: 36.2
click at [896, 582] on div "On va pêcher plein de maquereaux" at bounding box center [1418, 560] width 1392 height 91
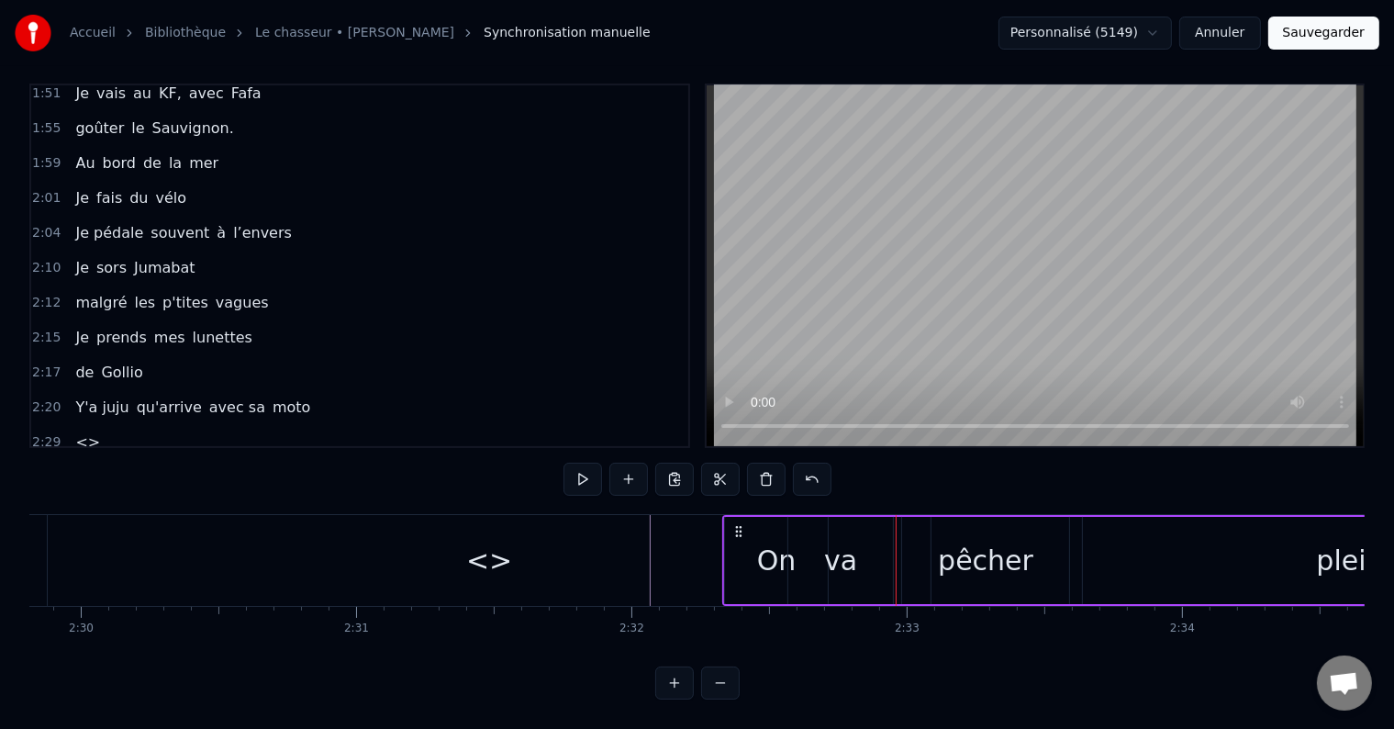
click at [481, 520] on div "<>" at bounding box center [489, 560] width 883 height 91
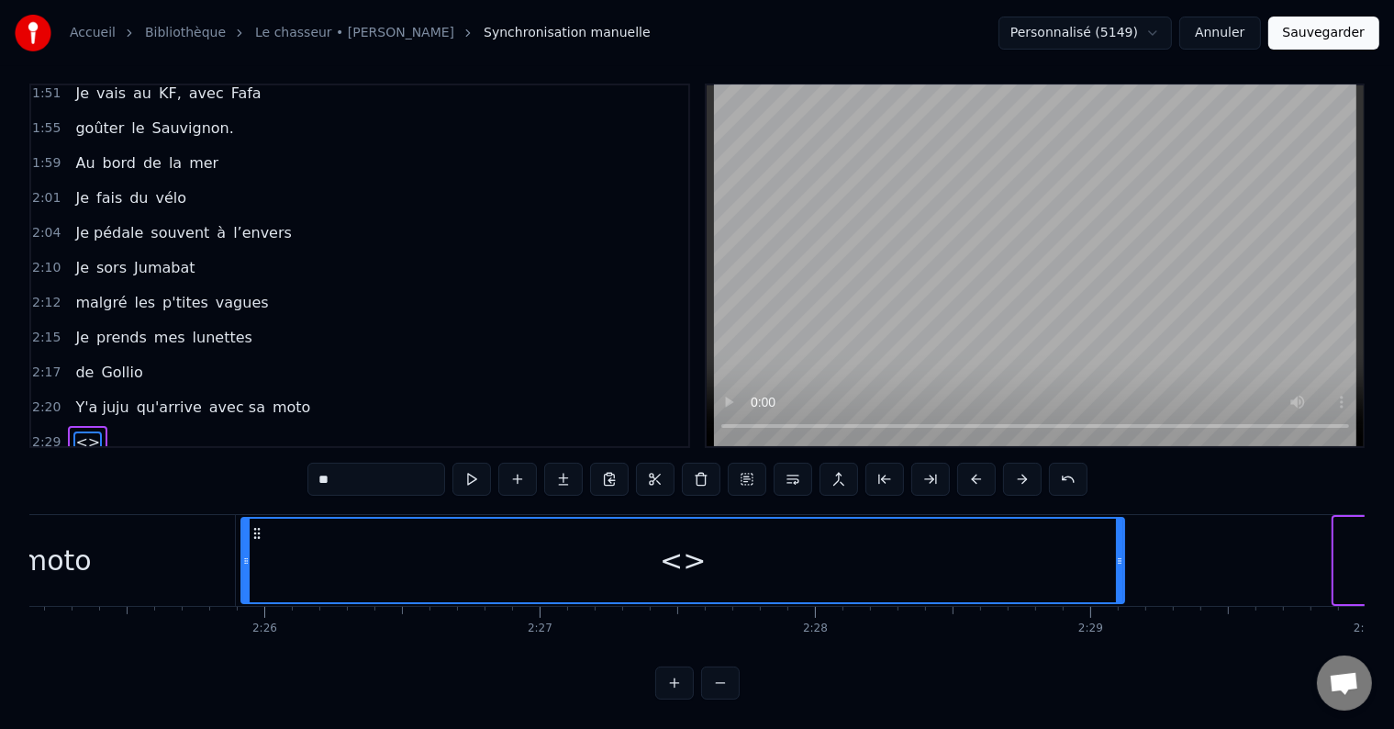
scroll to position [0, 39955]
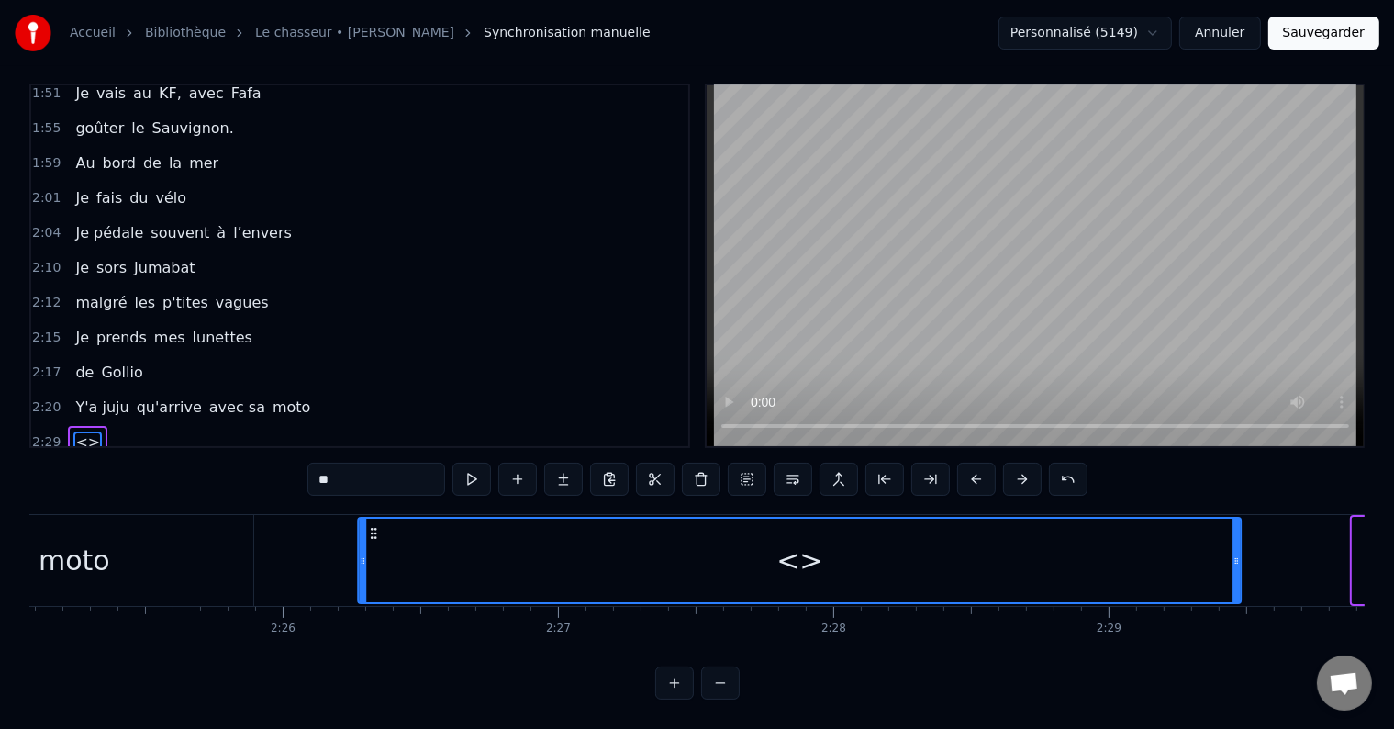
drag, startPoint x: 66, startPoint y: 516, endPoint x: 375, endPoint y: 579, distance: 314.9
click at [375, 579] on div "<>" at bounding box center [799, 561] width 881 height 84
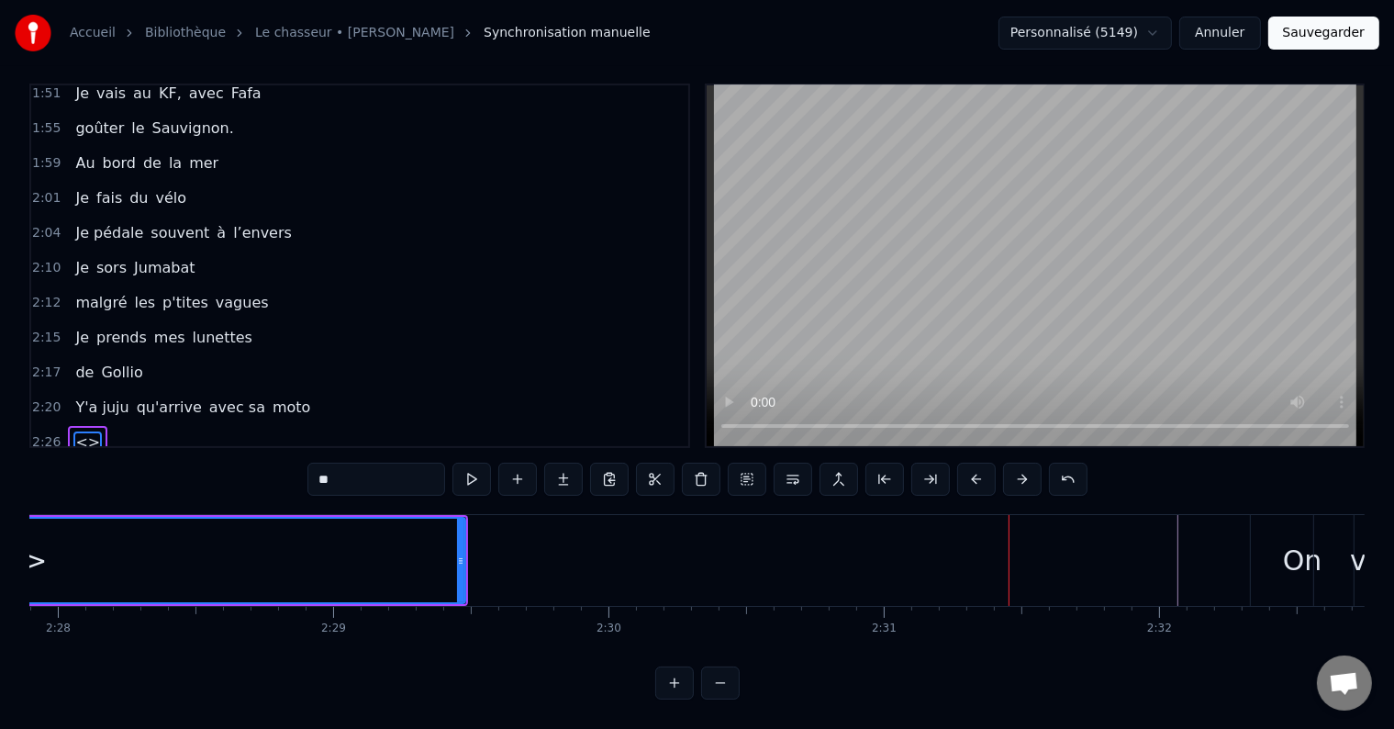
scroll to position [0, 40588]
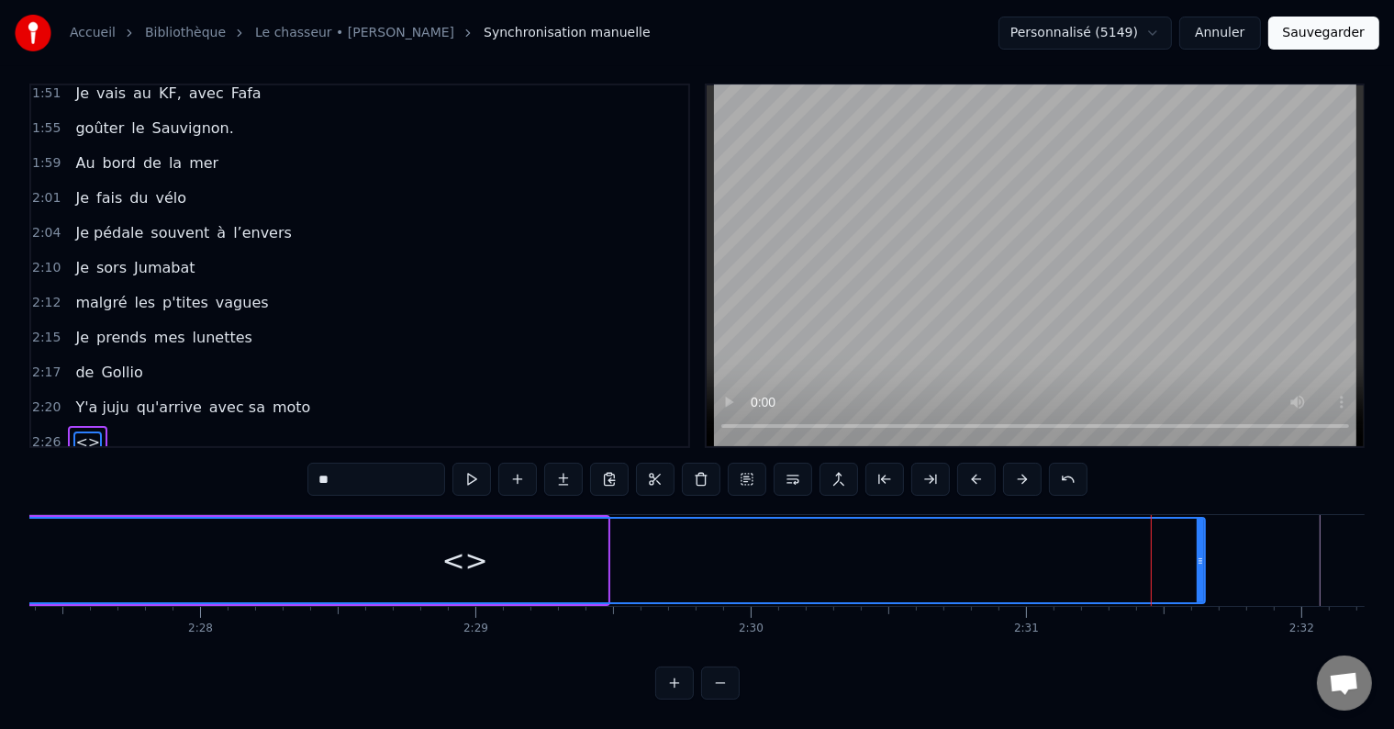
drag, startPoint x: 605, startPoint y: 528, endPoint x: 1203, endPoint y: 567, distance: 598.9
click at [1203, 567] on div at bounding box center [1200, 561] width 7 height 84
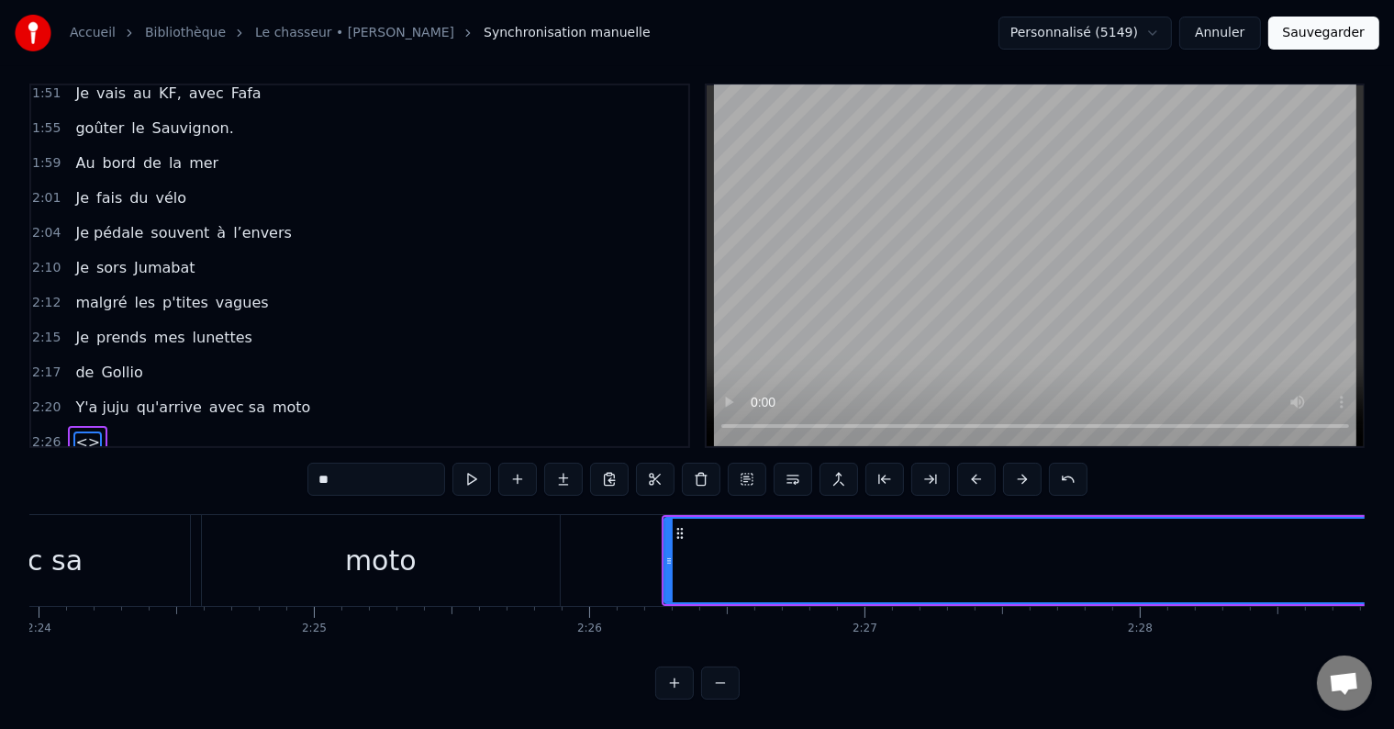
scroll to position [0, 39649]
click at [709, 548] on div "<>" at bounding box center [1404, 561] width 1479 height 84
click at [81, 431] on span "<>" at bounding box center [87, 441] width 28 height 21
drag, startPoint x: 342, startPoint y: 463, endPoint x: 303, endPoint y: 466, distance: 39.6
click at [303, 466] on div "0:05 il était 10h du matin 0:07 J'avançais dans le petit parc 0:10 au bois roug…" at bounding box center [697, 392] width 1336 height 616
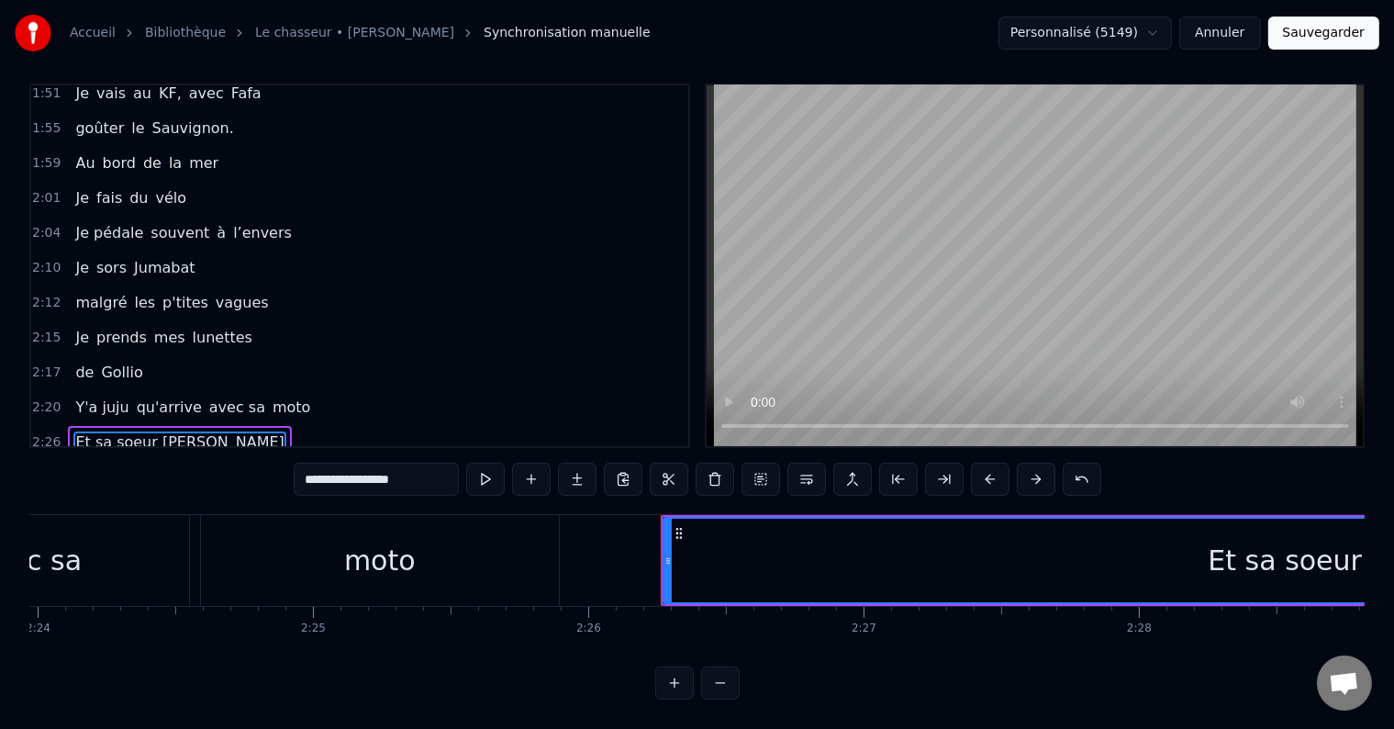
type input "**********"
click at [1303, 553] on div "Et sa soeur [PERSON_NAME]" at bounding box center [1404, 560] width 391 height 41
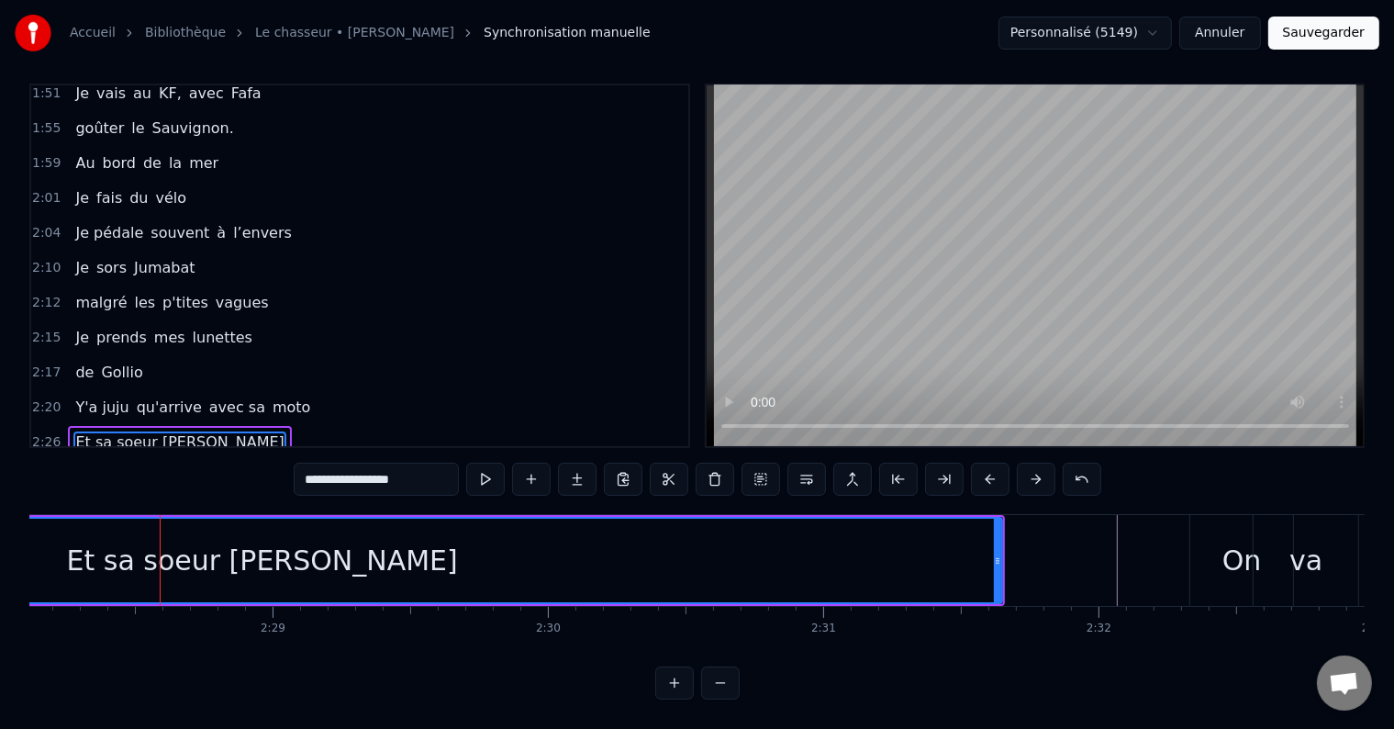
scroll to position [0, 40829]
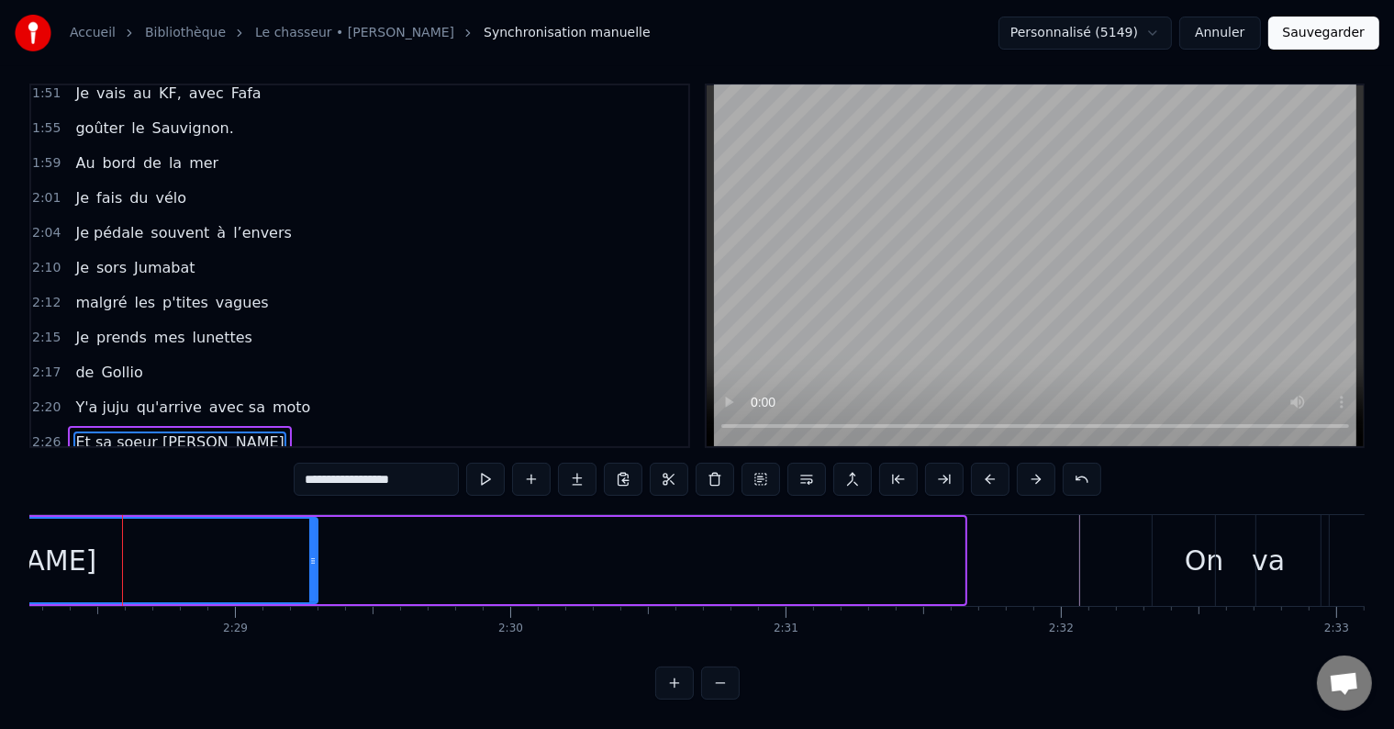
drag, startPoint x: 962, startPoint y: 554, endPoint x: 308, endPoint y: 586, distance: 655.3
click at [309, 586] on div at bounding box center [312, 561] width 7 height 84
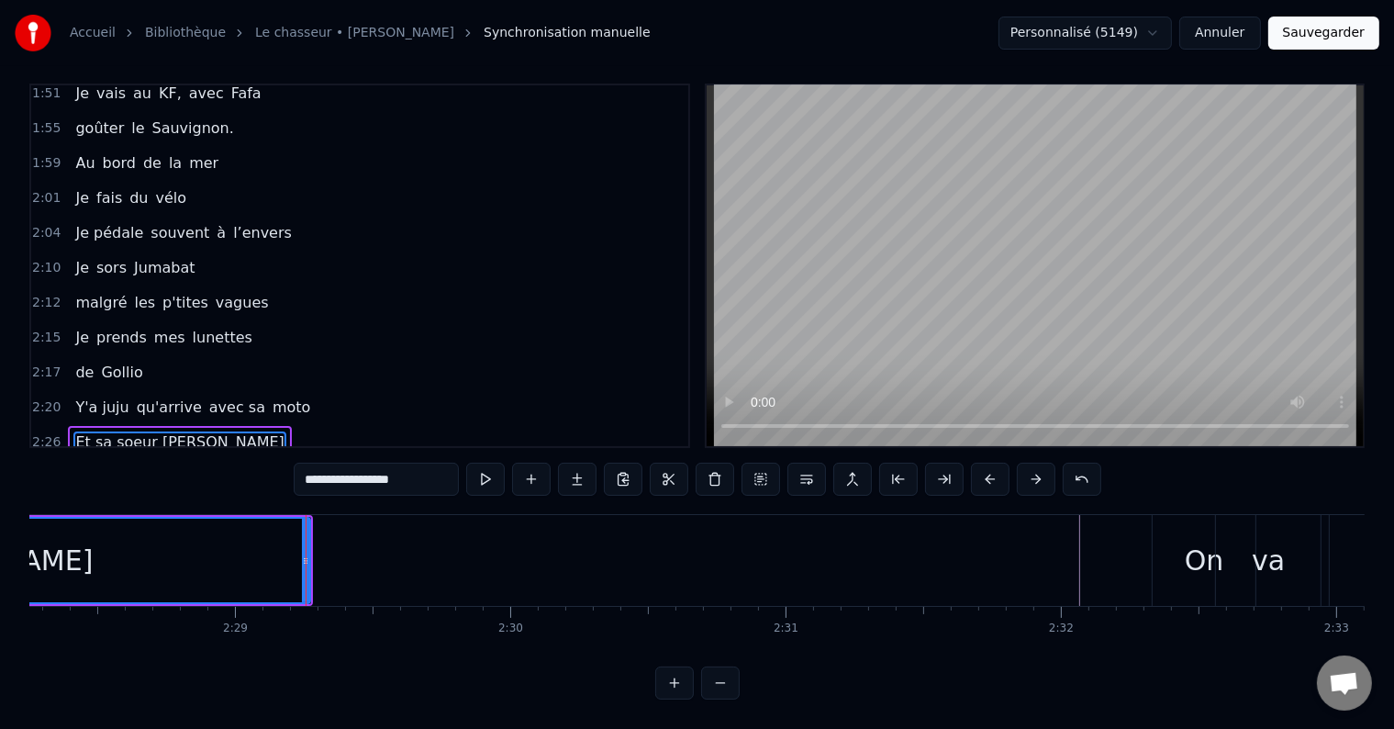
click at [110, 431] on span "Et sa soeur [PERSON_NAME]" at bounding box center [179, 441] width 212 height 21
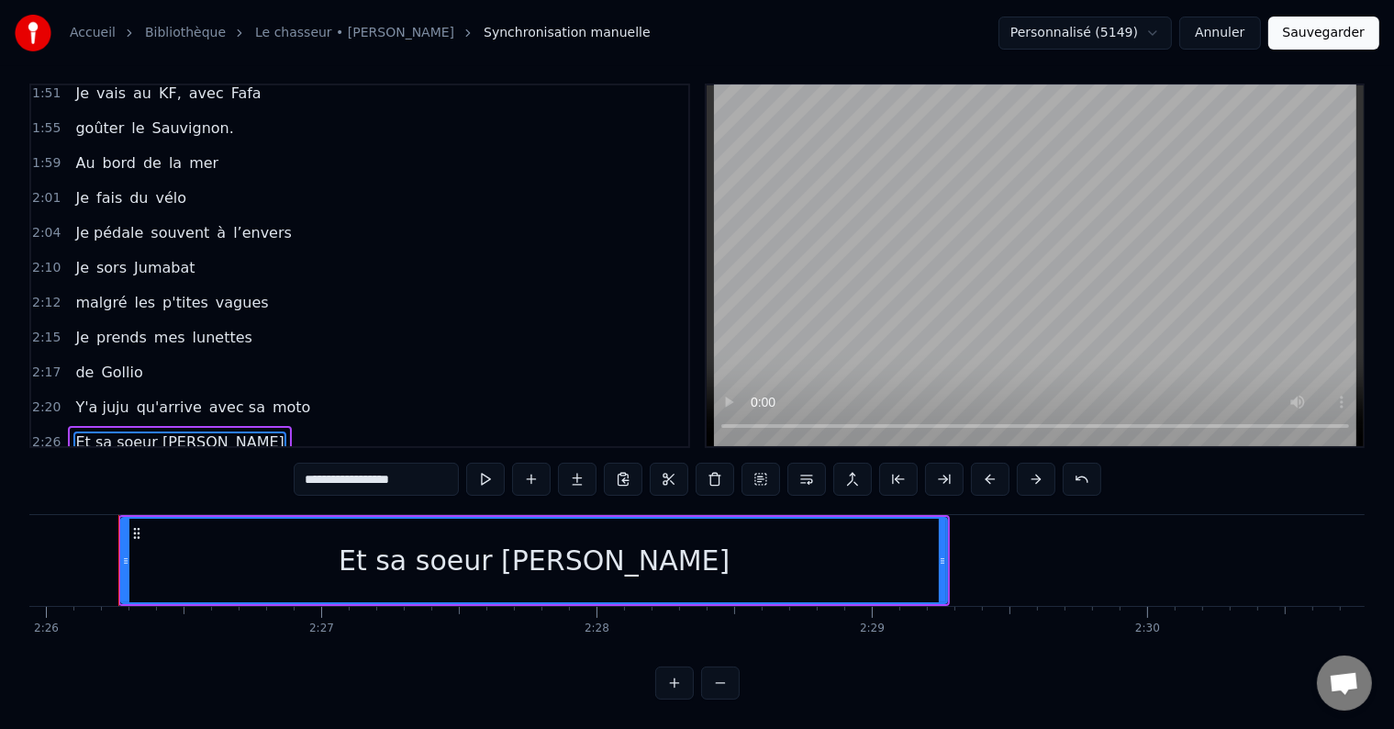
scroll to position [0, 40189]
click at [193, 426] on div "Et sa soeur [PERSON_NAME]" at bounding box center [179, 442] width 223 height 33
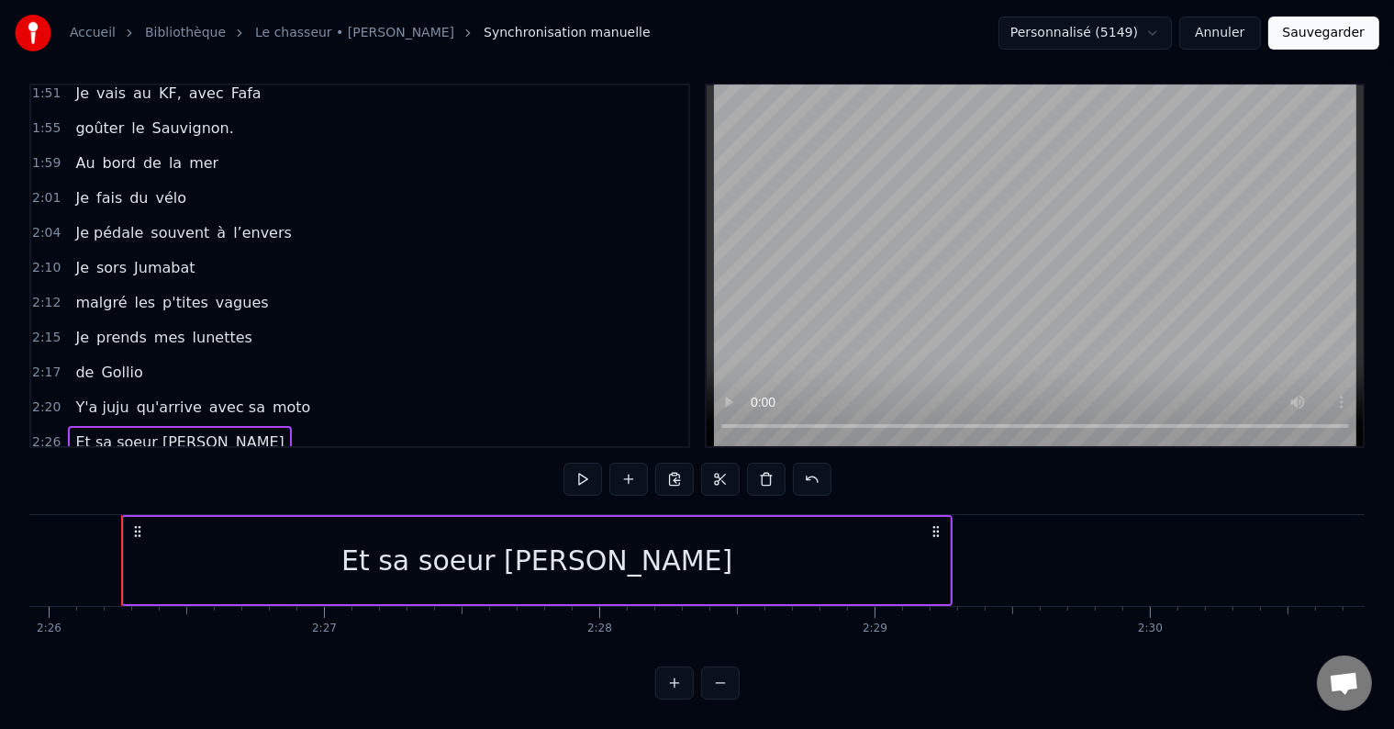
click at [191, 426] on div "Et sa soeur [PERSON_NAME]" at bounding box center [179, 442] width 223 height 33
click at [198, 425] on div "2:26 Et sa soeur [PERSON_NAME]" at bounding box center [359, 442] width 657 height 35
click at [630, 463] on button at bounding box center [629, 479] width 39 height 33
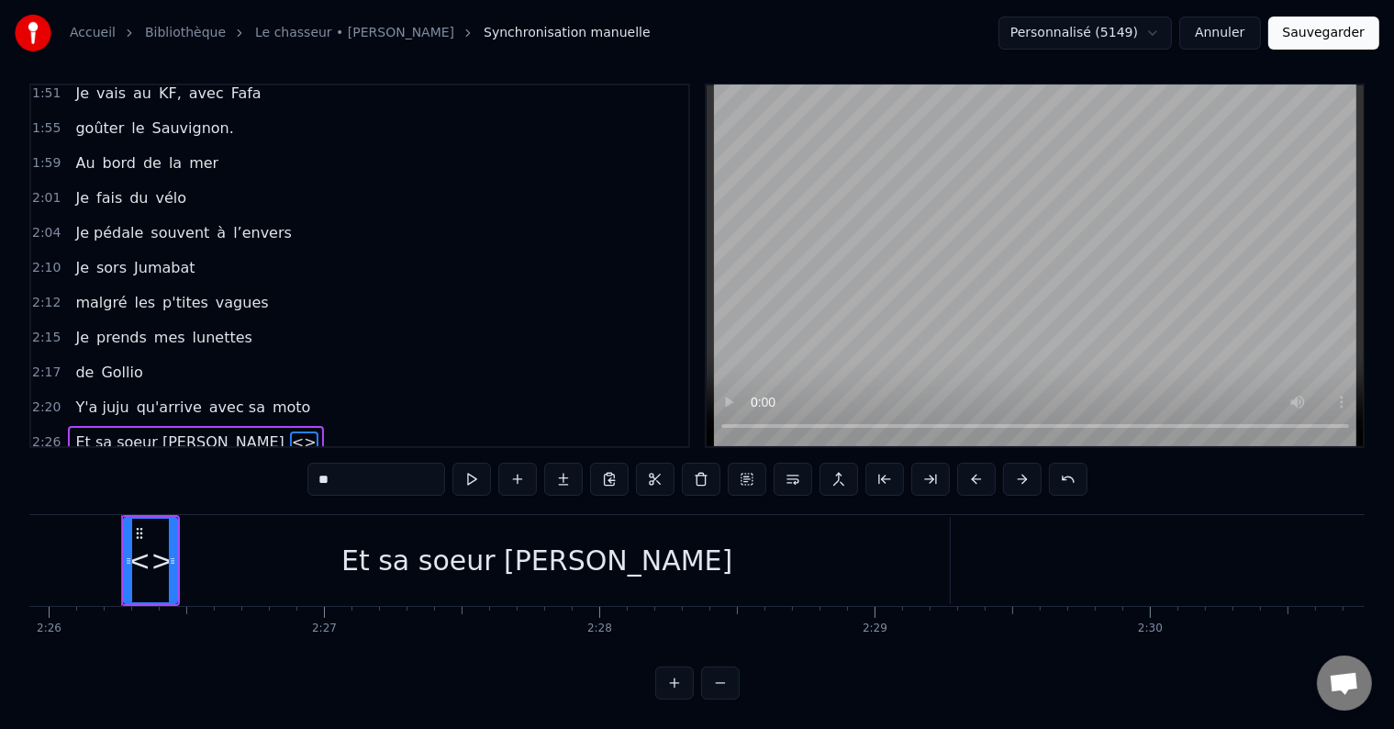
click at [290, 431] on span "<>" at bounding box center [304, 441] width 28 height 21
drag, startPoint x: 363, startPoint y: 464, endPoint x: 259, endPoint y: 481, distance: 105.2
click at [266, 479] on div "0:05 il était 10h du matin 0:07 J'avançais dans le petit parc 0:10 au bois roug…" at bounding box center [697, 392] width 1336 height 616
type input "**"
click at [375, 425] on div "2:26 Et sa soeur [PERSON_NAME] sa" at bounding box center [359, 442] width 657 height 35
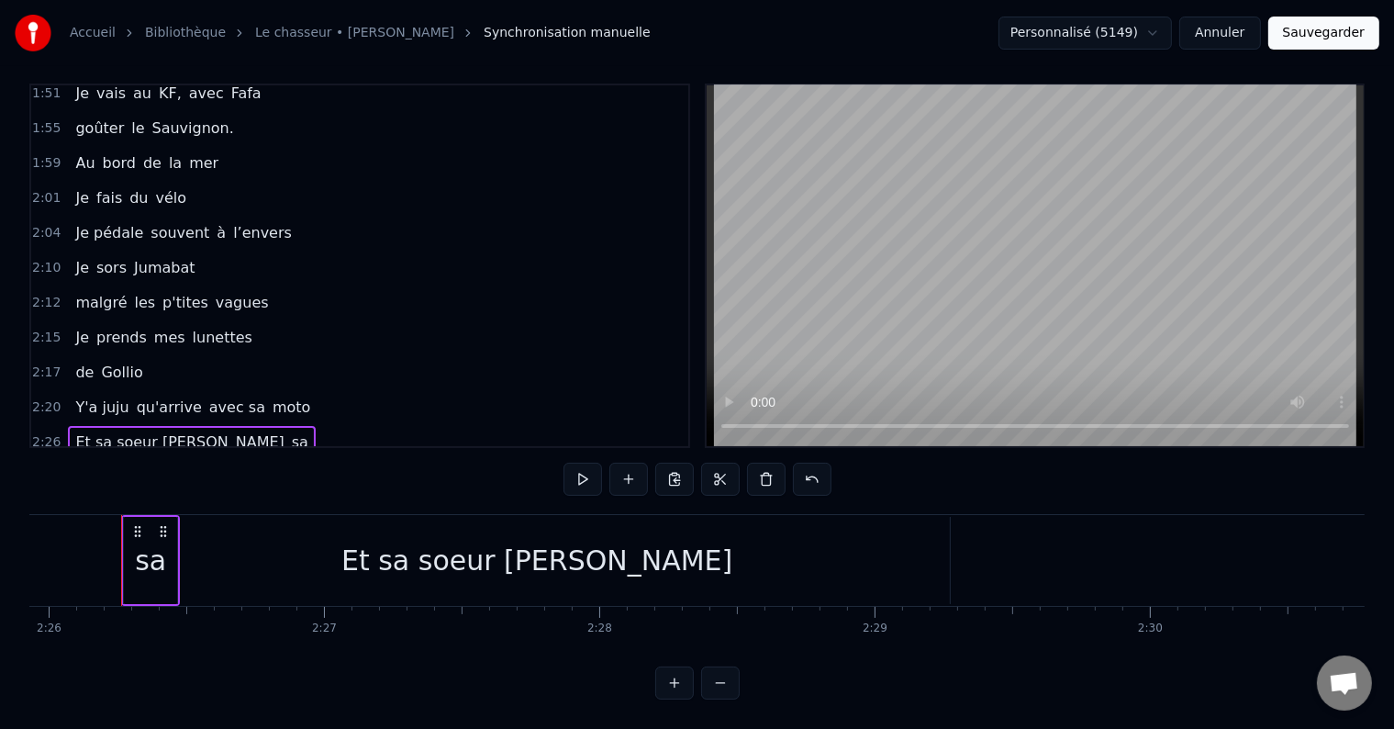
click at [213, 426] on div "Et sa soeur [PERSON_NAME] sa" at bounding box center [192, 442] width 248 height 33
click at [626, 467] on button at bounding box center [629, 479] width 39 height 33
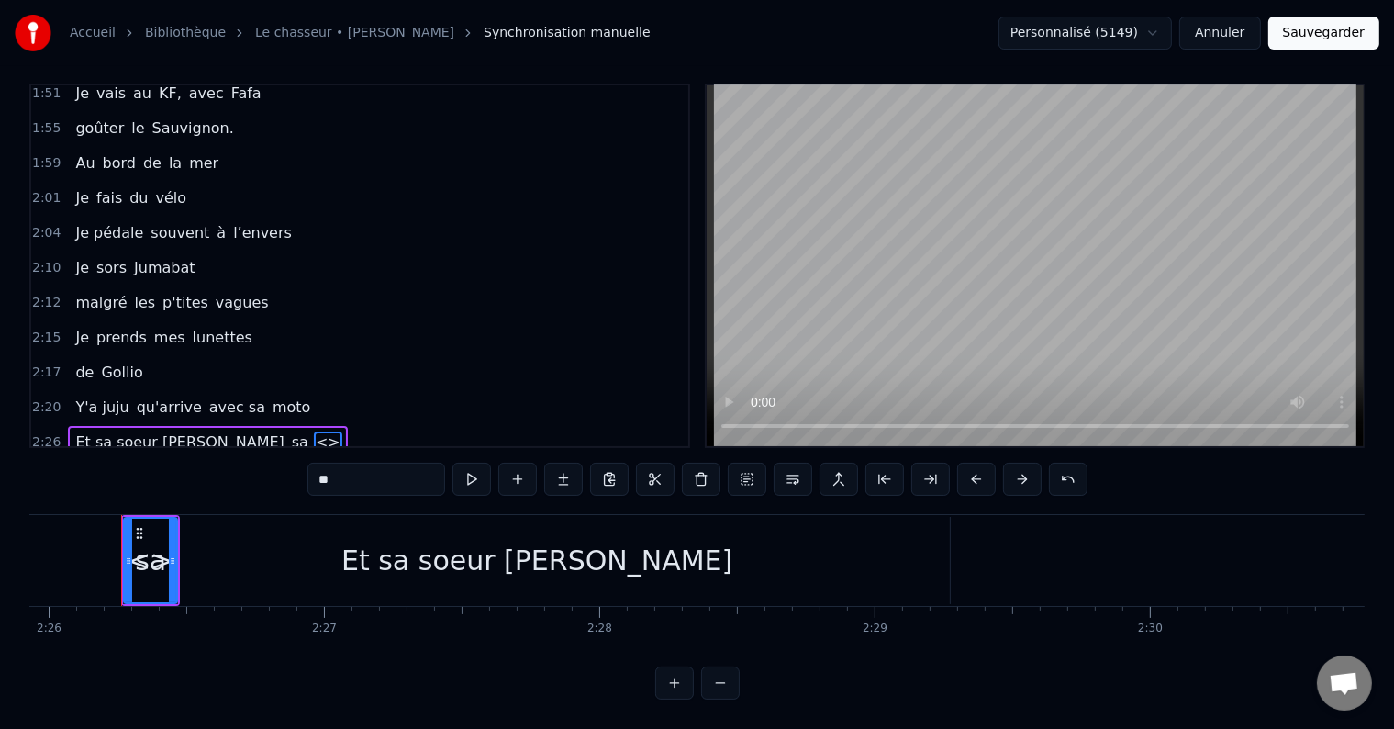
drag, startPoint x: 363, startPoint y: 465, endPoint x: 305, endPoint y: 470, distance: 58.0
click at [307, 470] on div "0:05 il était 10h du matin 0:07 J'avançais dans le petit parc 0:10 au bois roug…" at bounding box center [697, 392] width 1336 height 616
type input "*****"
click at [369, 460] on div "2:32 On va pêcher plein de maquereaux" at bounding box center [359, 477] width 657 height 35
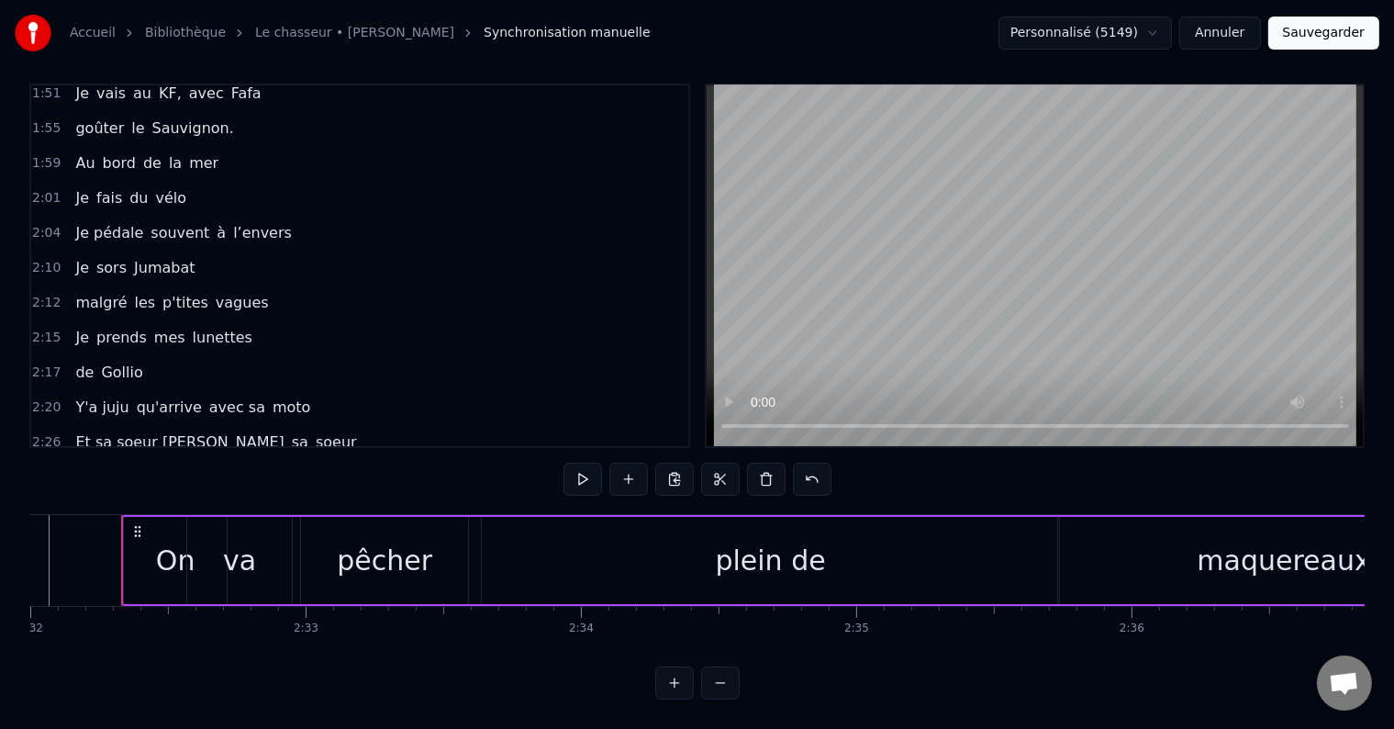
click at [165, 431] on span "Et sa soeur [PERSON_NAME]" at bounding box center [179, 441] width 212 height 21
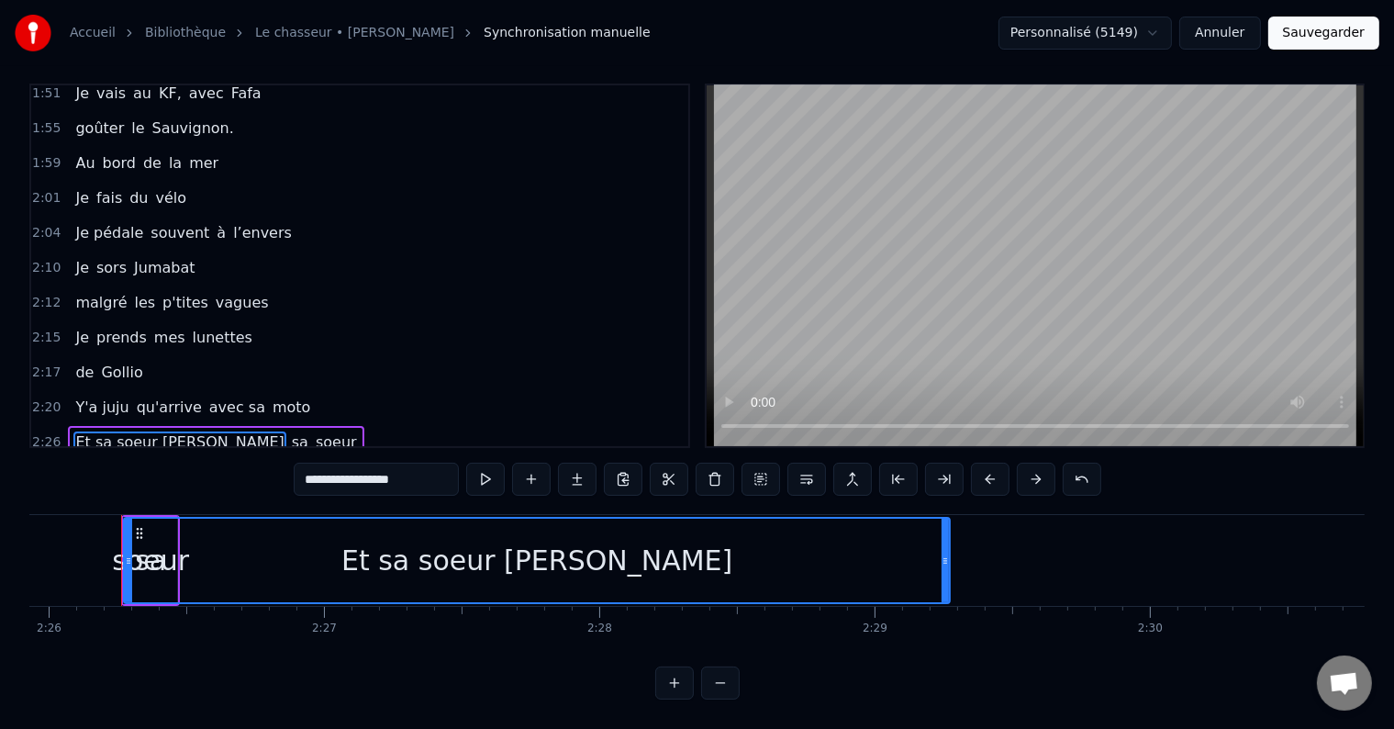
click at [255, 426] on div "Et sa soeur [PERSON_NAME] sa soeur" at bounding box center [216, 442] width 296 height 33
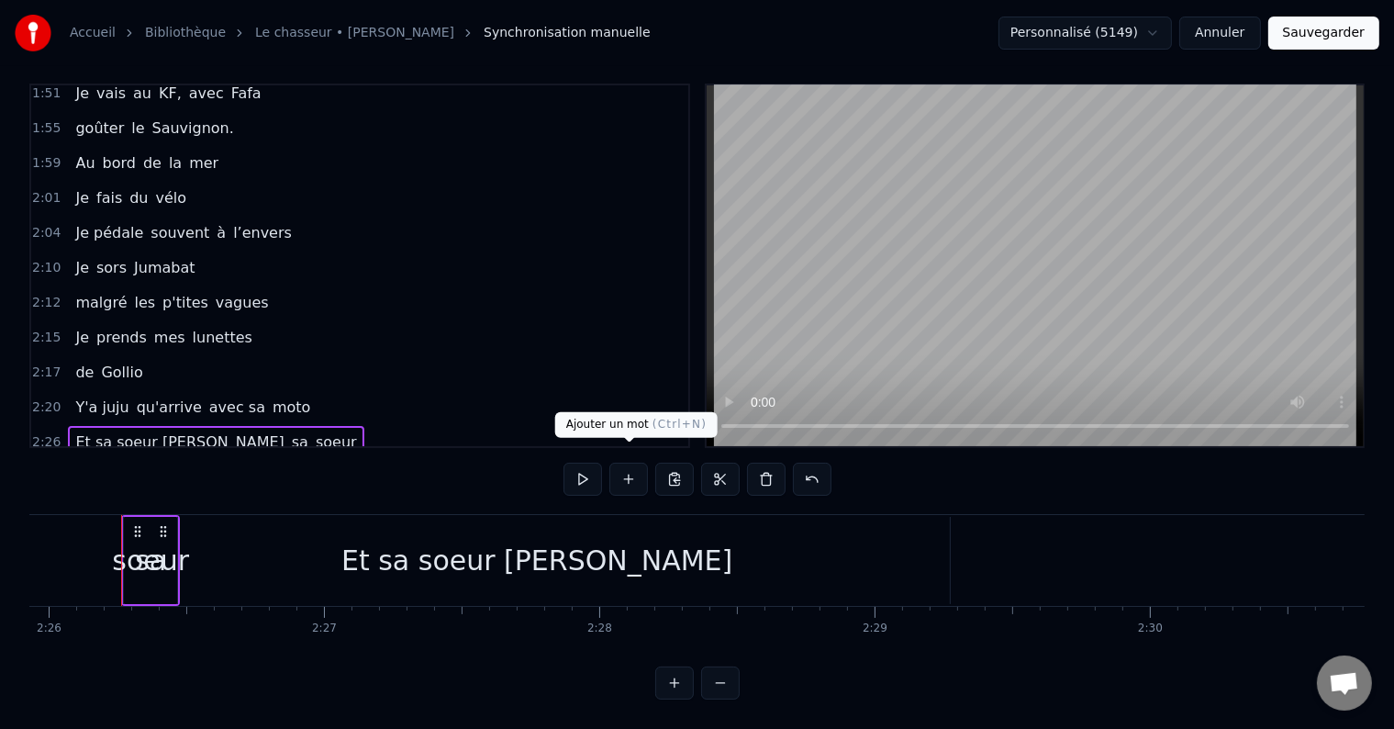
click at [620, 463] on button at bounding box center [629, 479] width 39 height 33
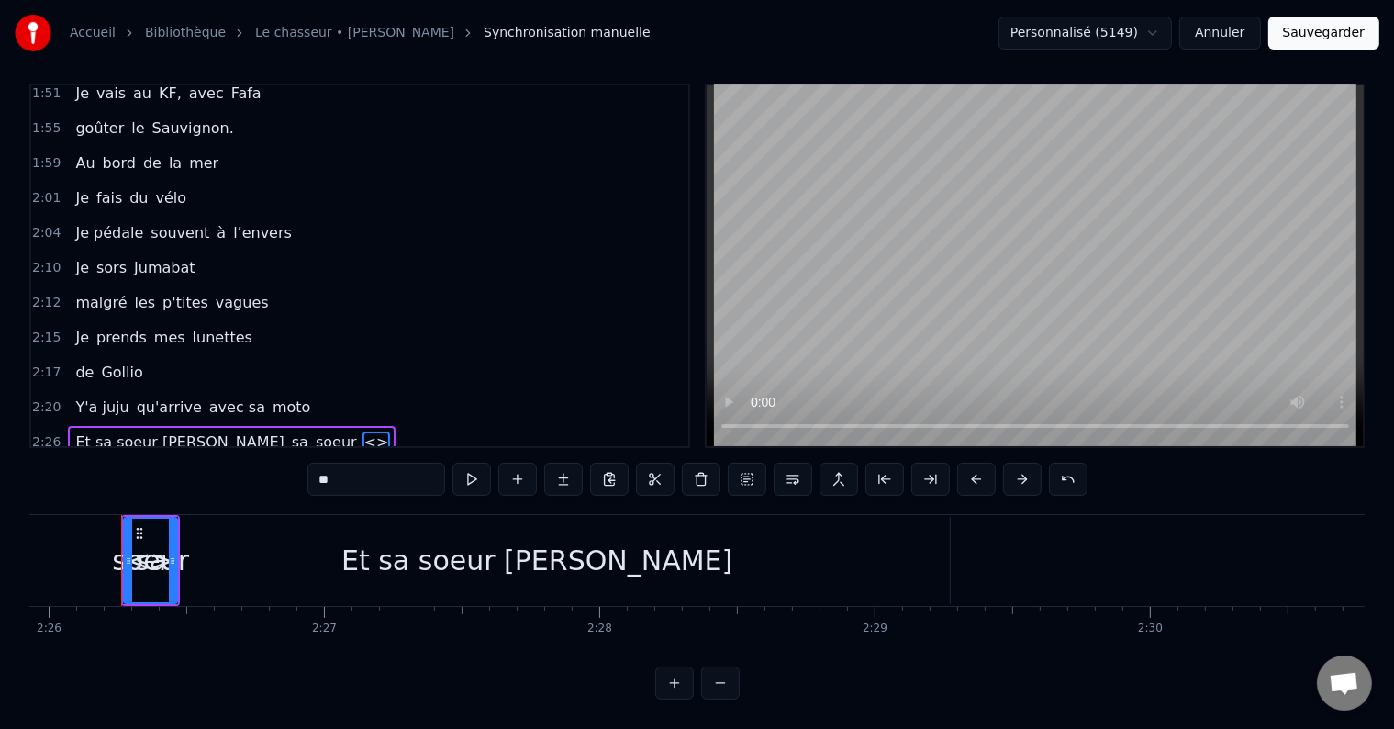
click at [363, 431] on span "<>" at bounding box center [377, 441] width 28 height 21
drag, startPoint x: 341, startPoint y: 460, endPoint x: 264, endPoint y: 465, distance: 76.4
click at [264, 465] on div "0:05 il était 10h du matin 0:07 J'avançais dans le petit parc 0:10 au bois roug…" at bounding box center [697, 392] width 1336 height 616
click at [151, 431] on span "Et sa soeur [PERSON_NAME]" at bounding box center [179, 441] width 212 height 21
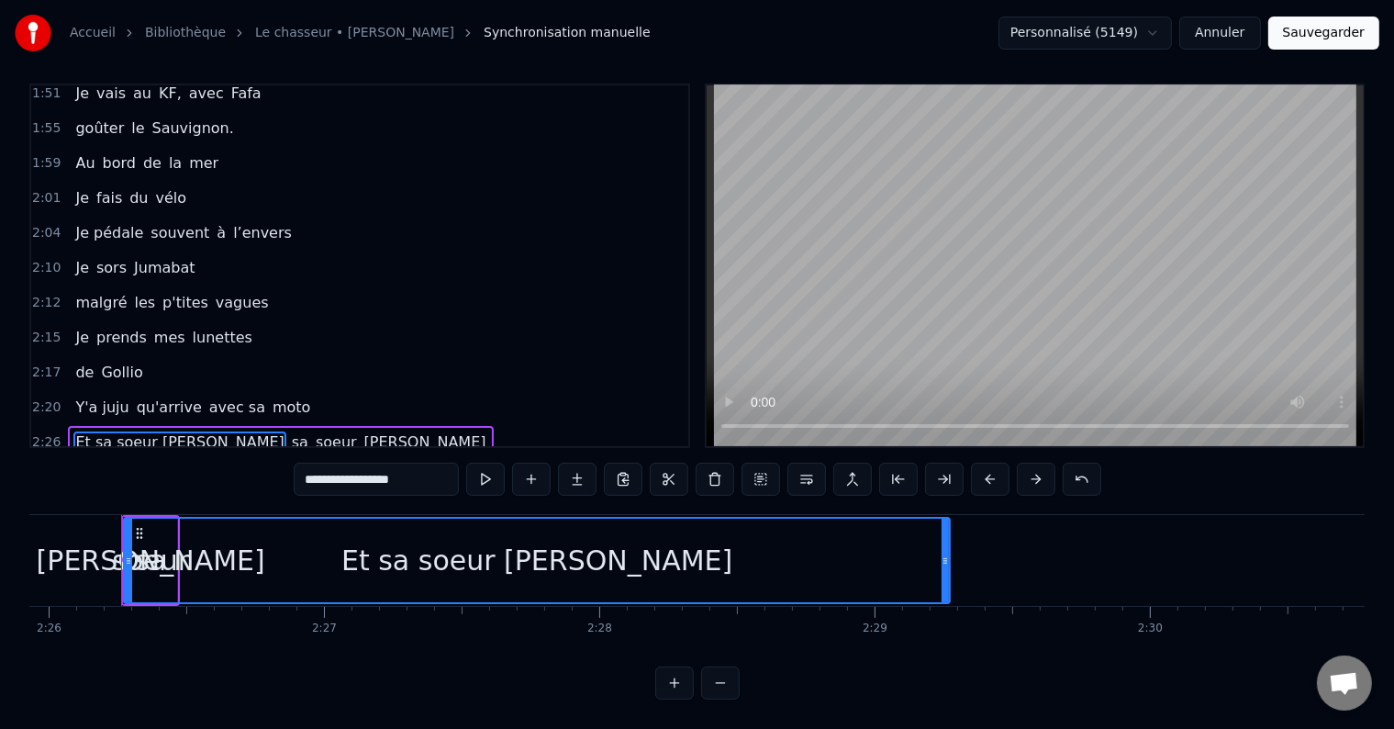
drag, startPoint x: 421, startPoint y: 462, endPoint x: 319, endPoint y: 481, distance: 104.6
click at [319, 481] on div "**********" at bounding box center [698, 481] width 808 height 37
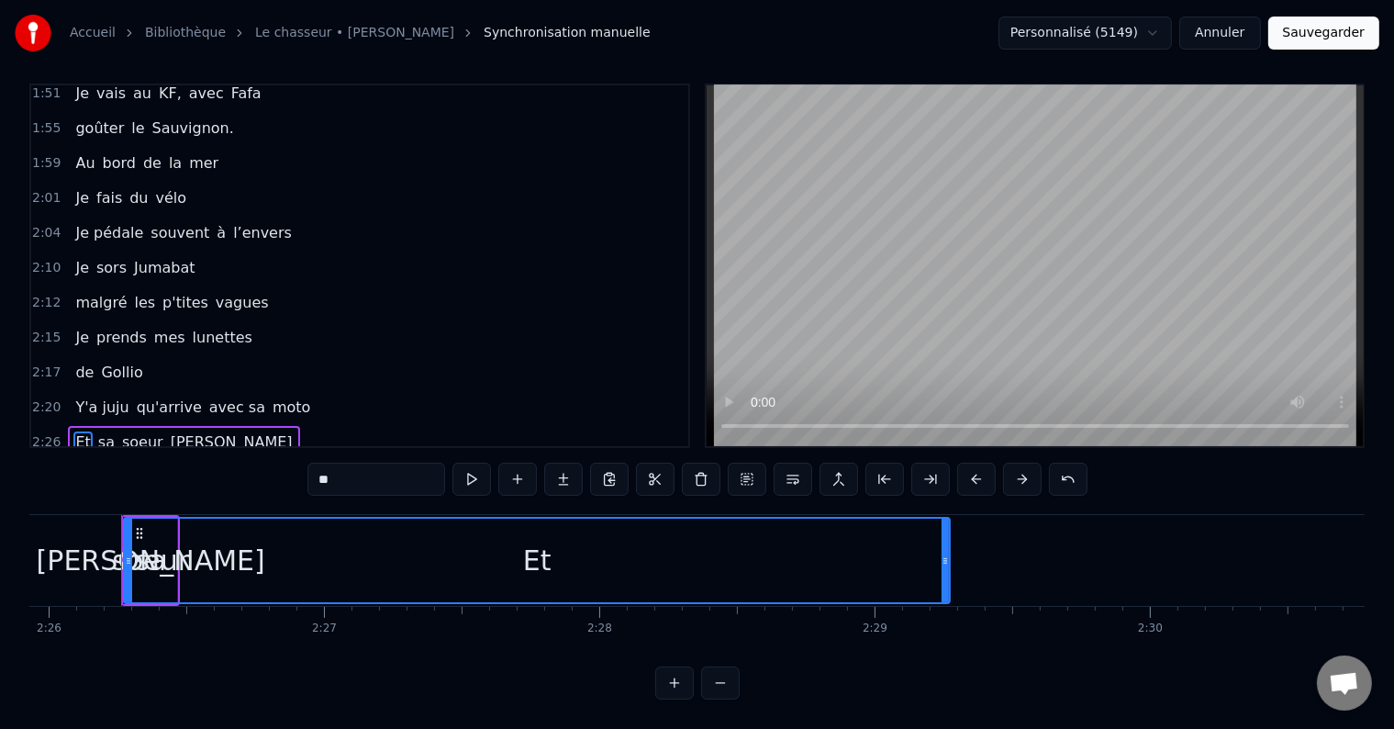
type input "**"
click at [367, 425] on div "2:26 Et sa soeur [PERSON_NAME]" at bounding box center [359, 442] width 657 height 35
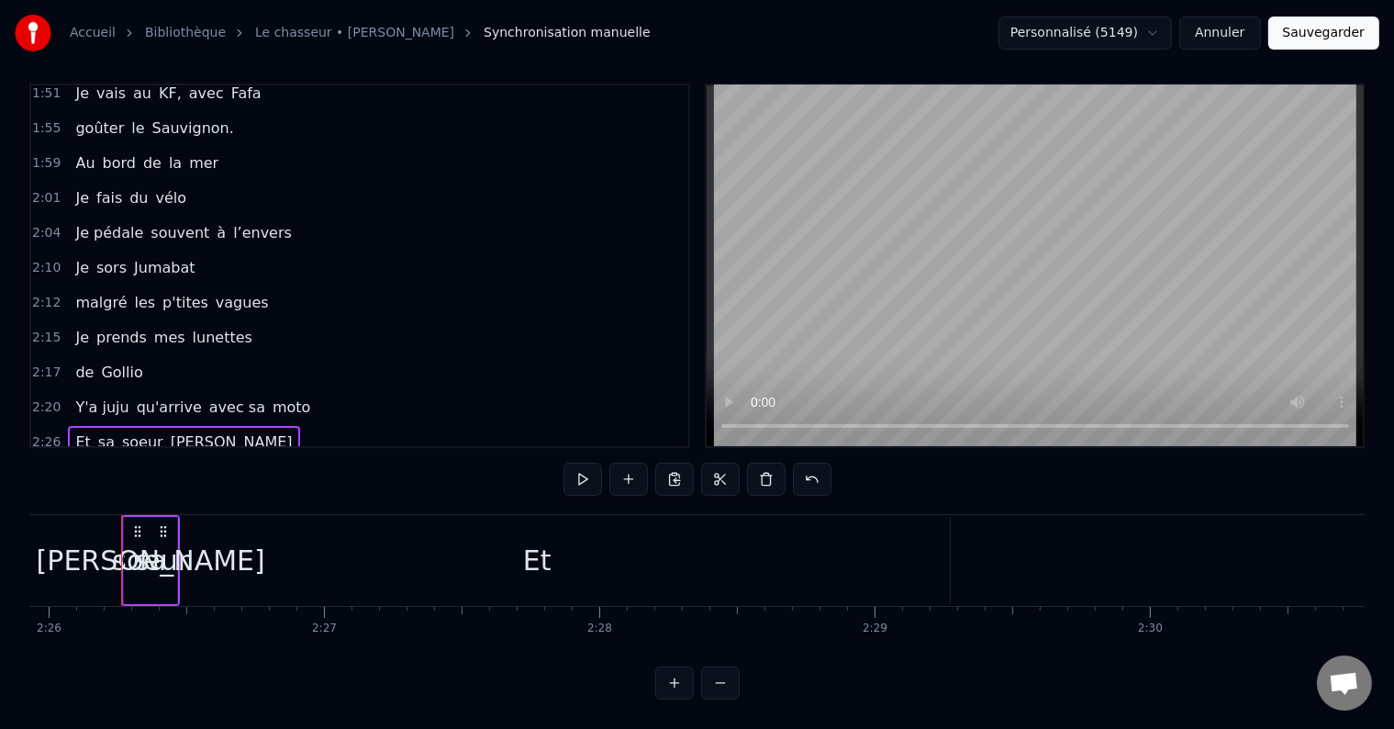
click at [151, 552] on div "[PERSON_NAME]" at bounding box center [151, 560] width 229 height 41
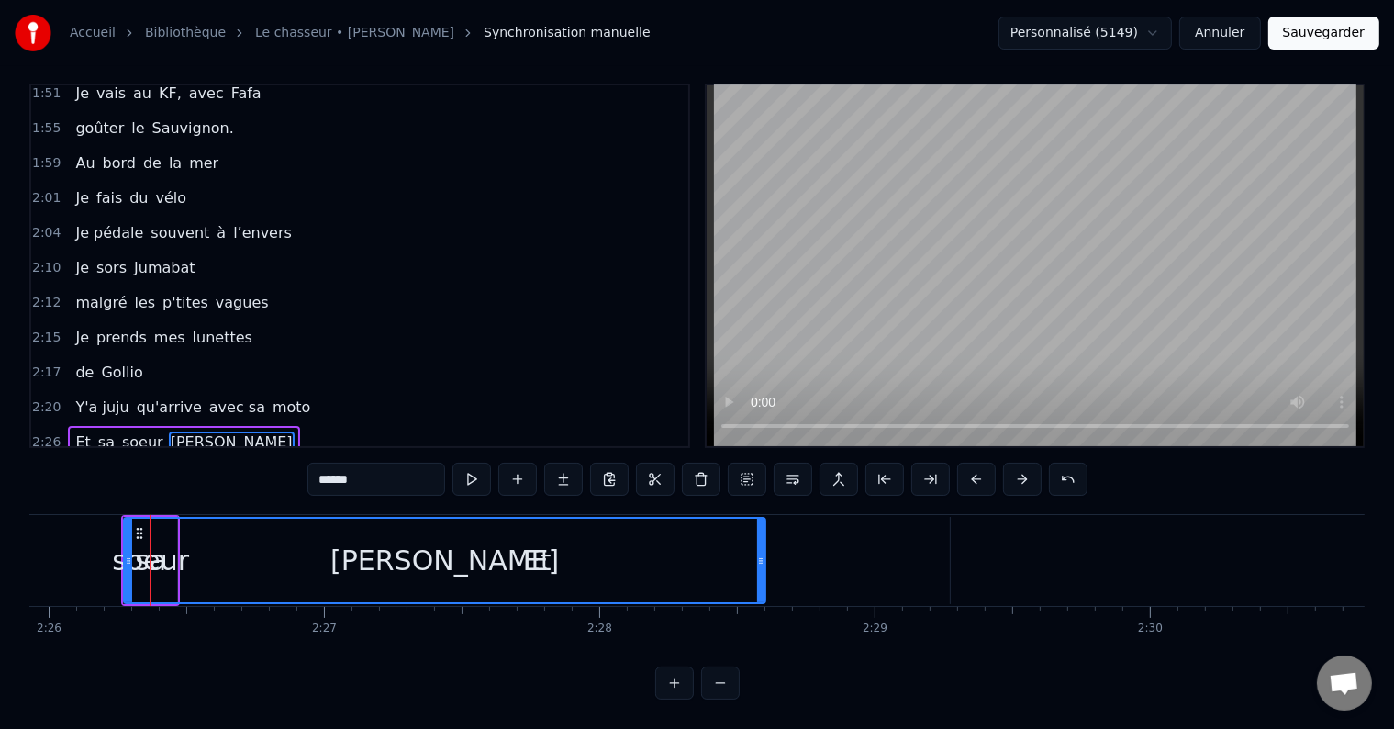
drag, startPoint x: 173, startPoint y: 528, endPoint x: 761, endPoint y: 565, distance: 589.6
click at [761, 565] on div at bounding box center [760, 561] width 7 height 84
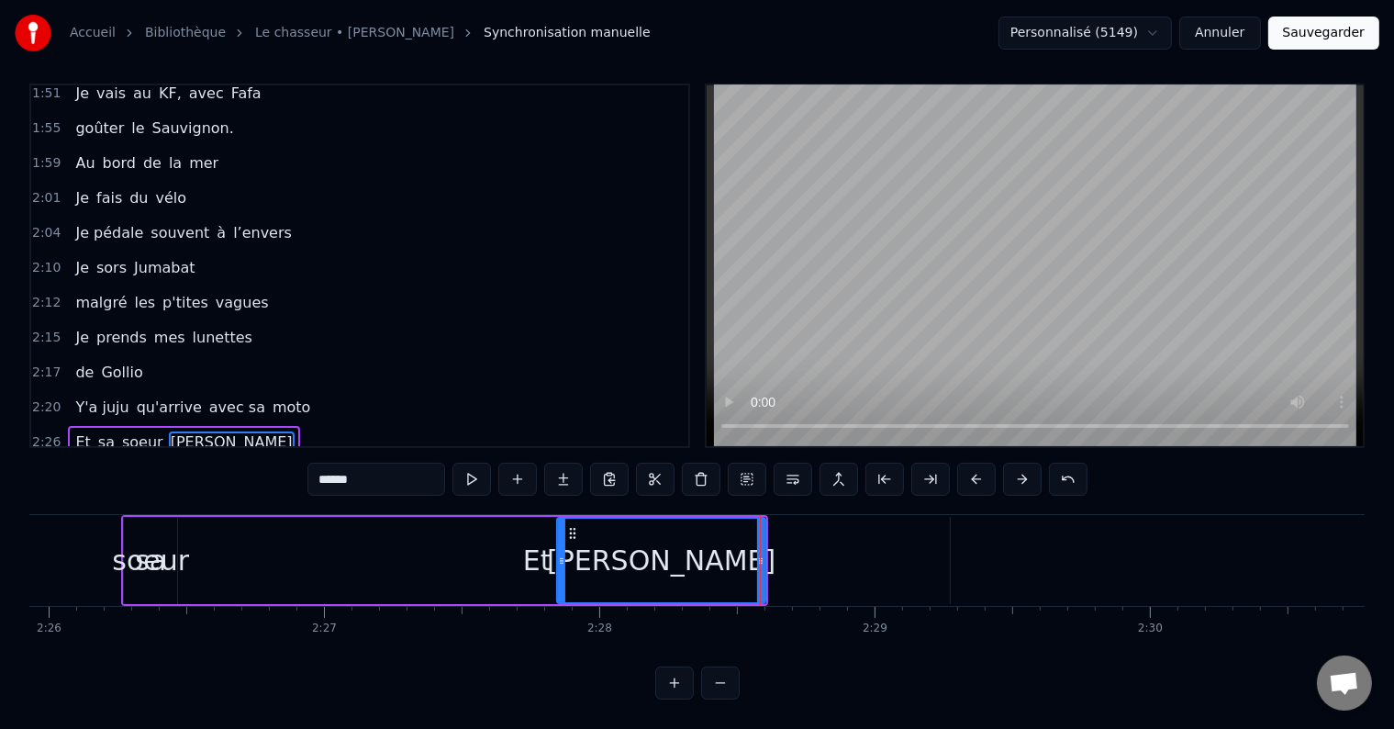
drag, startPoint x: 128, startPoint y: 521, endPoint x: 561, endPoint y: 544, distance: 433.9
click at [561, 544] on div at bounding box center [561, 561] width 7 height 84
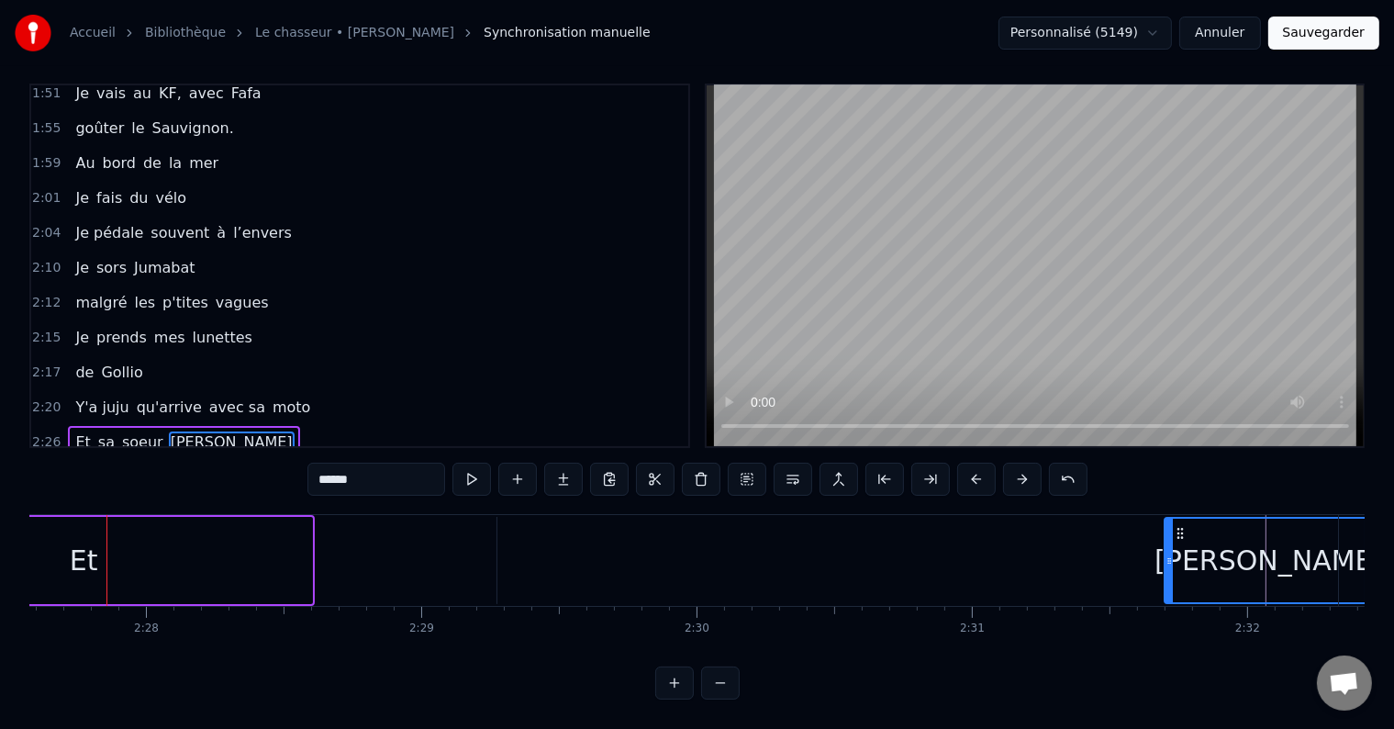
scroll to position [0, 40708]
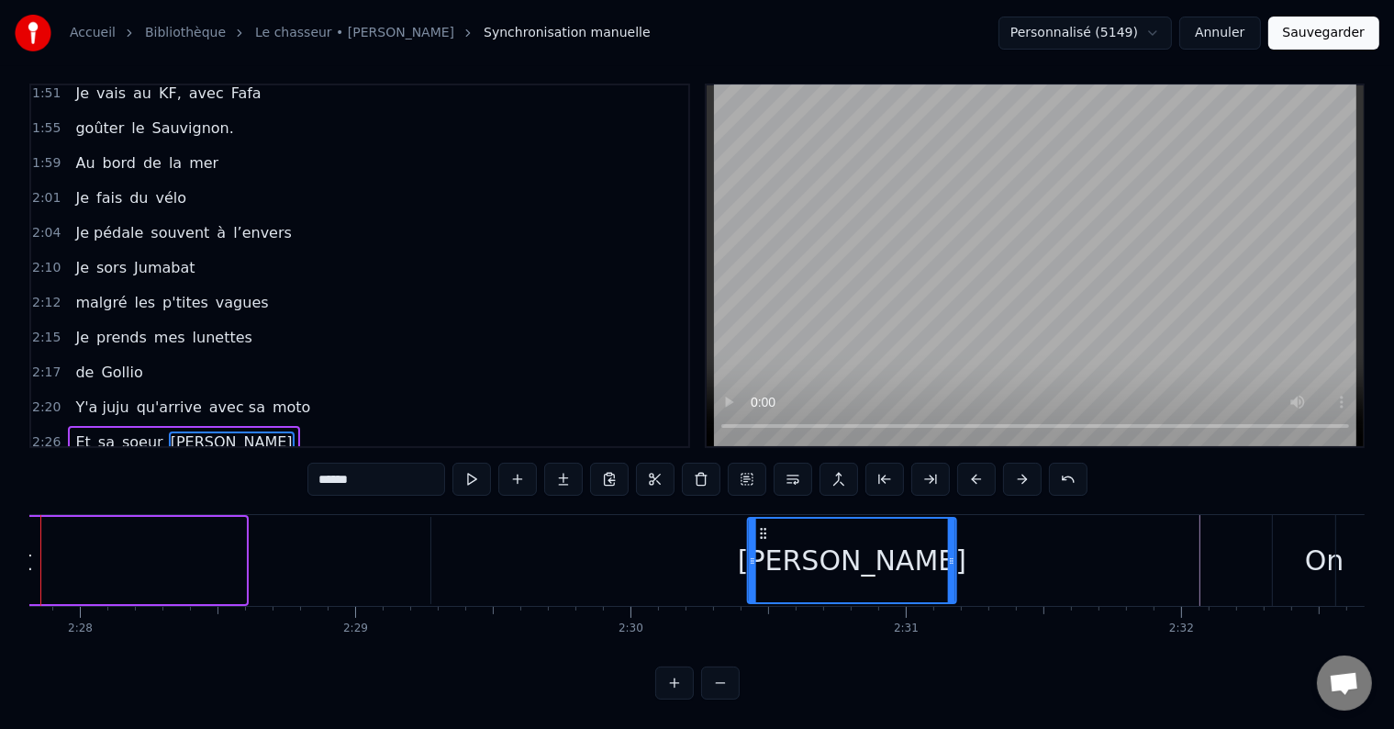
drag, startPoint x: 570, startPoint y: 518, endPoint x: 842, endPoint y: 595, distance: 282.5
click at [760, 606] on div "il était 10h du matin J'avançais dans le petit parc au bois rougé J’avais mon f…" at bounding box center [697, 583] width 1336 height 138
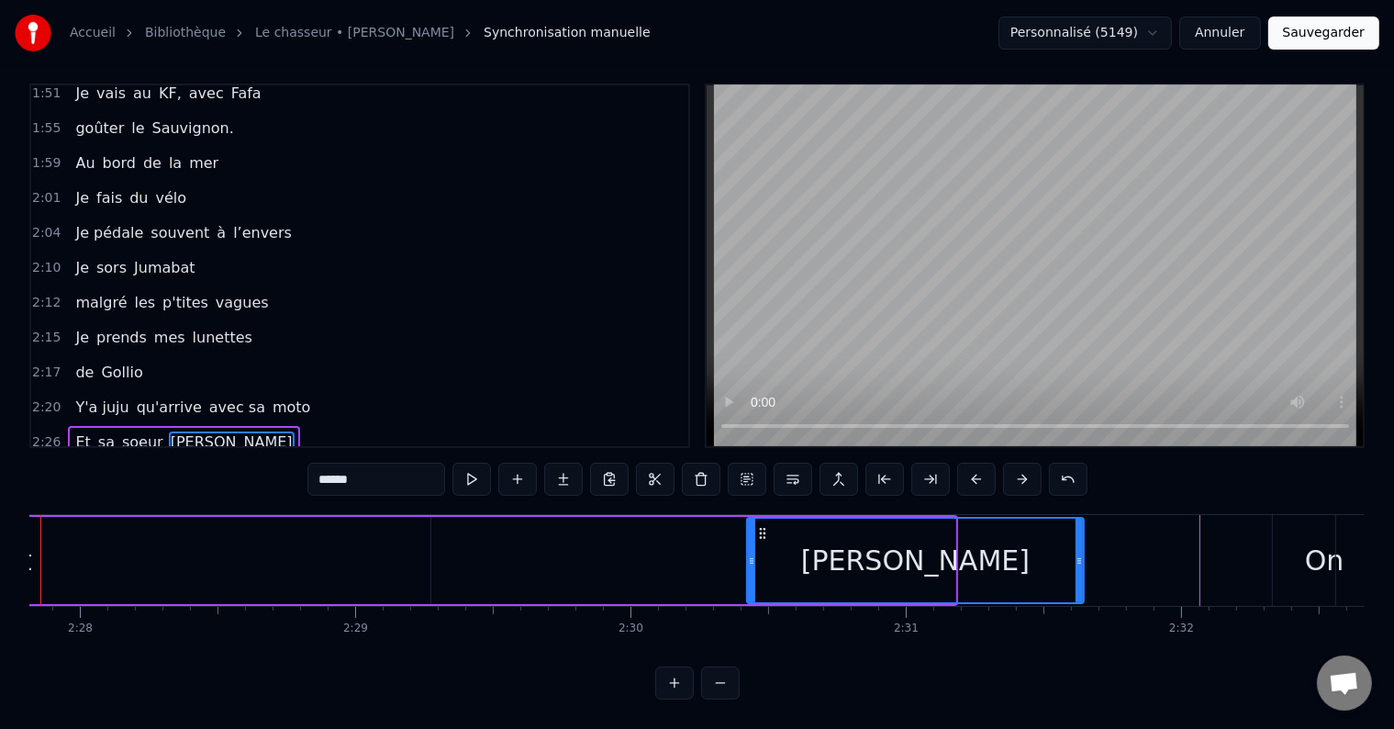
drag, startPoint x: 952, startPoint y: 547, endPoint x: 1077, endPoint y: 563, distance: 125.8
click at [1077, 563] on div at bounding box center [1079, 561] width 7 height 84
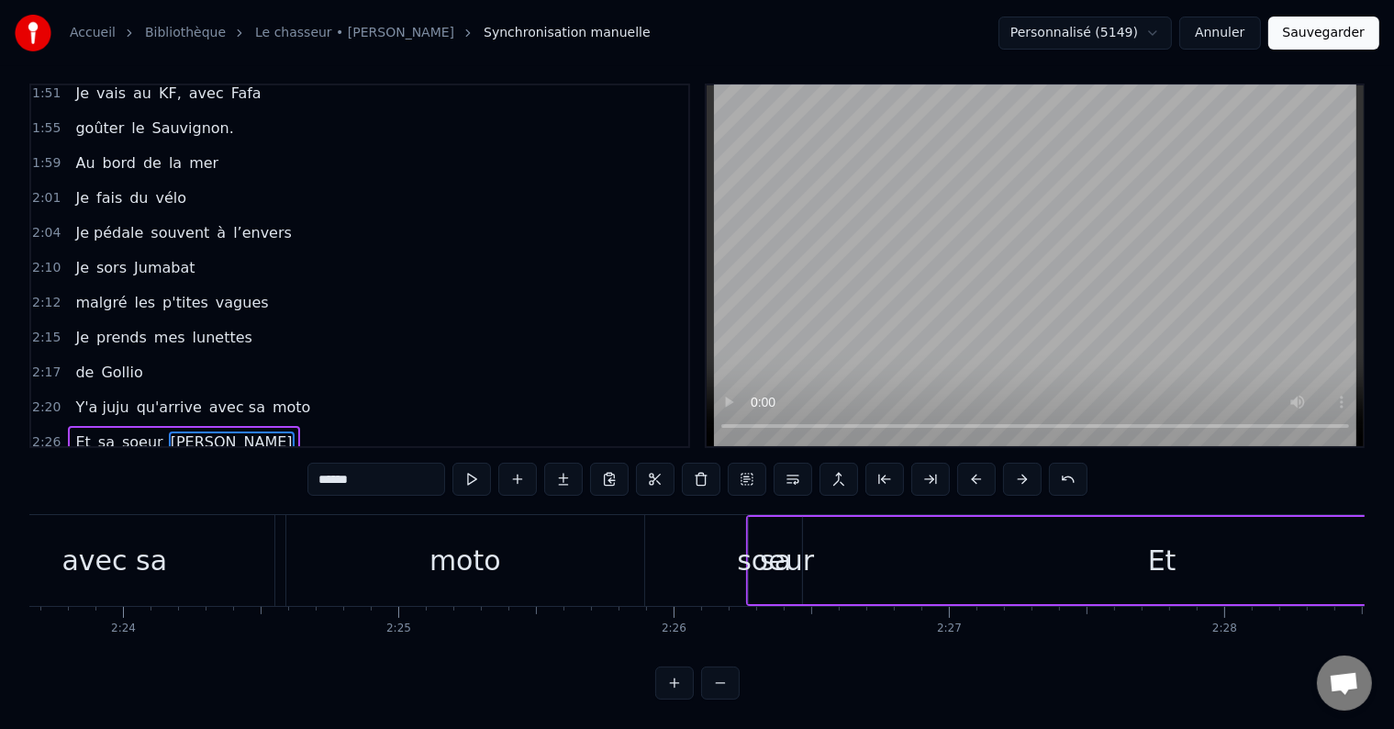
scroll to position [0, 39534]
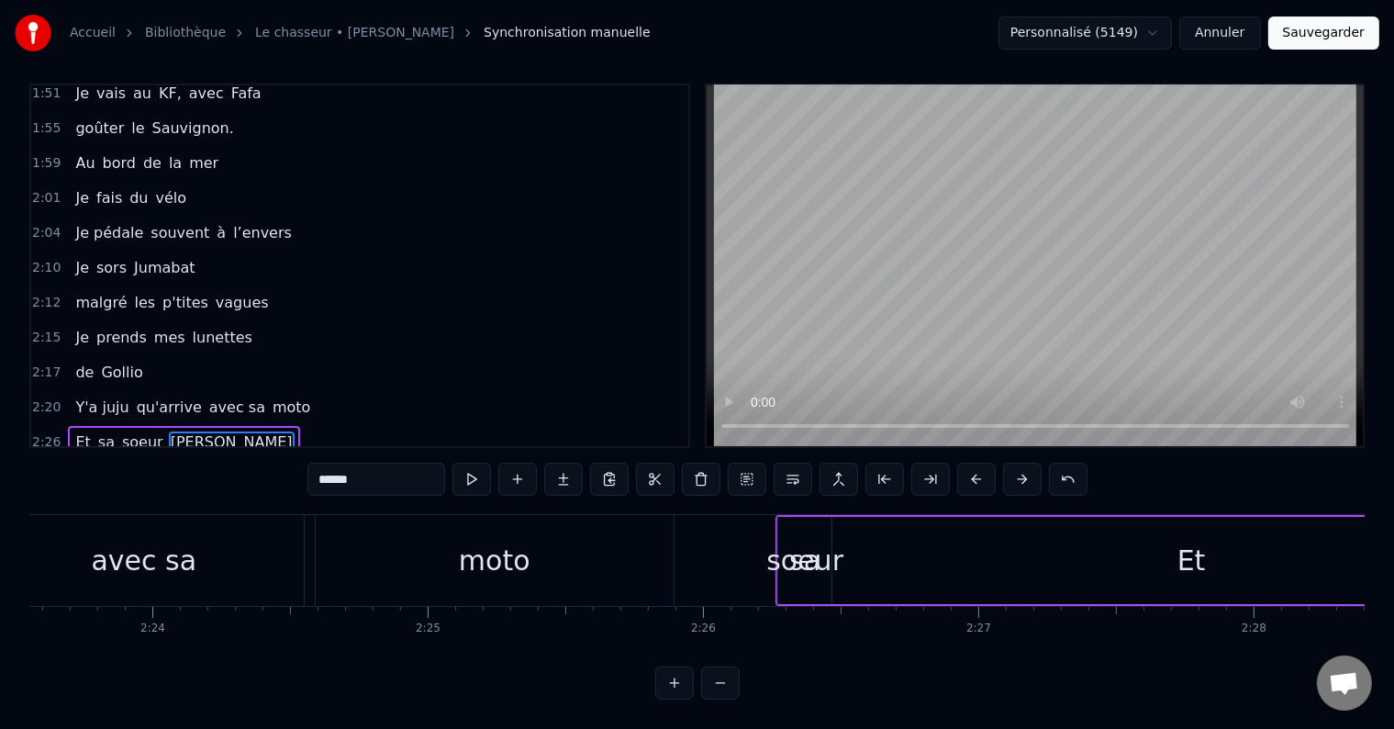
click at [809, 545] on div "soeur" at bounding box center [805, 560] width 77 height 41
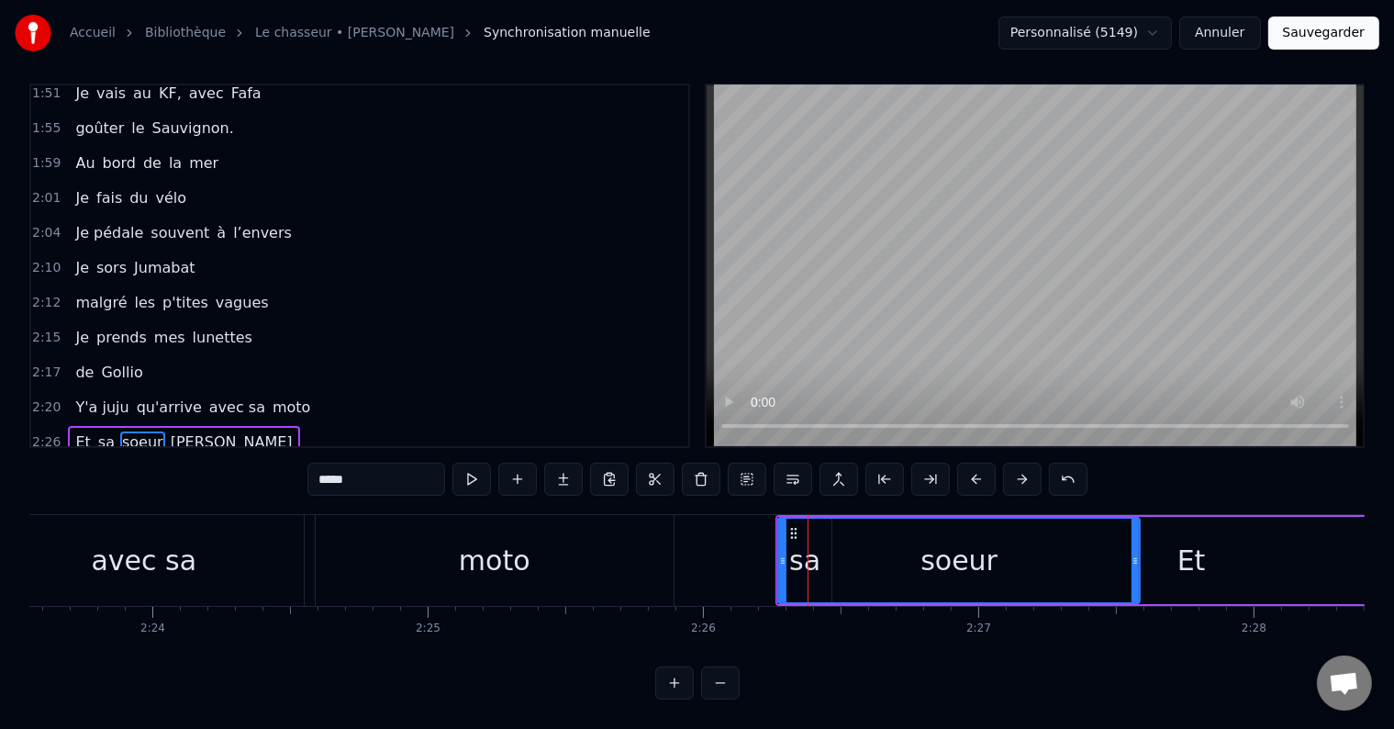
drag, startPoint x: 830, startPoint y: 525, endPoint x: 1138, endPoint y: 505, distance: 309.1
click at [1138, 517] on div "soeur" at bounding box center [960, 560] width 364 height 87
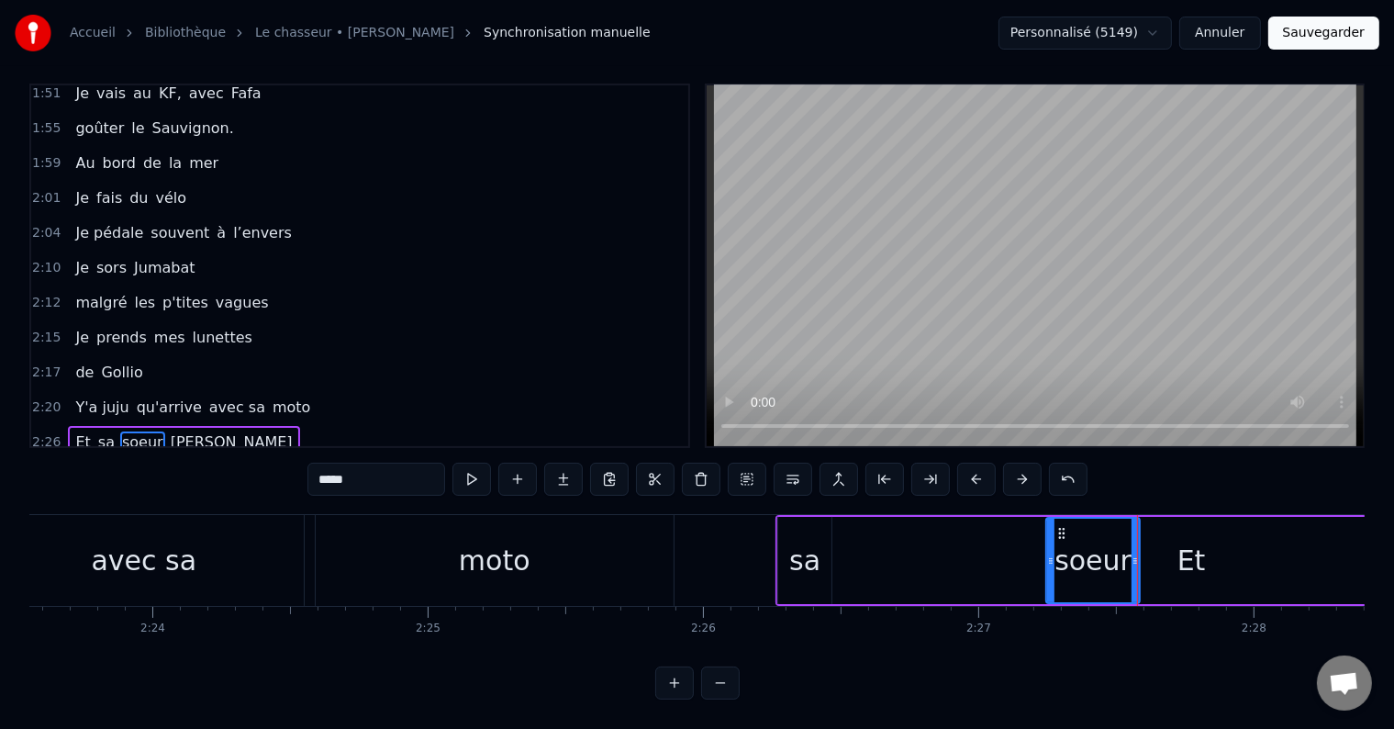
drag, startPoint x: 780, startPoint y: 531, endPoint x: 1048, endPoint y: 516, distance: 268.5
click at [1048, 519] on div at bounding box center [1050, 561] width 7 height 84
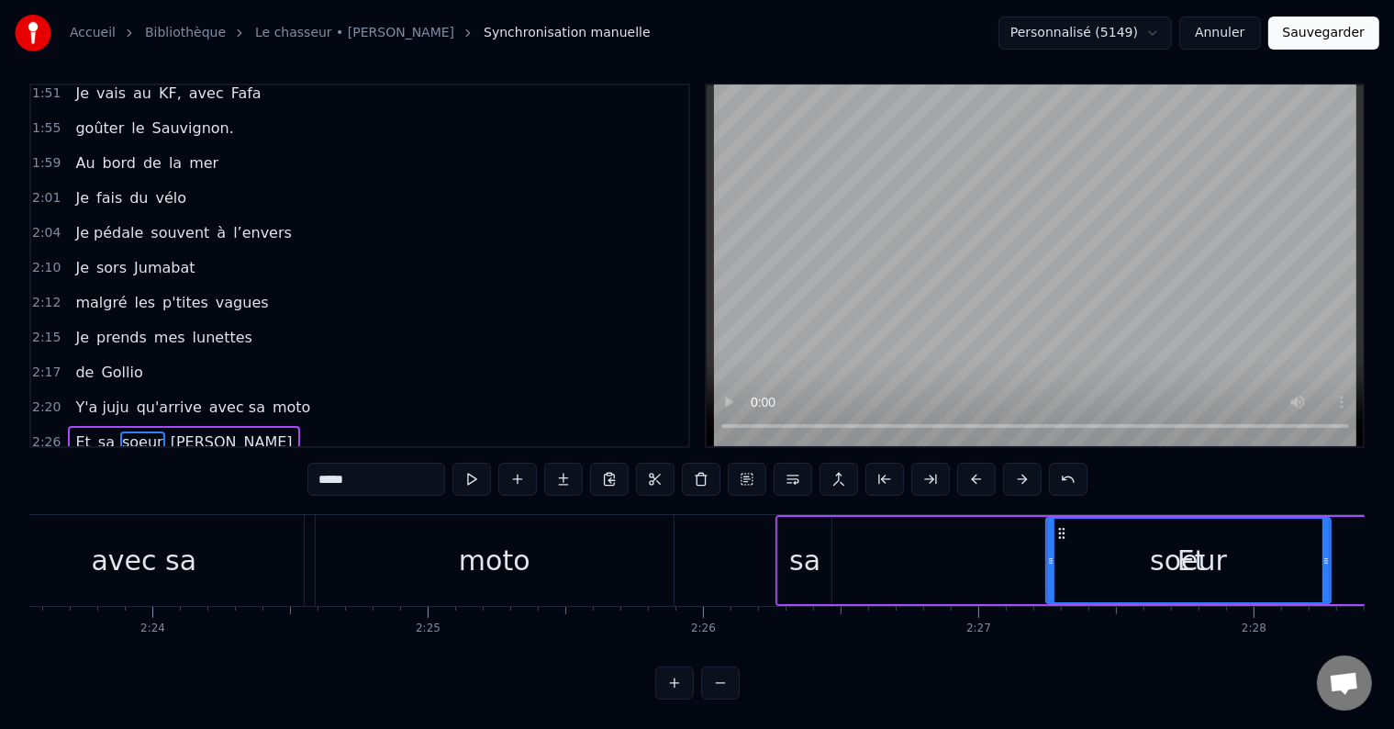
drag, startPoint x: 1135, startPoint y: 523, endPoint x: 1326, endPoint y: 534, distance: 191.3
click at [1326, 534] on div at bounding box center [1326, 561] width 7 height 84
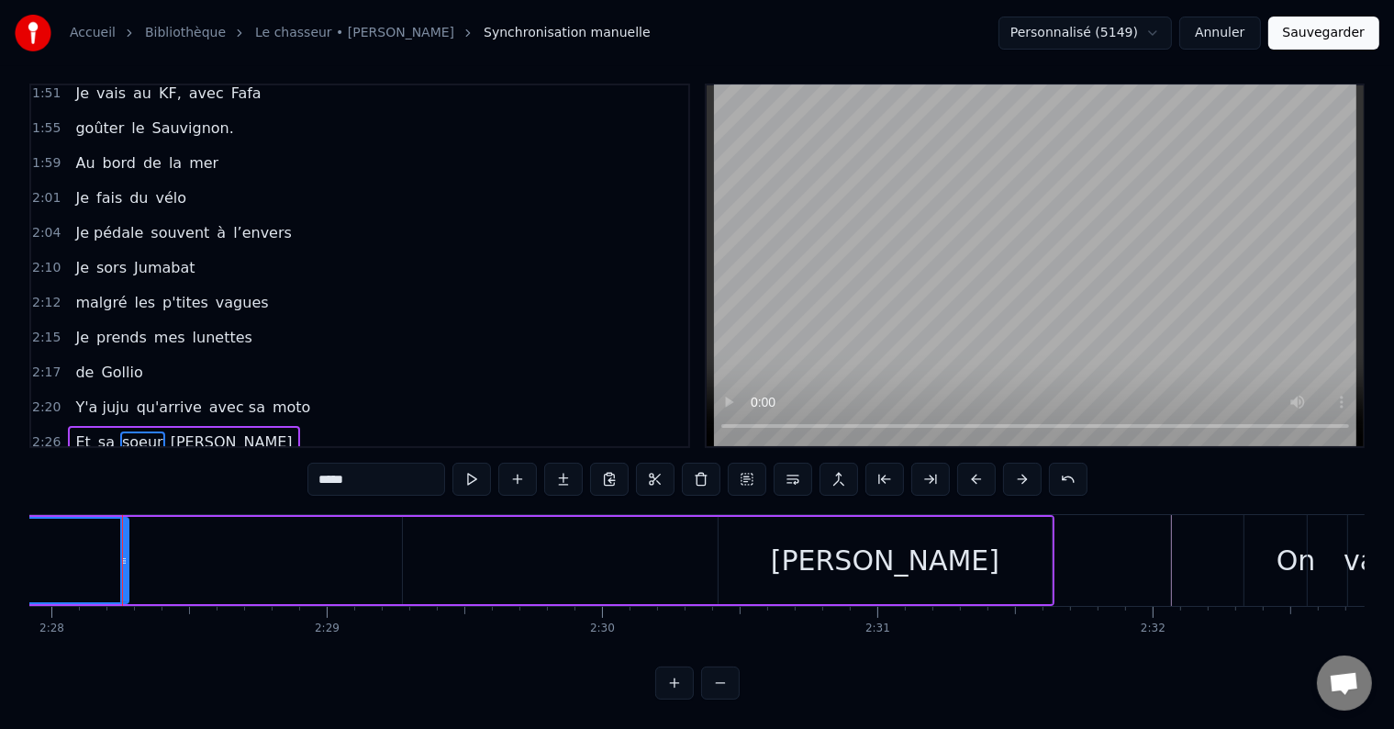
scroll to position [0, 40737]
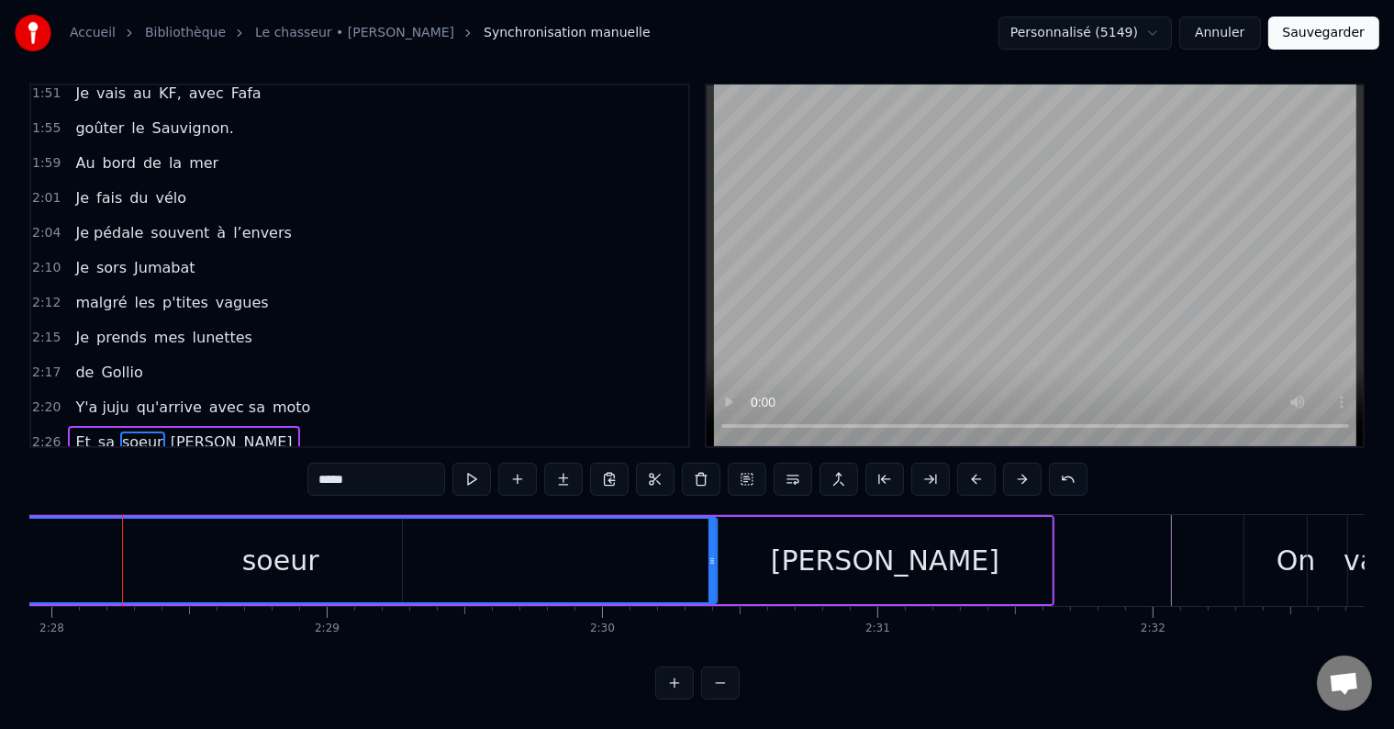
drag, startPoint x: 125, startPoint y: 531, endPoint x: 713, endPoint y: 543, distance: 588.6
click at [713, 543] on div at bounding box center [712, 561] width 7 height 84
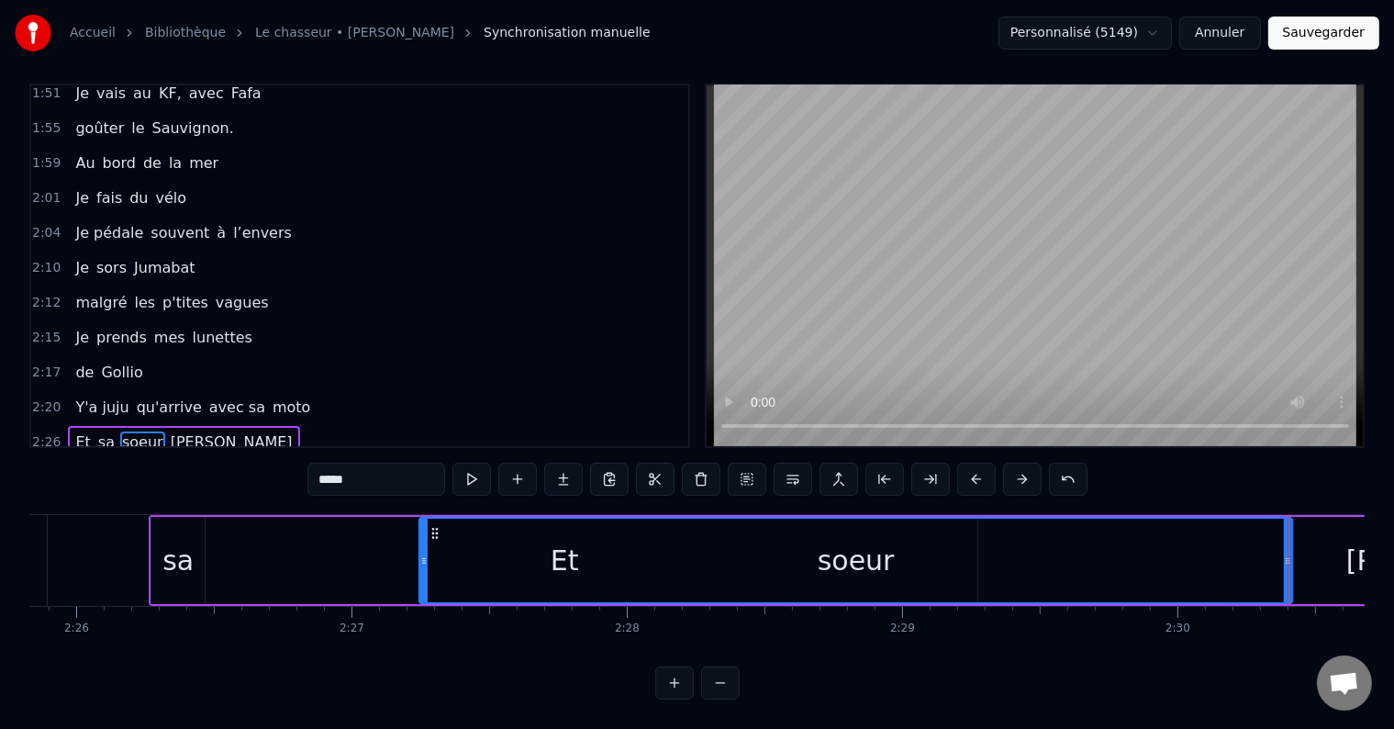
scroll to position [0, 40076]
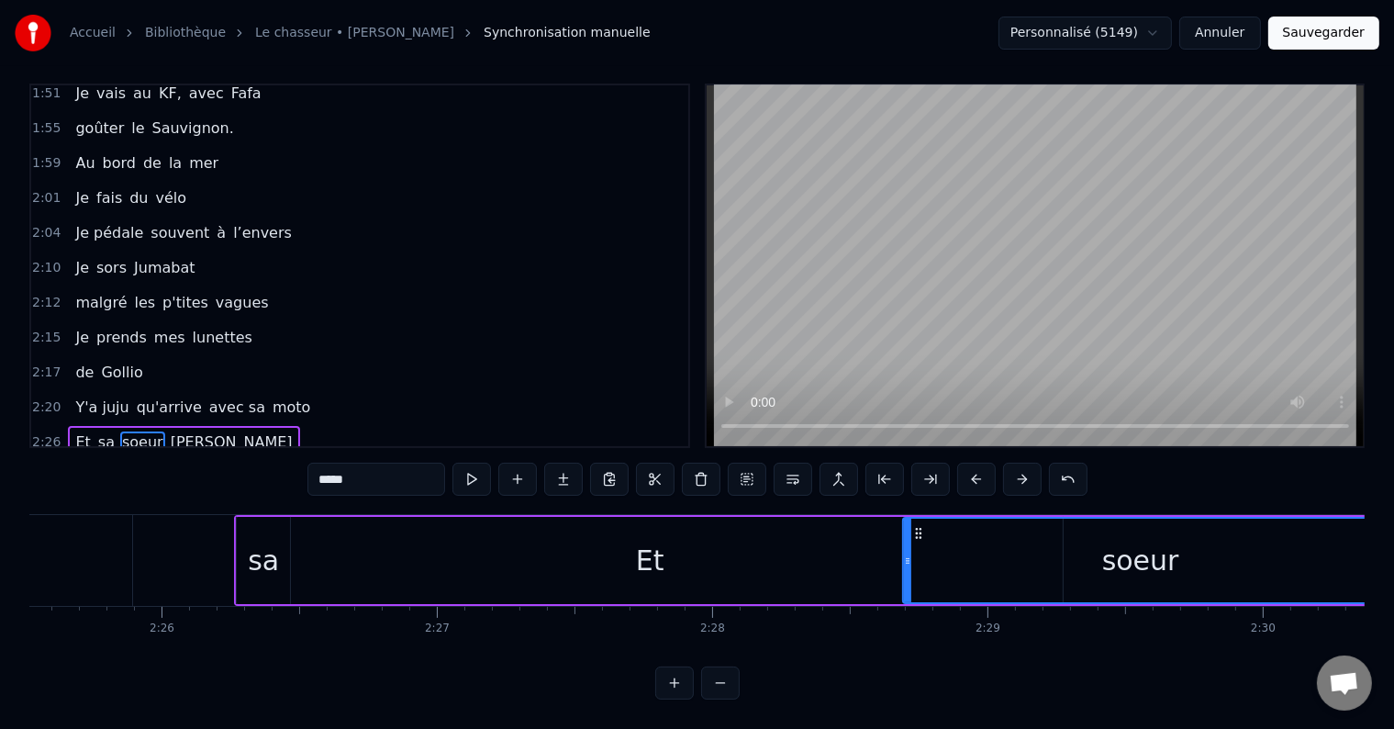
drag, startPoint x: 508, startPoint y: 532, endPoint x: 906, endPoint y: 557, distance: 399.2
click at [906, 557] on div at bounding box center [907, 561] width 7 height 84
click at [640, 543] on div "Et" at bounding box center [650, 560] width 28 height 41
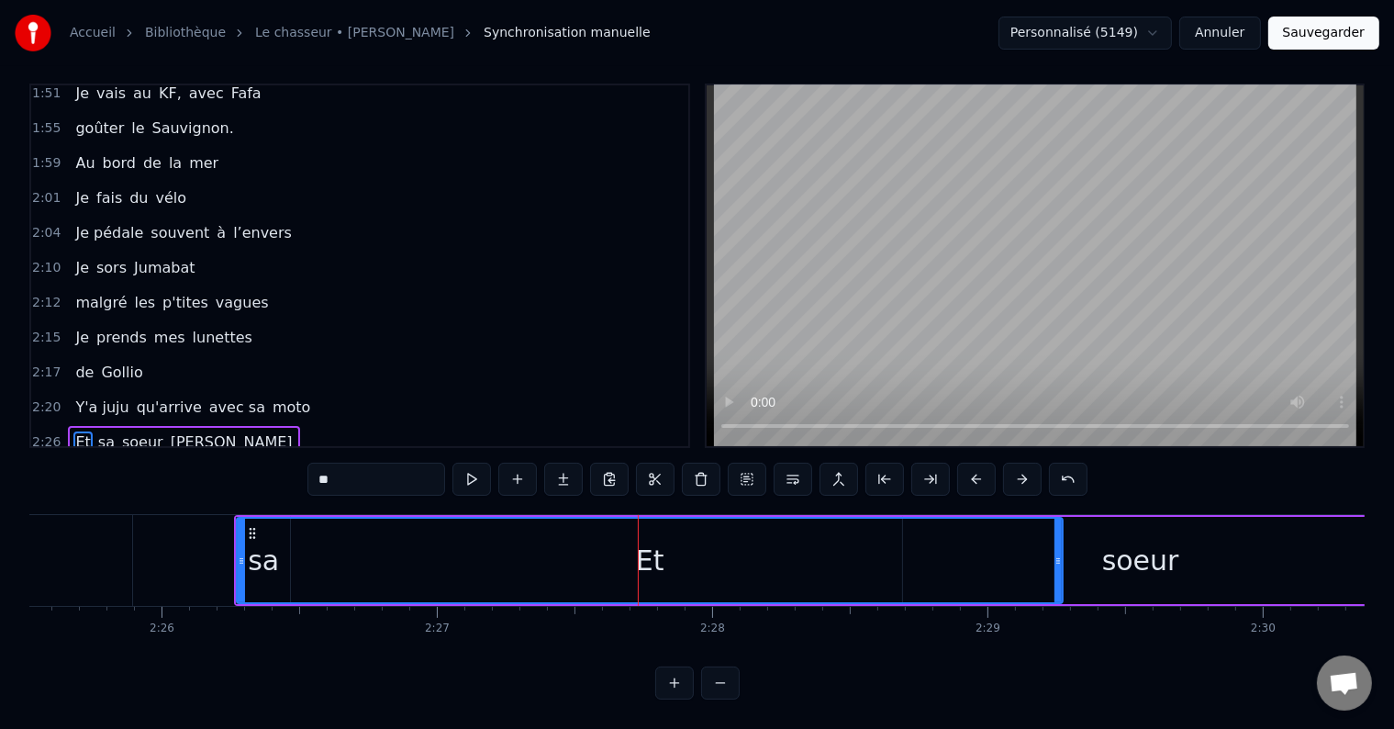
click at [262, 554] on div "Et" at bounding box center [650, 561] width 824 height 84
click at [239, 554] on icon at bounding box center [241, 561] width 7 height 15
drag, startPoint x: 242, startPoint y: 543, endPoint x: 356, endPoint y: 536, distance: 114.0
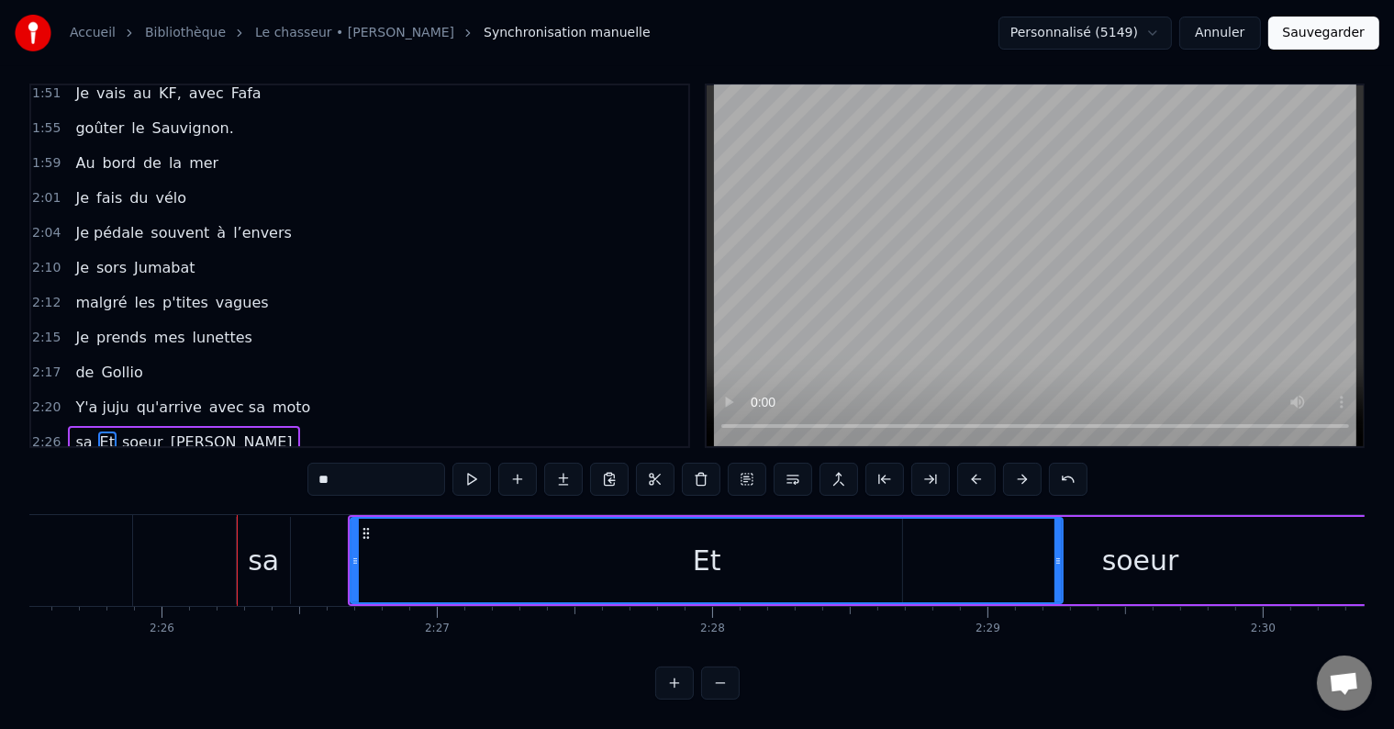
click at [268, 543] on div "sa" at bounding box center [263, 560] width 31 height 41
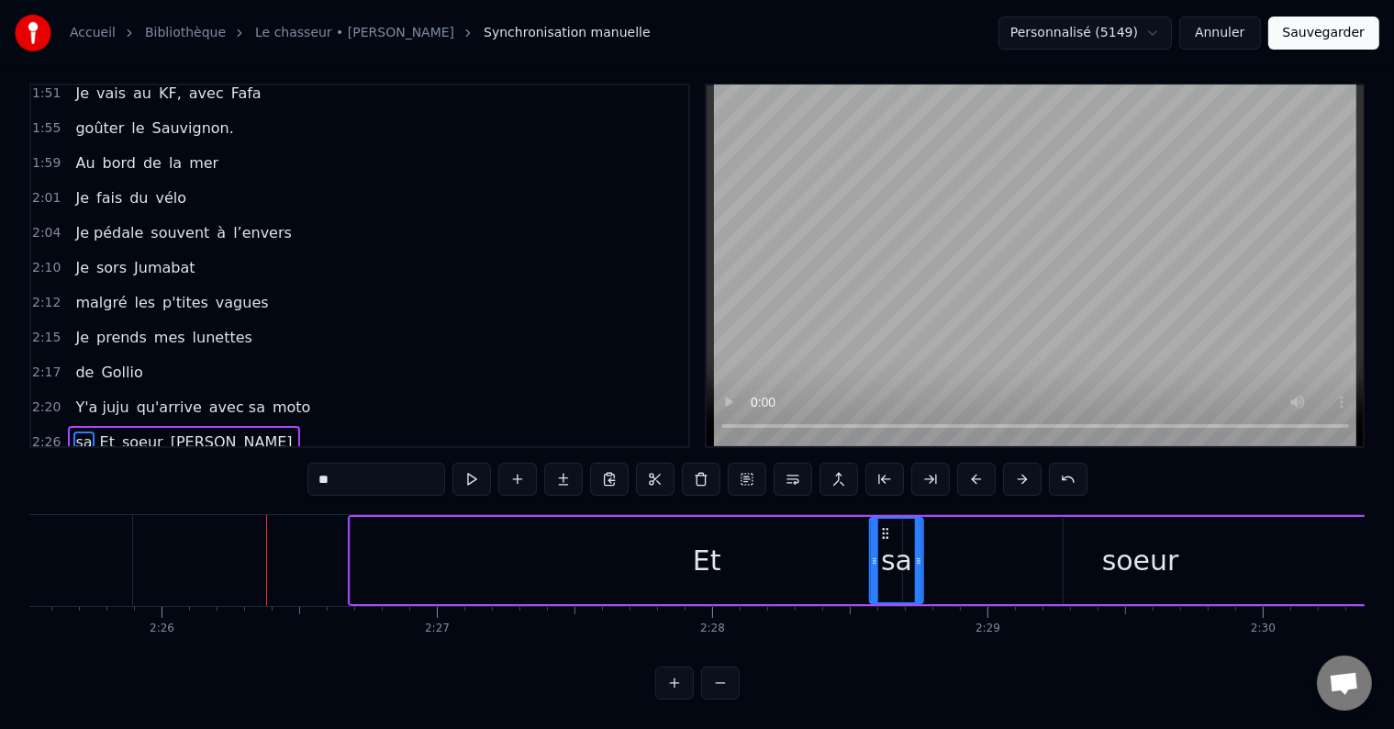
drag, startPoint x: 252, startPoint y: 515, endPoint x: 885, endPoint y: 537, distance: 633.8
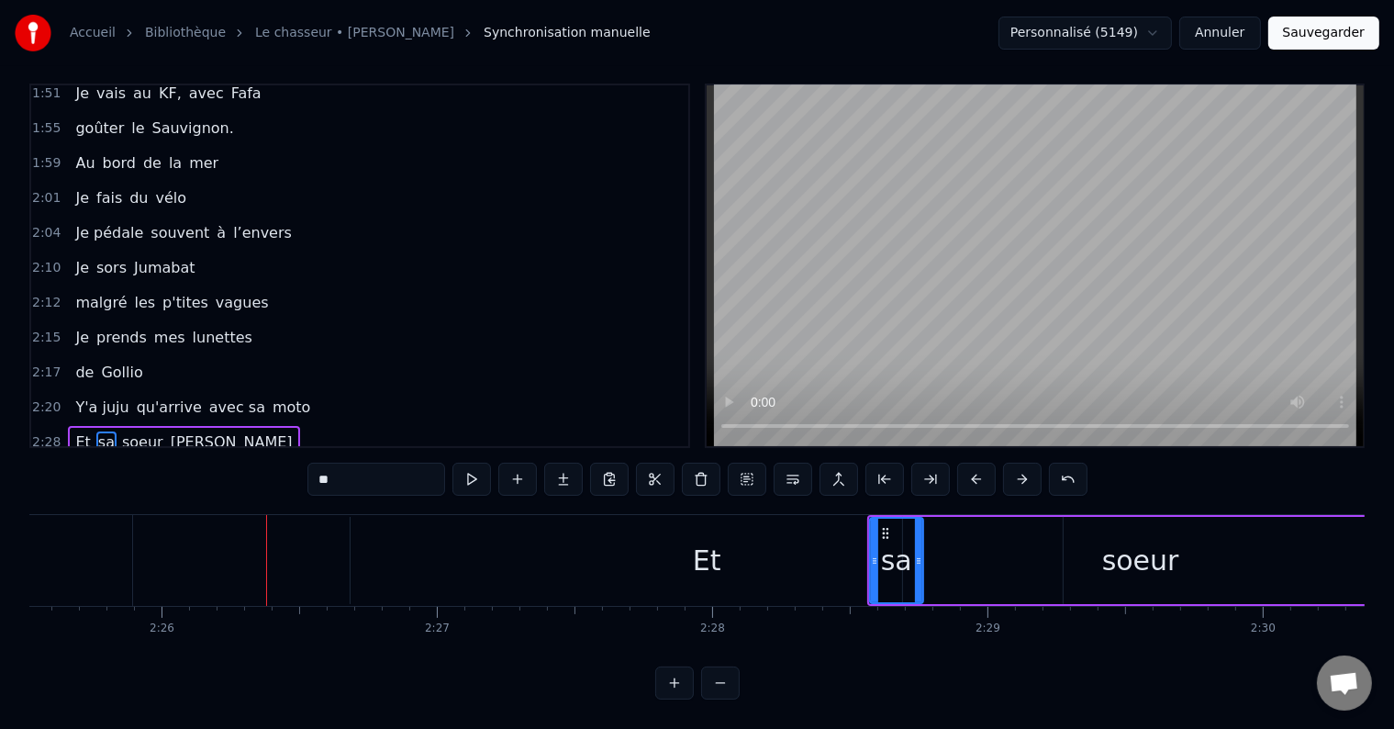
click at [688, 554] on div "Et" at bounding box center [707, 560] width 712 height 87
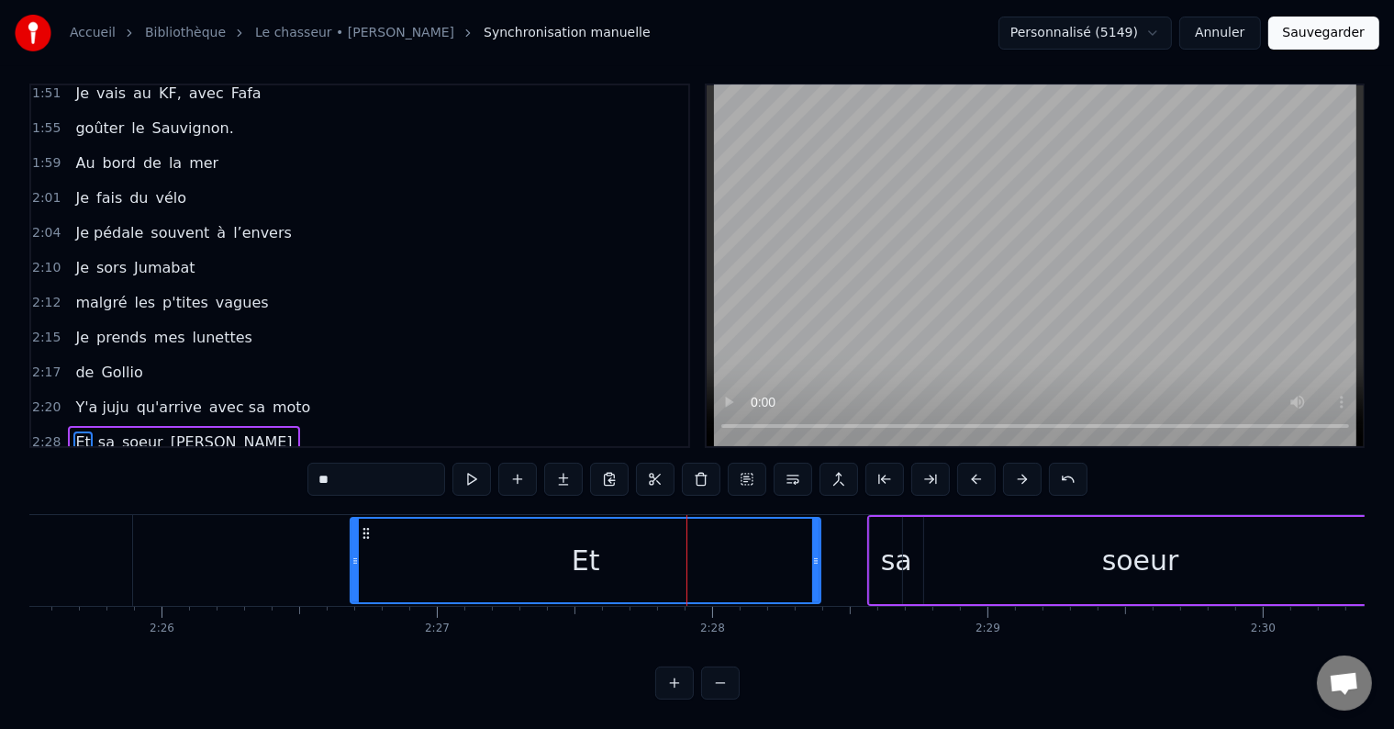
drag, startPoint x: 1058, startPoint y: 524, endPoint x: 814, endPoint y: 558, distance: 245.6
click at [815, 557] on div at bounding box center [815, 561] width 7 height 84
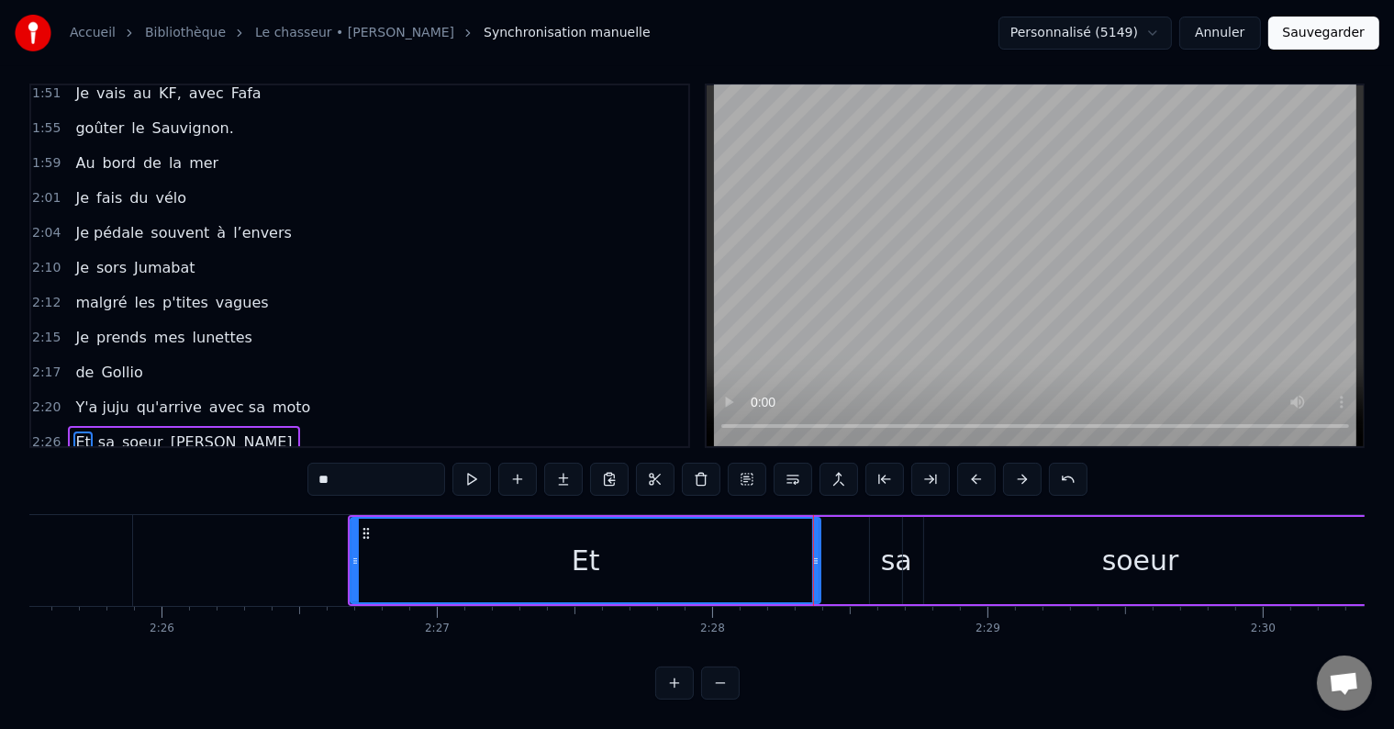
click at [913, 547] on div "soeur" at bounding box center [1140, 560] width 475 height 87
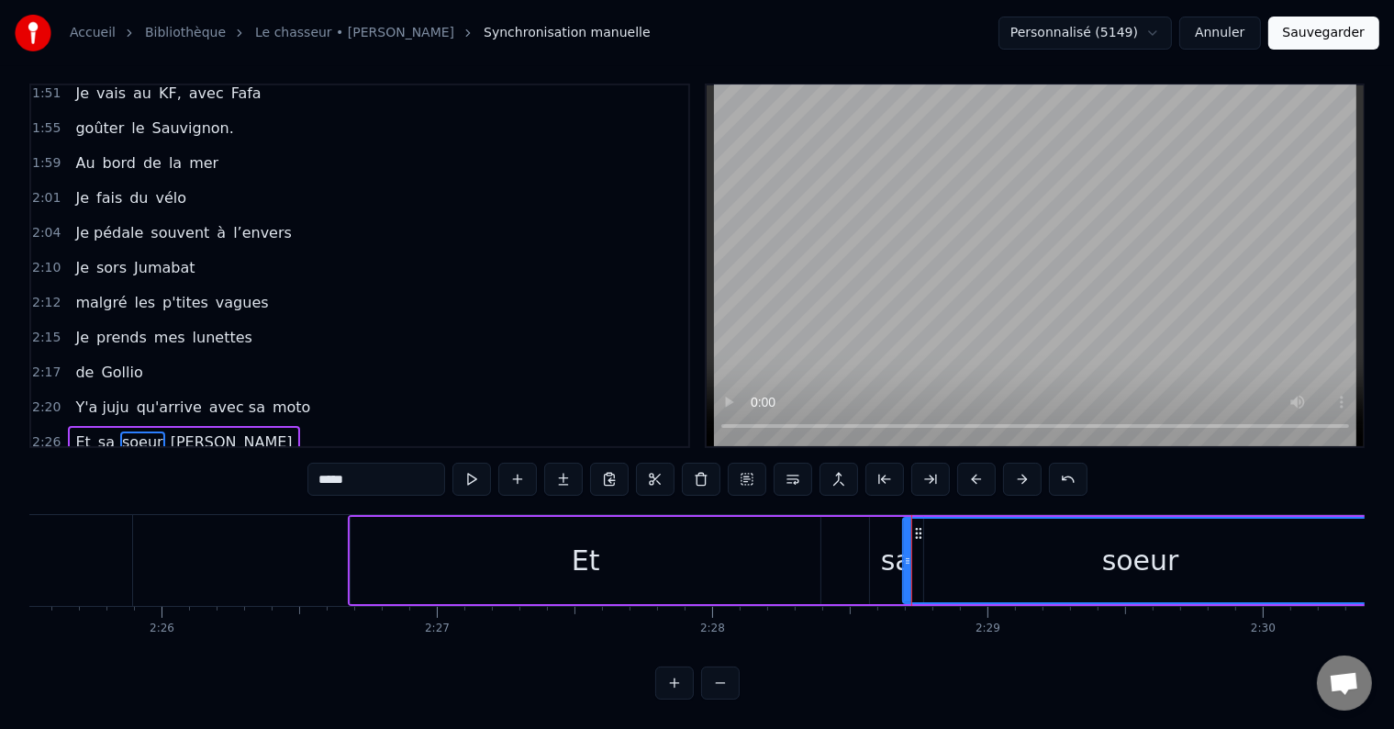
click at [893, 547] on div "sa" at bounding box center [896, 560] width 31 height 41
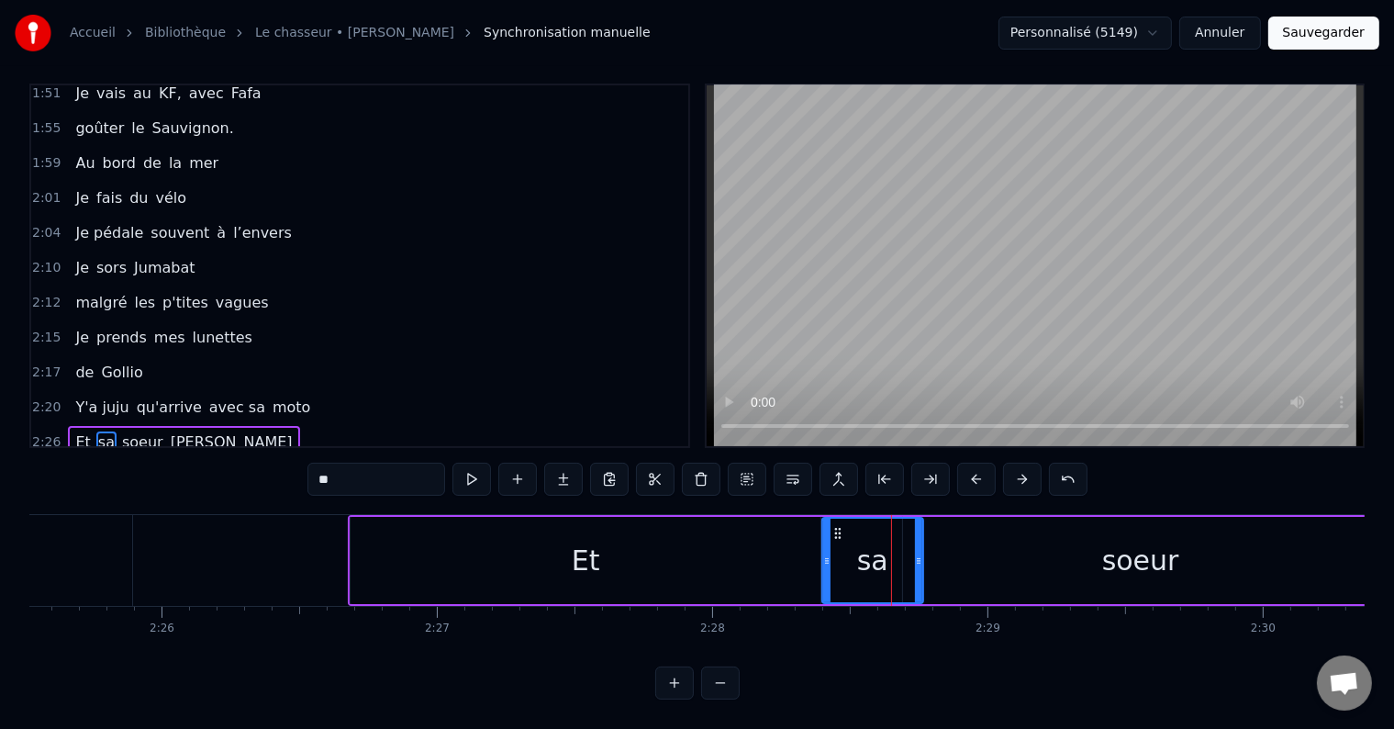
drag, startPoint x: 874, startPoint y: 539, endPoint x: 831, endPoint y: 553, distance: 45.3
click at [825, 552] on div at bounding box center [826, 561] width 7 height 84
click at [357, 558] on div "Et" at bounding box center [586, 560] width 470 height 87
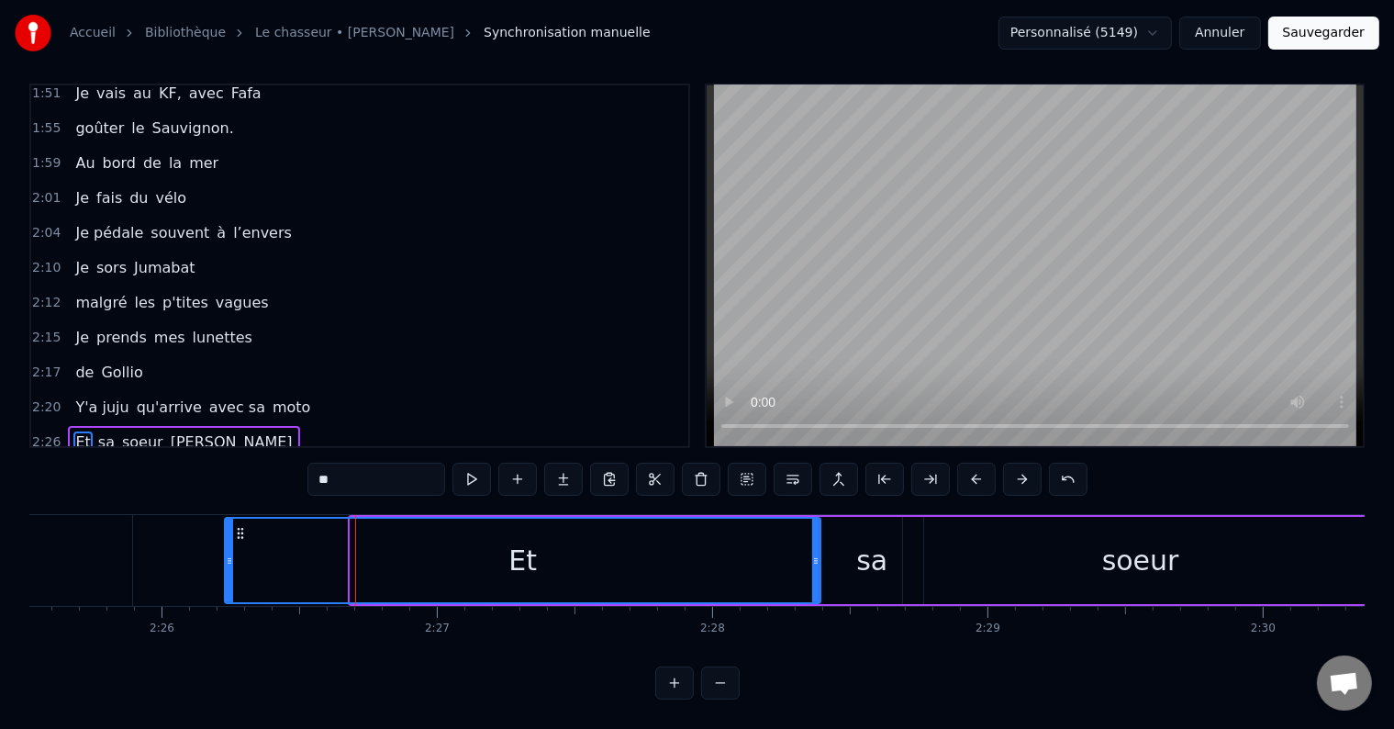
drag, startPoint x: 352, startPoint y: 551, endPoint x: 226, endPoint y: 553, distance: 125.8
click at [226, 553] on div at bounding box center [229, 561] width 7 height 84
click at [811, 536] on div "Et" at bounding box center [523, 561] width 594 height 84
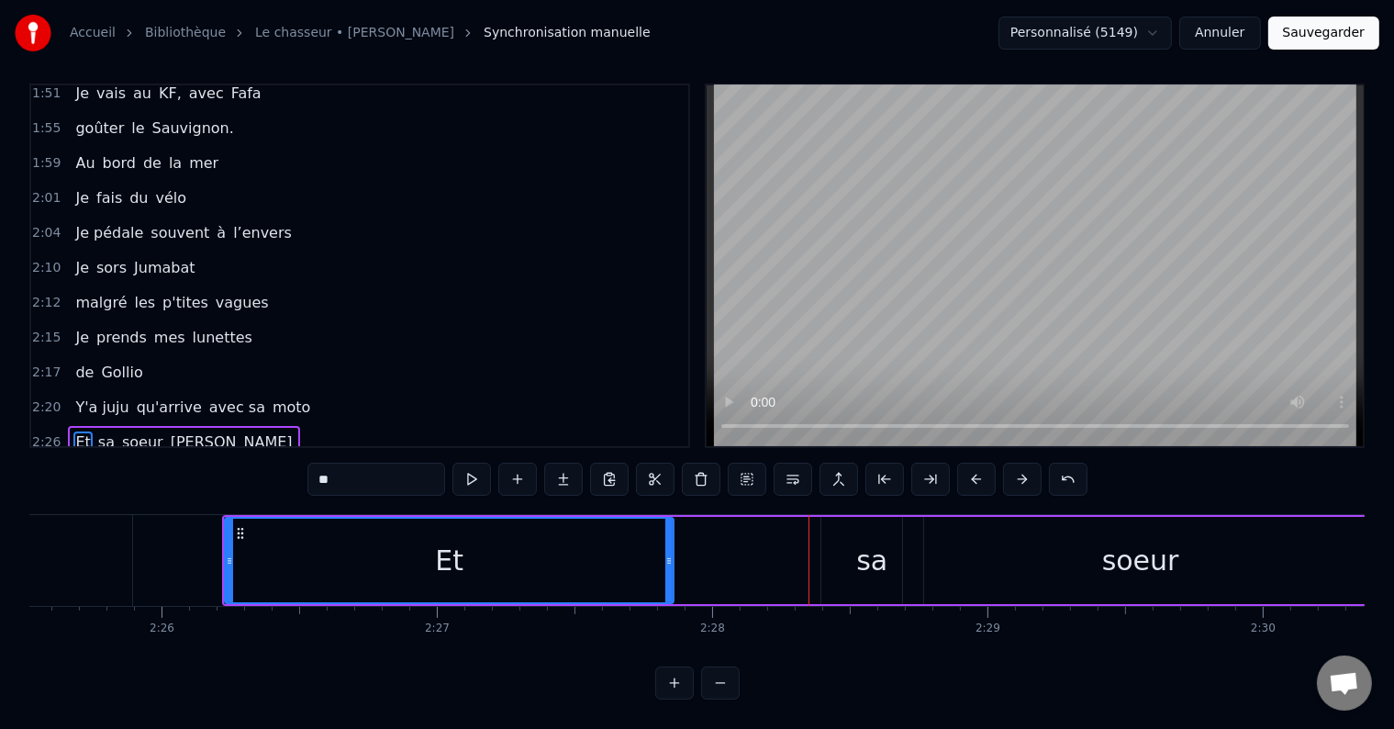
drag, startPoint x: 815, startPoint y: 533, endPoint x: 754, endPoint y: 554, distance: 64.7
click at [666, 564] on div at bounding box center [669, 561] width 7 height 84
click at [855, 539] on div "sa" at bounding box center [873, 560] width 102 height 87
type input "**"
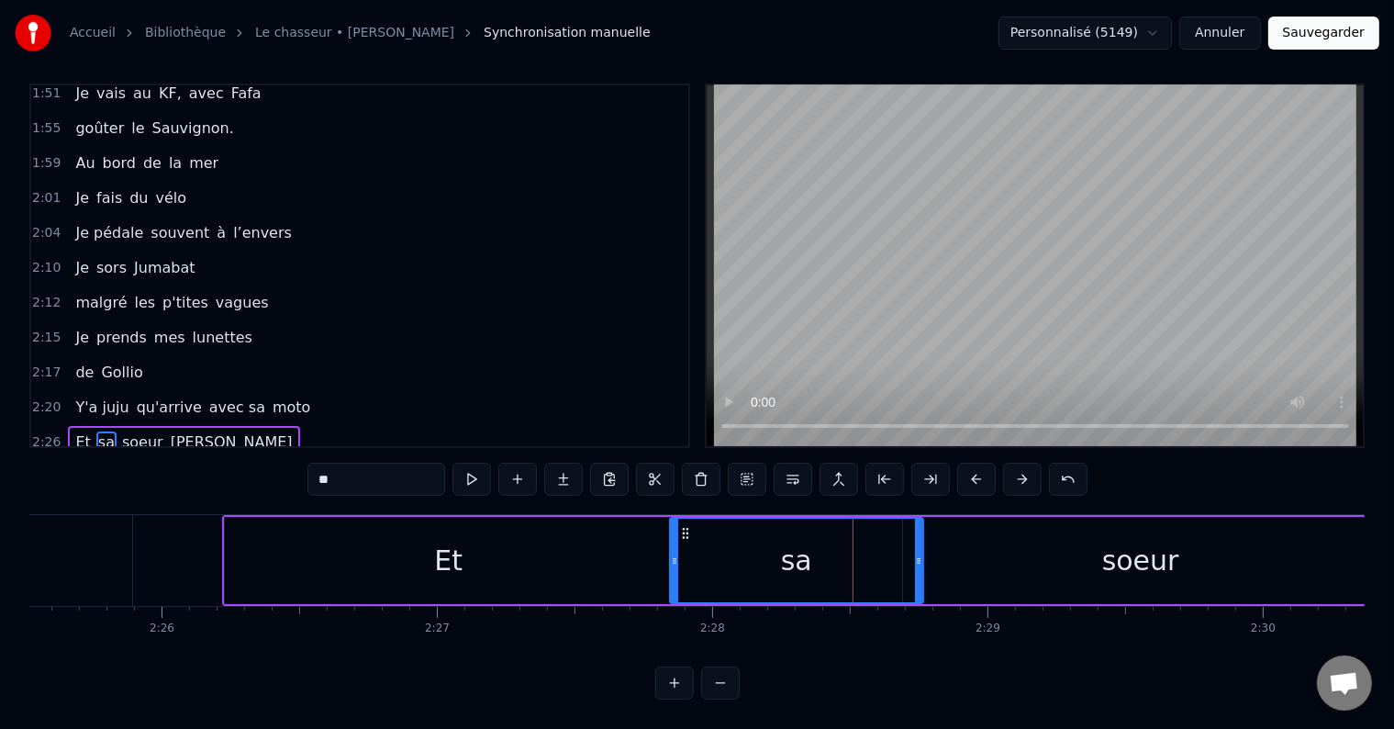
drag, startPoint x: 824, startPoint y: 533, endPoint x: 674, endPoint y: 562, distance: 153.2
click at [671, 562] on div at bounding box center [674, 561] width 7 height 84
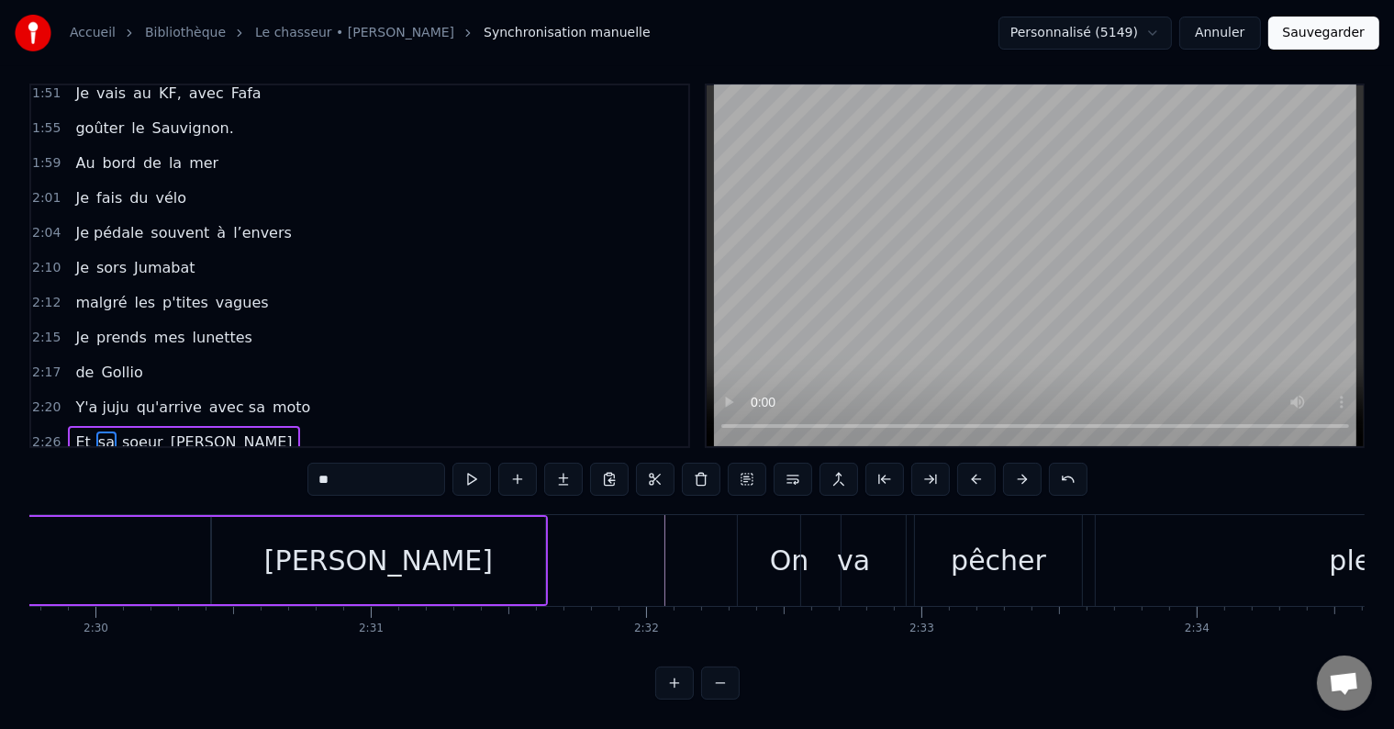
scroll to position [0, 41615]
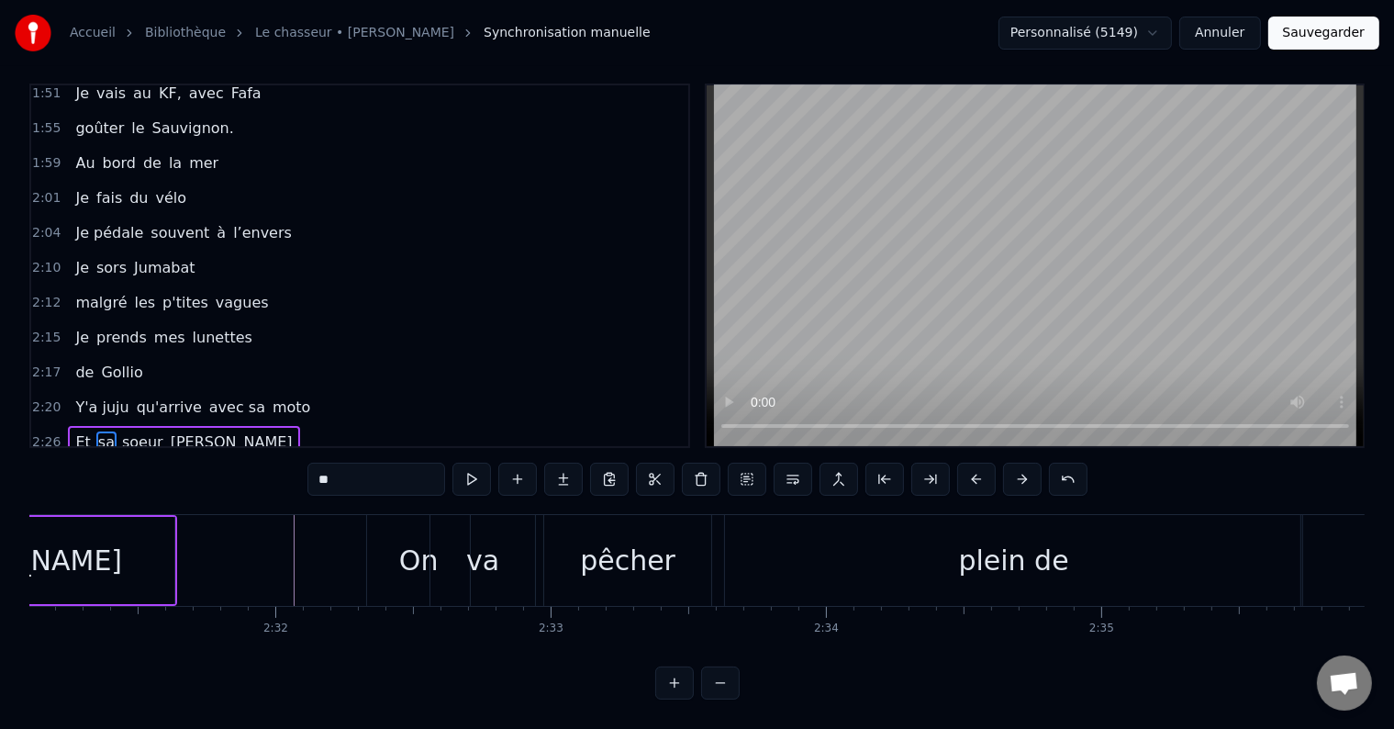
click at [103, 426] on div "Et sa soeur [PERSON_NAME]" at bounding box center [183, 442] width 231 height 33
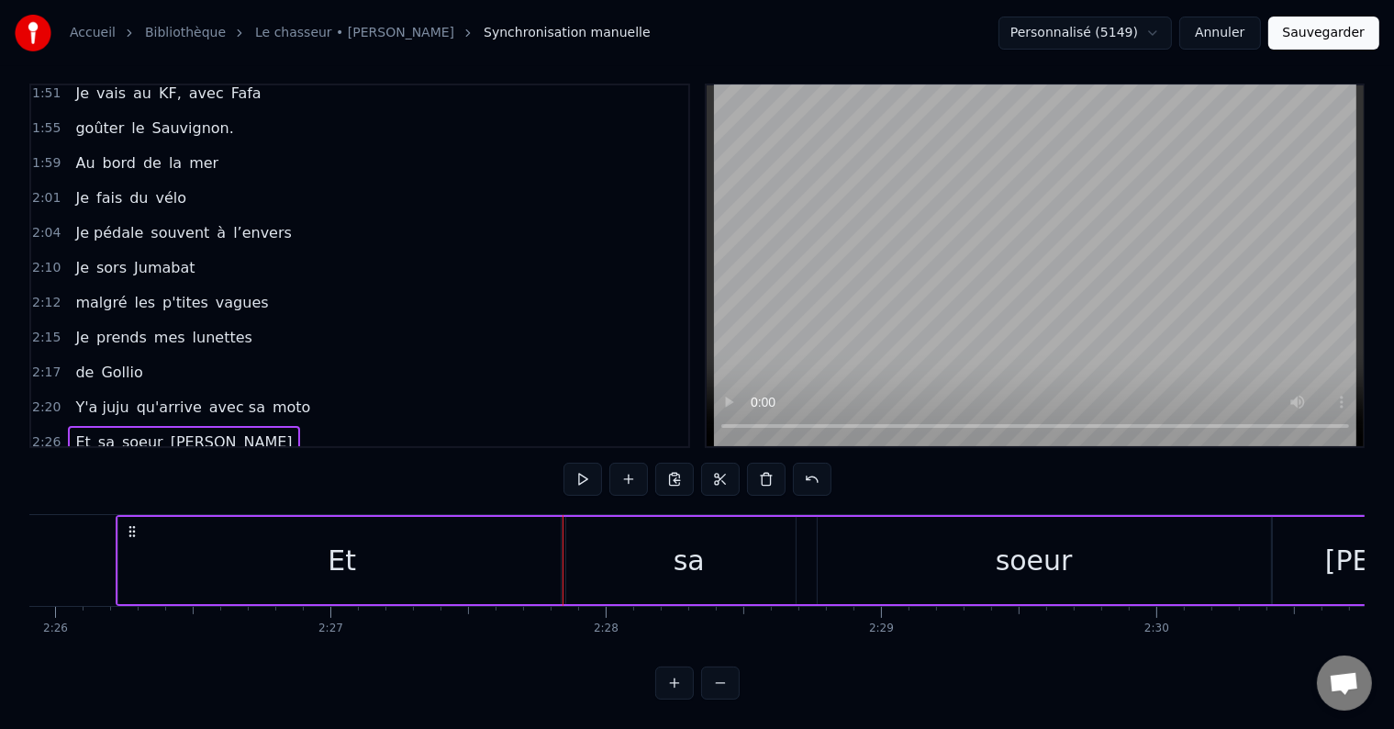
scroll to position [0, 40176]
click at [632, 465] on button at bounding box center [629, 479] width 39 height 33
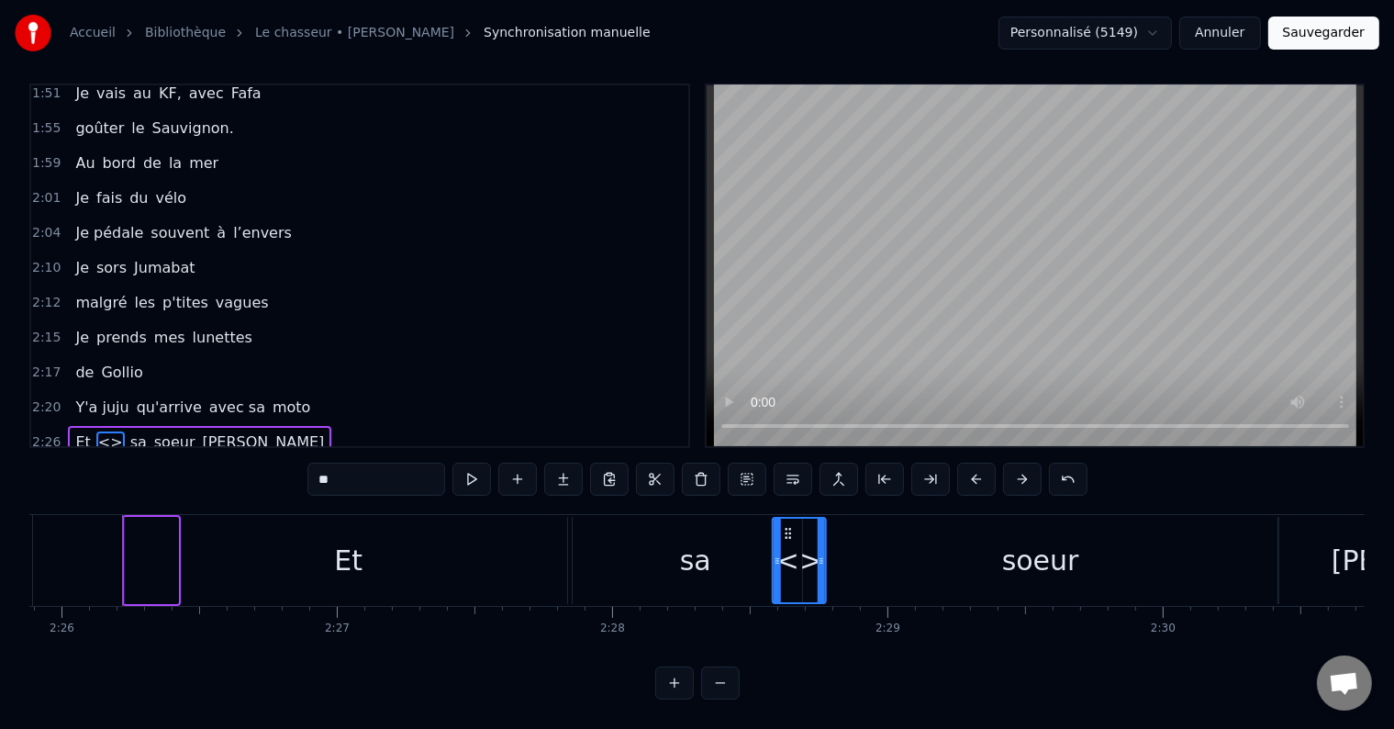
drag, startPoint x: 138, startPoint y: 516, endPoint x: 786, endPoint y: 521, distance: 648.1
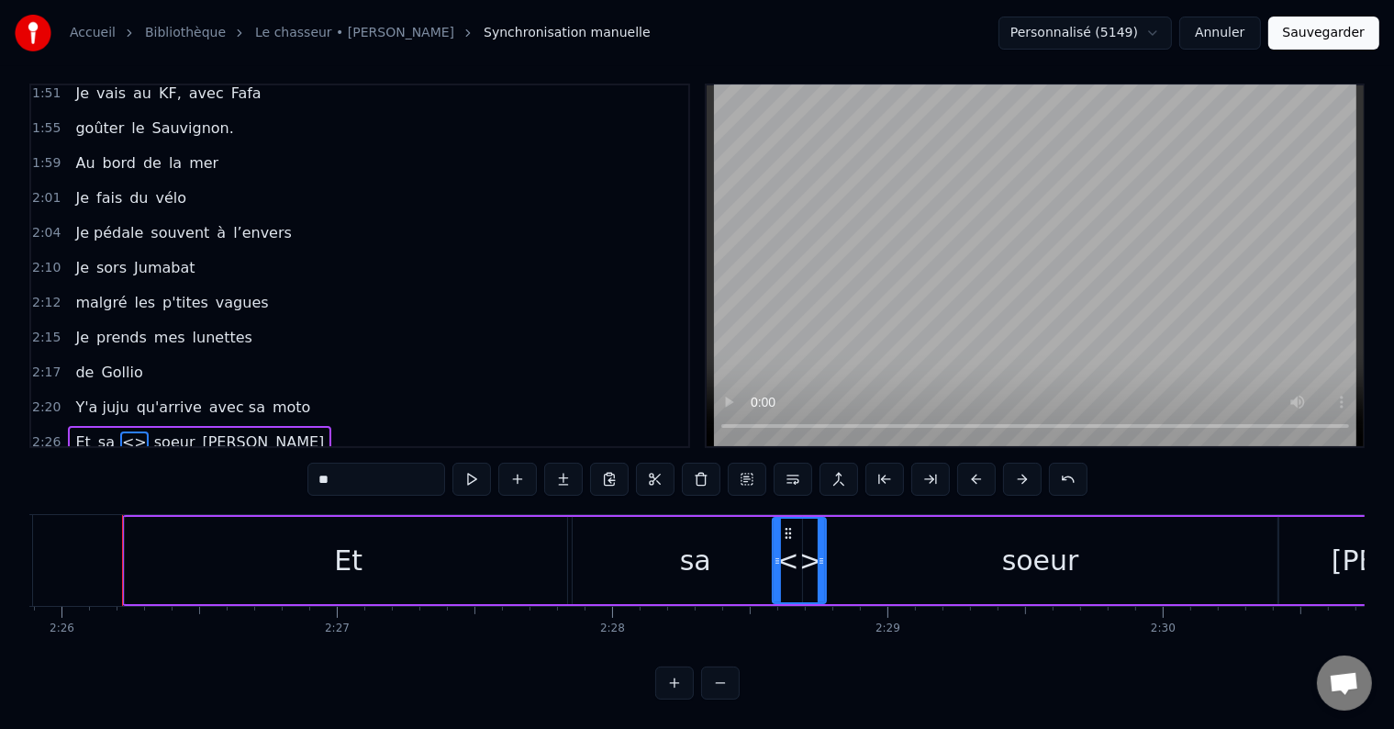
drag, startPoint x: 349, startPoint y: 467, endPoint x: 313, endPoint y: 471, distance: 36.0
click at [314, 471] on input "**" at bounding box center [377, 479] width 138 height 33
click at [648, 542] on div "sa" at bounding box center [695, 560] width 255 height 87
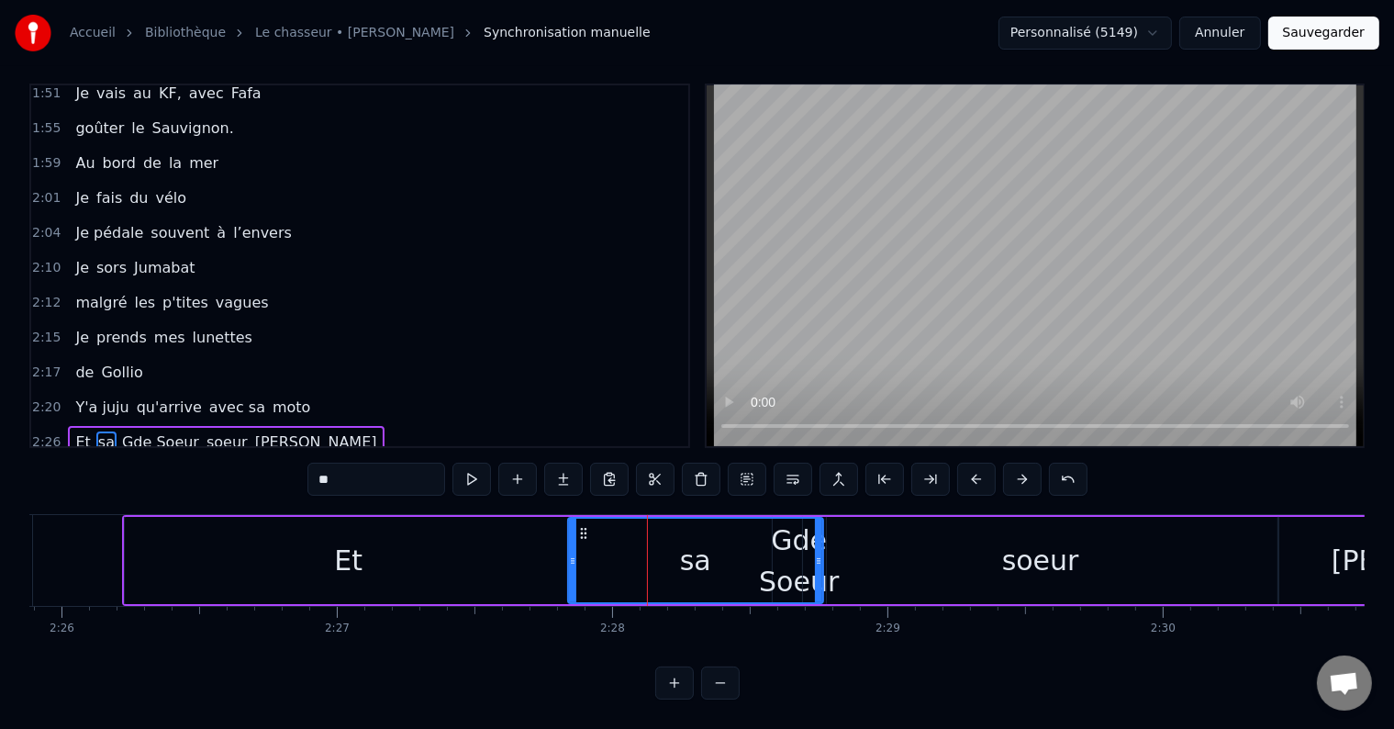
click at [518, 537] on div "Et" at bounding box center [348, 560] width 447 height 87
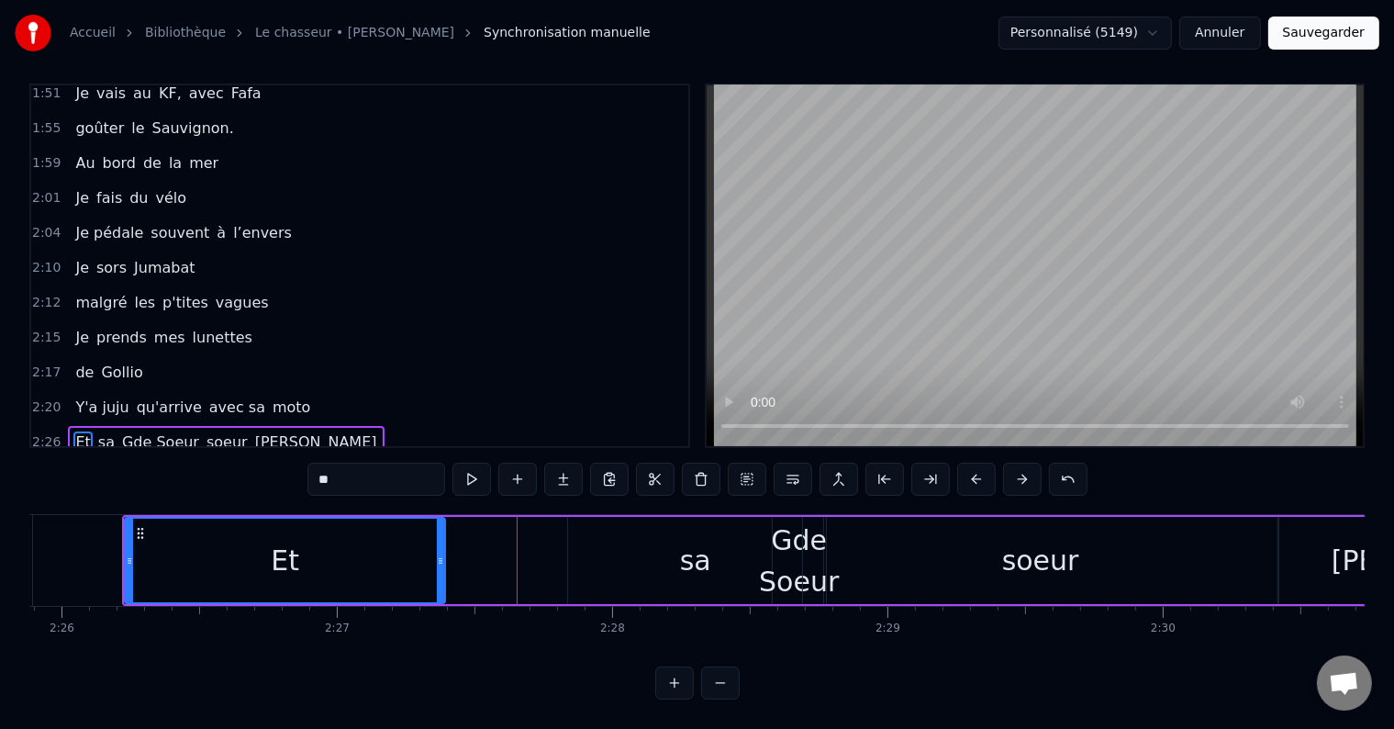
drag, startPoint x: 567, startPoint y: 521, endPoint x: 440, endPoint y: 554, distance: 131.6
click at [440, 554] on div at bounding box center [440, 561] width 7 height 84
click at [688, 540] on div "sa" at bounding box center [695, 560] width 31 height 41
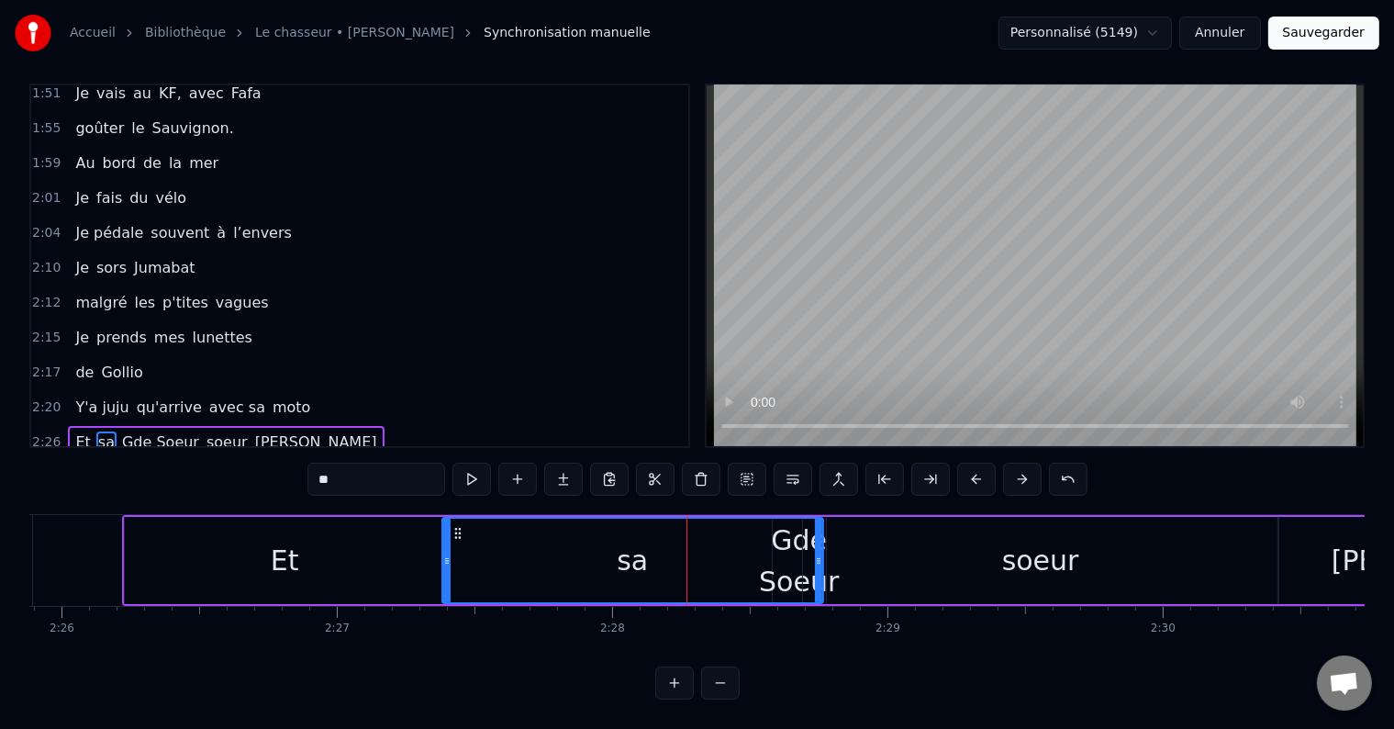
drag, startPoint x: 571, startPoint y: 532, endPoint x: 445, endPoint y: 534, distance: 125.8
click at [445, 534] on div at bounding box center [446, 561] width 7 height 84
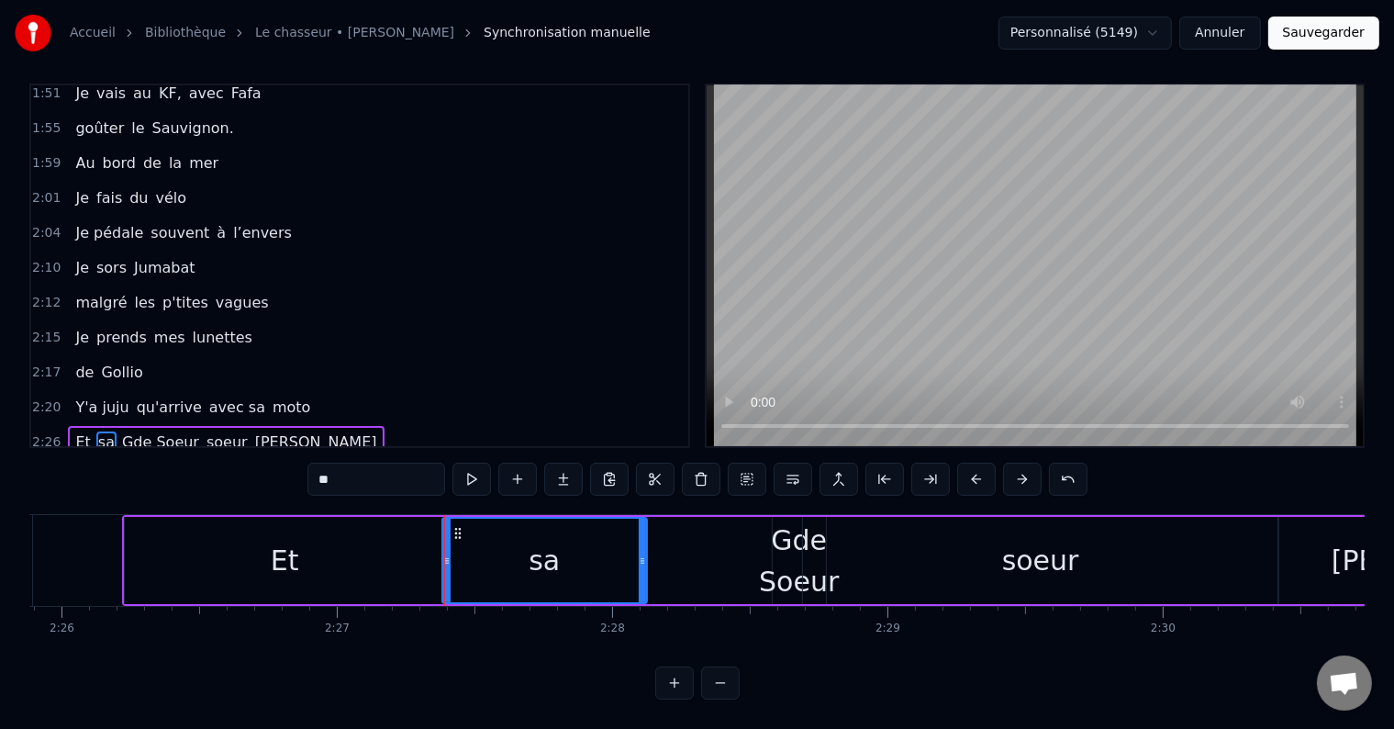
drag, startPoint x: 817, startPoint y: 526, endPoint x: 641, endPoint y: 563, distance: 180.0
click at [641, 563] on div at bounding box center [642, 561] width 7 height 84
click at [786, 536] on div "Gde Soeur" at bounding box center [799, 561] width 80 height 83
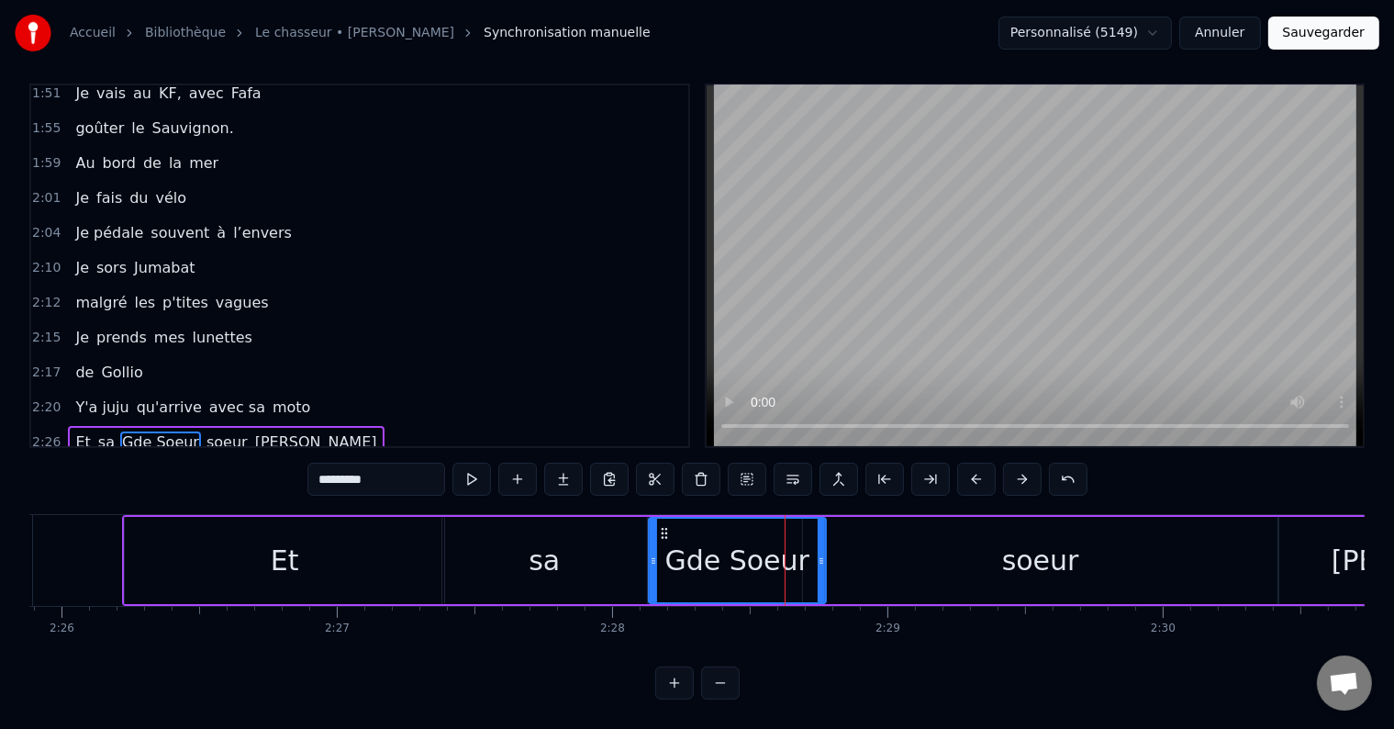
drag, startPoint x: 776, startPoint y: 535, endPoint x: 652, endPoint y: 562, distance: 126.8
click at [651, 562] on div at bounding box center [653, 561] width 7 height 84
drag, startPoint x: 819, startPoint y: 531, endPoint x: 834, endPoint y: 544, distance: 20.1
click at [846, 536] on div at bounding box center [849, 561] width 7 height 84
click at [804, 551] on div "Gde Soeur" at bounding box center [750, 560] width 145 height 41
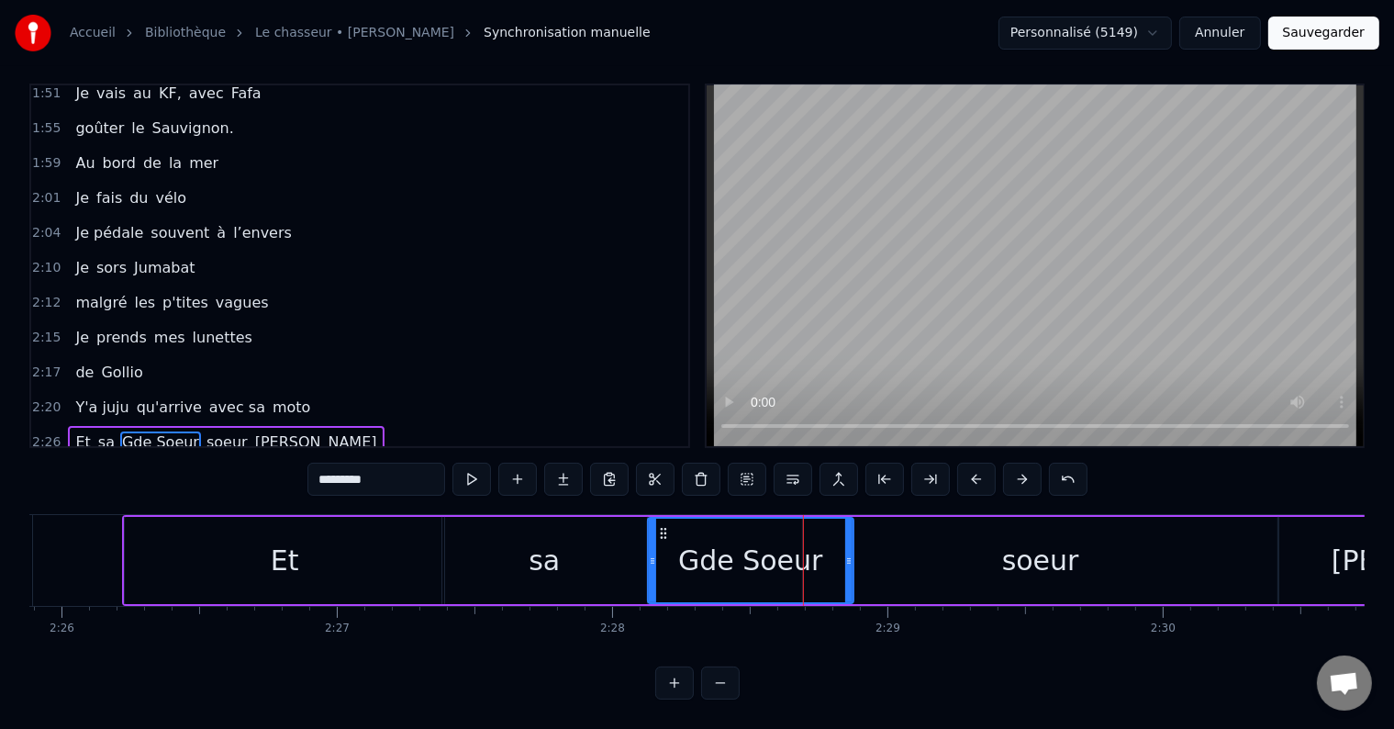
click at [814, 543] on div "Gde Soeur" at bounding box center [751, 561] width 204 height 84
click at [395, 463] on input "*********" at bounding box center [377, 479] width 138 height 33
click at [931, 551] on div "soeur" at bounding box center [1040, 560] width 475 height 87
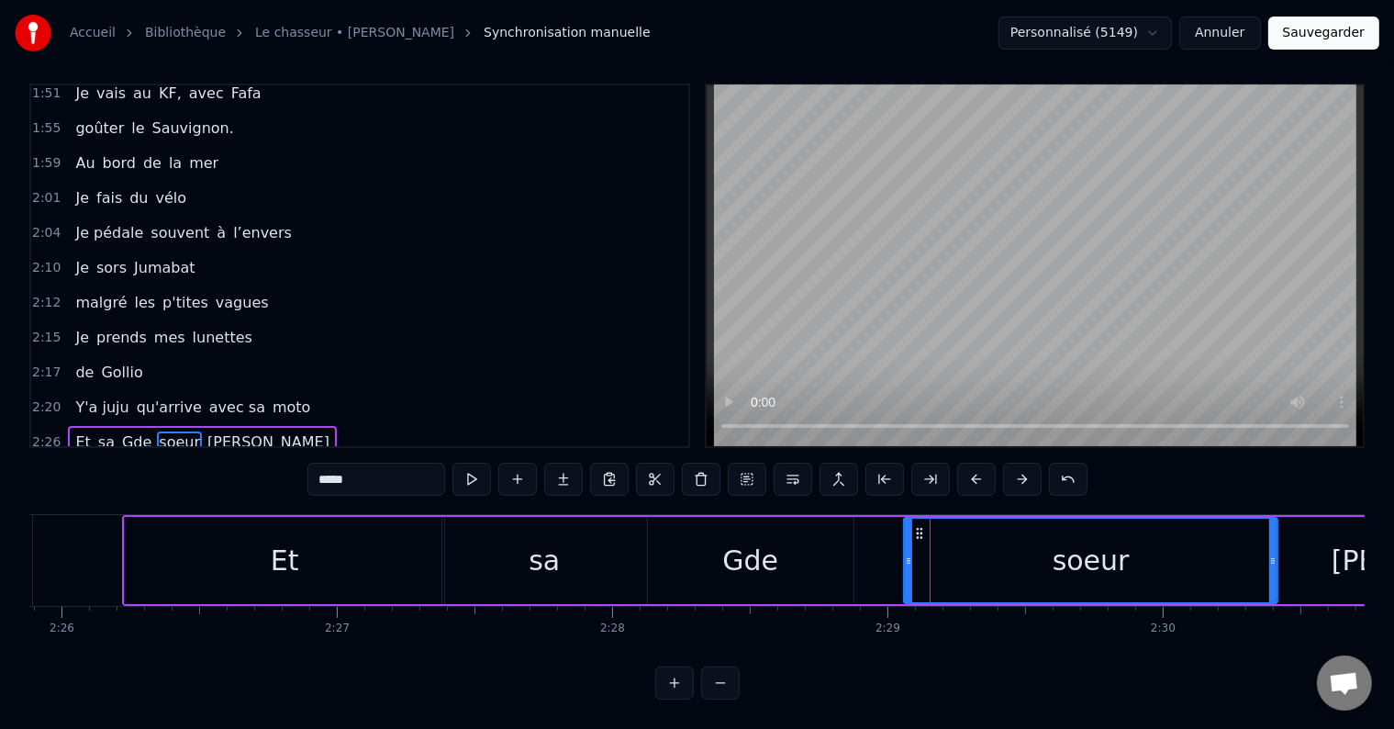
drag, startPoint x: 805, startPoint y: 533, endPoint x: 906, endPoint y: 543, distance: 101.4
click at [906, 543] on div at bounding box center [908, 561] width 7 height 84
click at [778, 558] on div "Gde" at bounding box center [751, 560] width 206 height 87
type input "***"
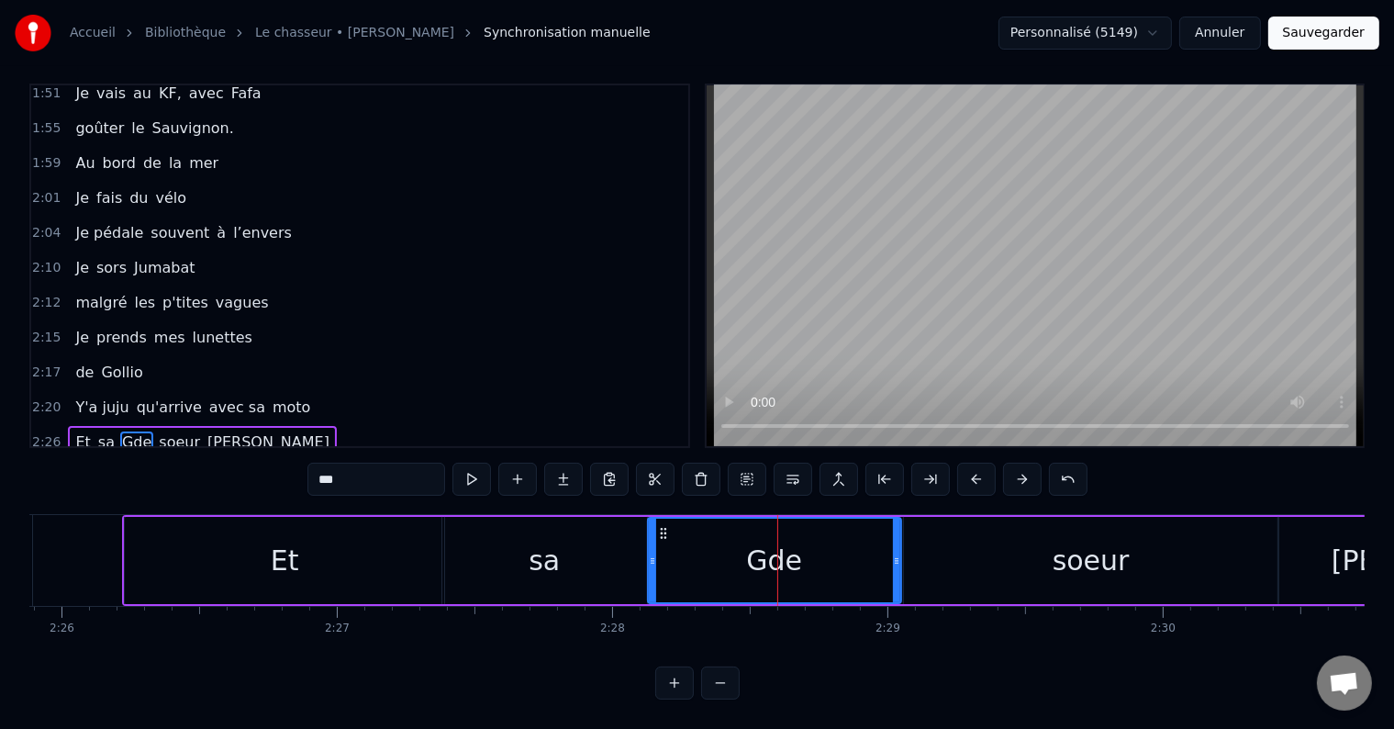
drag, startPoint x: 849, startPoint y: 529, endPoint x: 896, endPoint y: 550, distance: 51.4
click at [896, 550] on div at bounding box center [896, 561] width 7 height 84
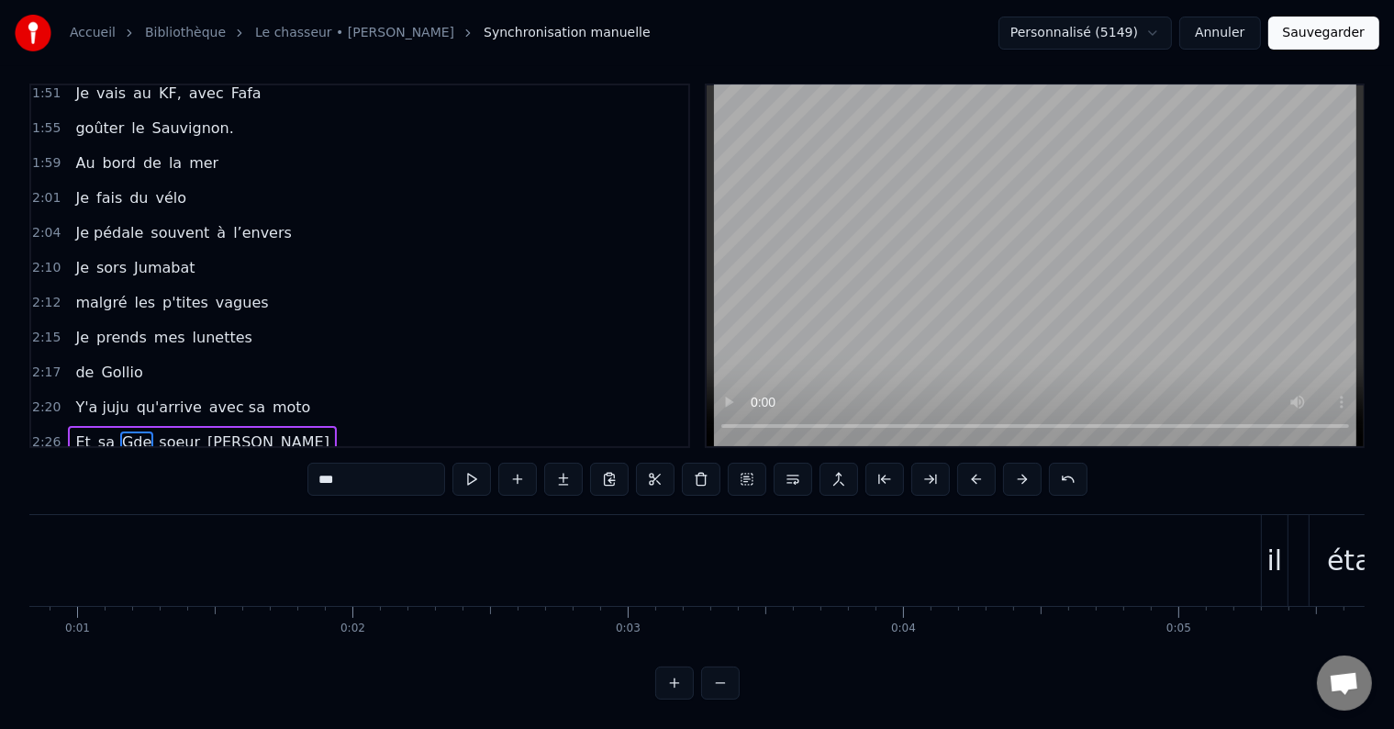
scroll to position [0, 0]
